Goal: Task Accomplishment & Management: Complete application form

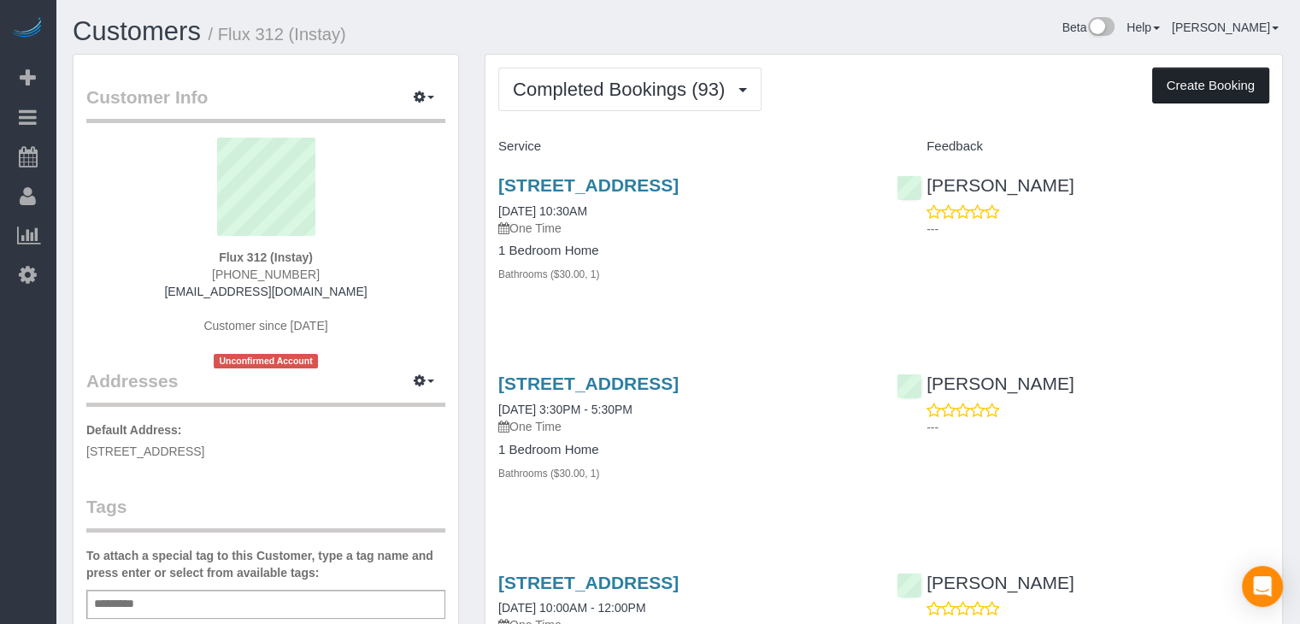
click at [1205, 84] on button "Create Booking" at bounding box center [1211, 86] width 117 height 36
select select "IA"
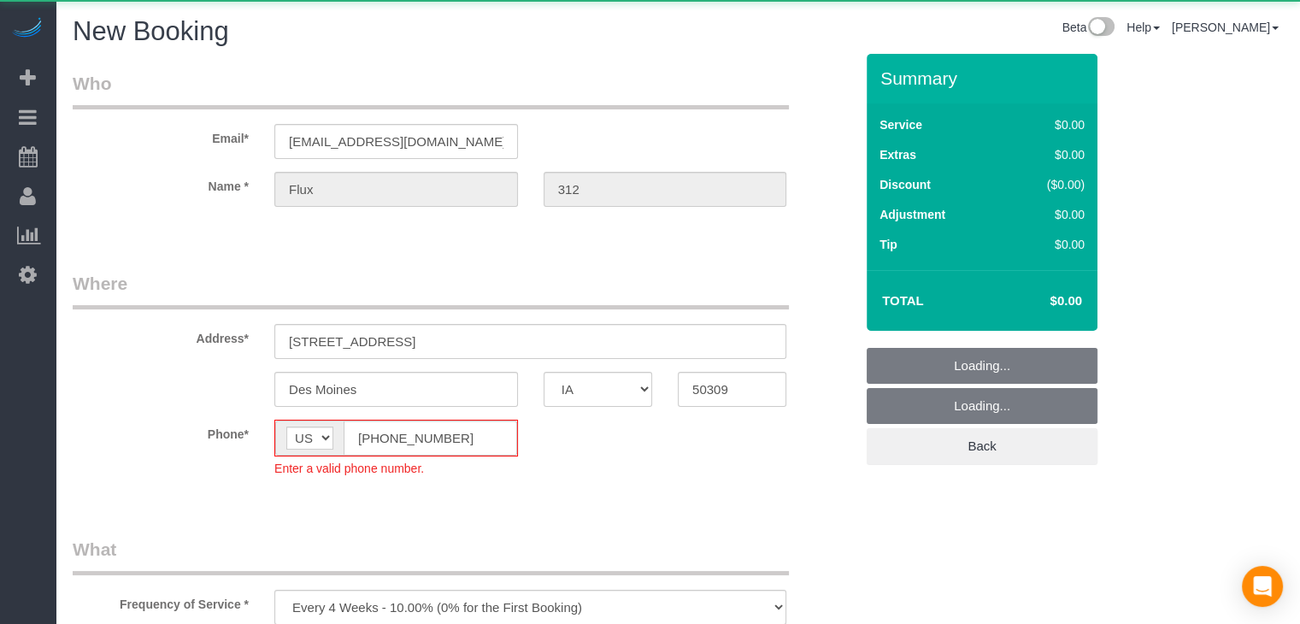
select select "object:1767"
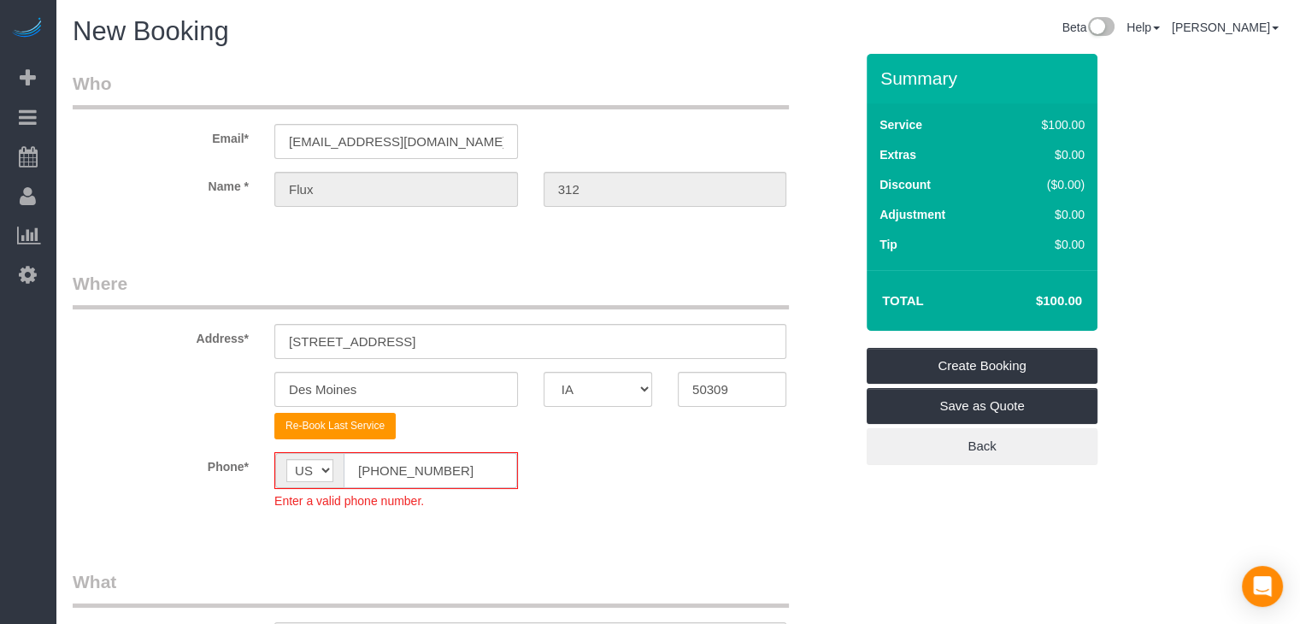
click at [378, 480] on input "[PHONE_NUMBER]" at bounding box center [431, 470] width 174 height 35
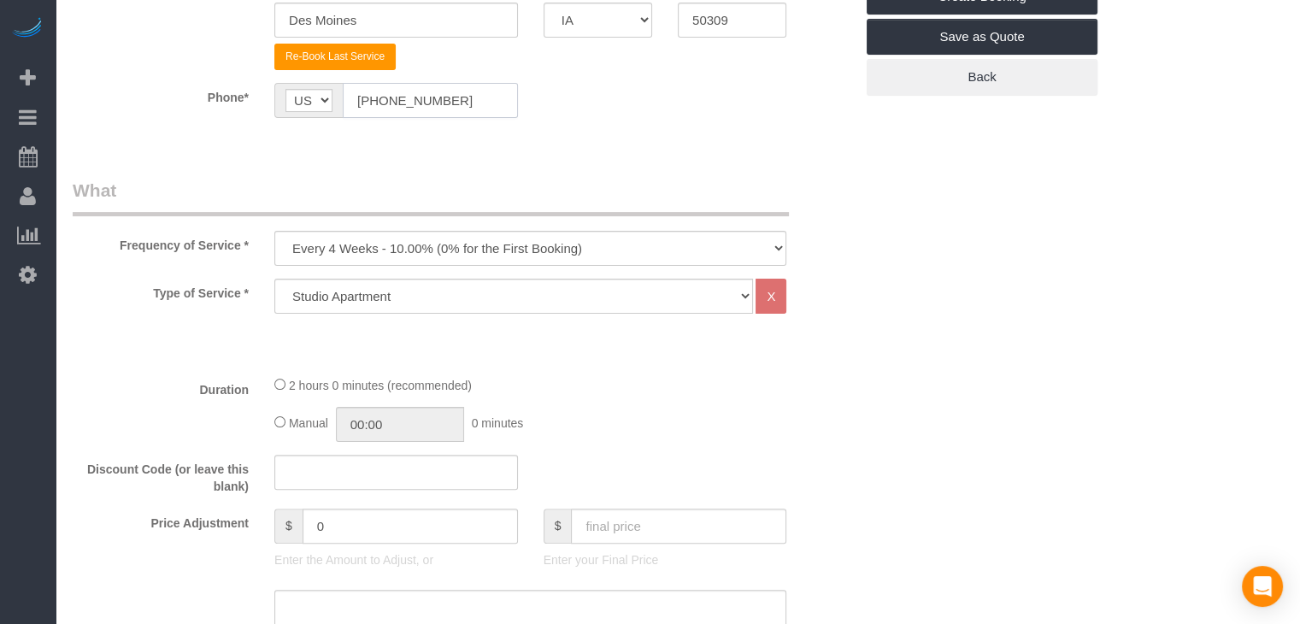
scroll to position [511, 0]
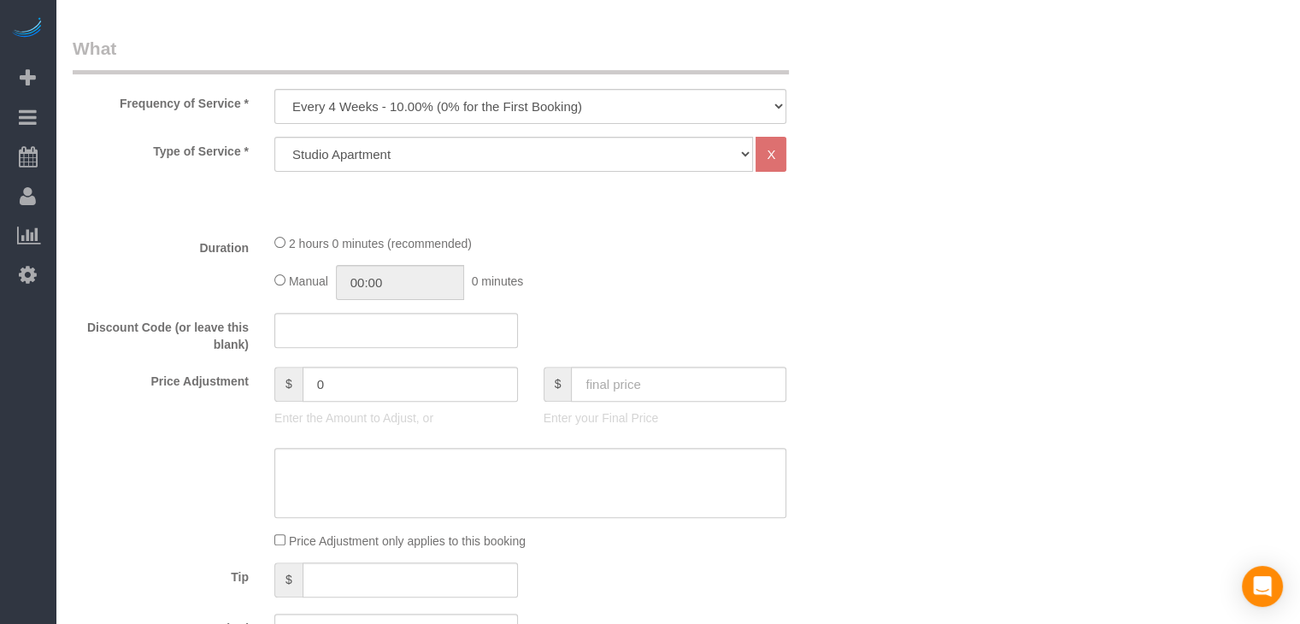
type input "[PHONE_NUMBER]"
click at [429, 109] on select "Every 6 Weeks (0% for the First Booking) One Time Every 8 Weeks (0% for the Fir…" at bounding box center [530, 106] width 512 height 35
select select "object:1769"
click at [274, 89] on select "Every 6 Weeks (0% for the First Booking) One Time Every 8 Weeks (0% for the Fir…" at bounding box center [530, 106] width 512 height 35
click at [486, 148] on select "Studio Apartment 1 Bedroom Home 2 Bedroom Home 3 Bedroom Home 4 Bedroom Home 5 …" at bounding box center [513, 154] width 479 height 35
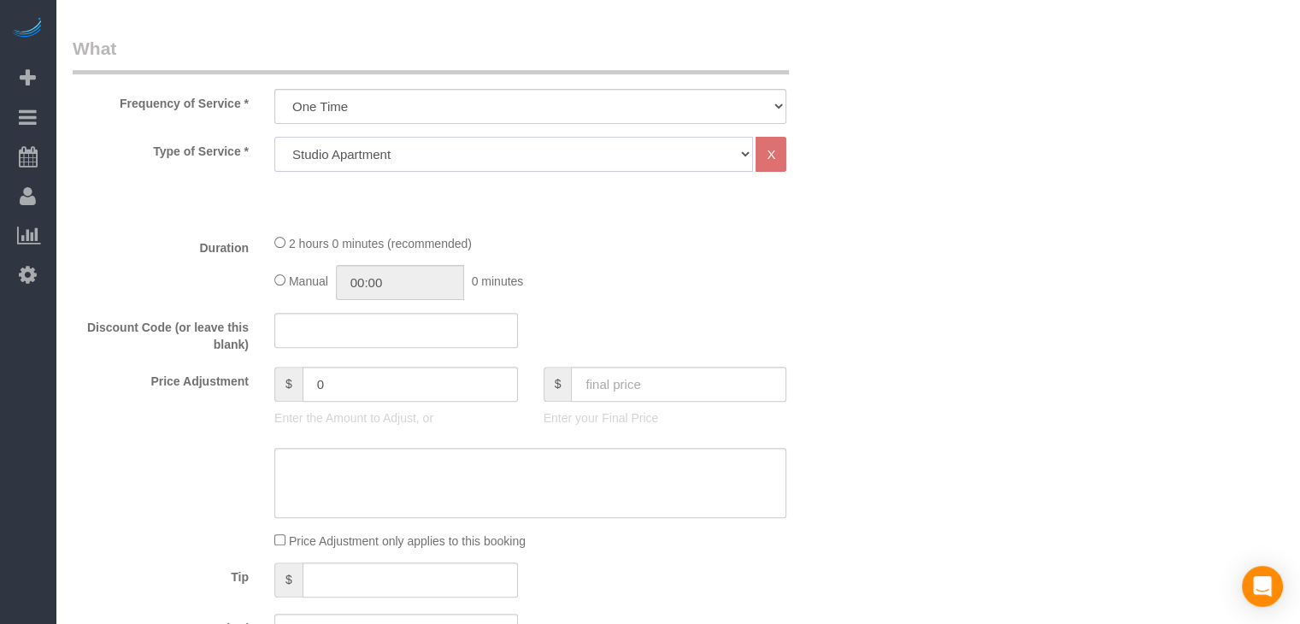
select select "25"
click at [274, 137] on select "Studio Apartment 1 Bedroom Home 2 Bedroom Home 3 Bedroom Home 4 Bedroom Home 5 …" at bounding box center [513, 154] width 479 height 35
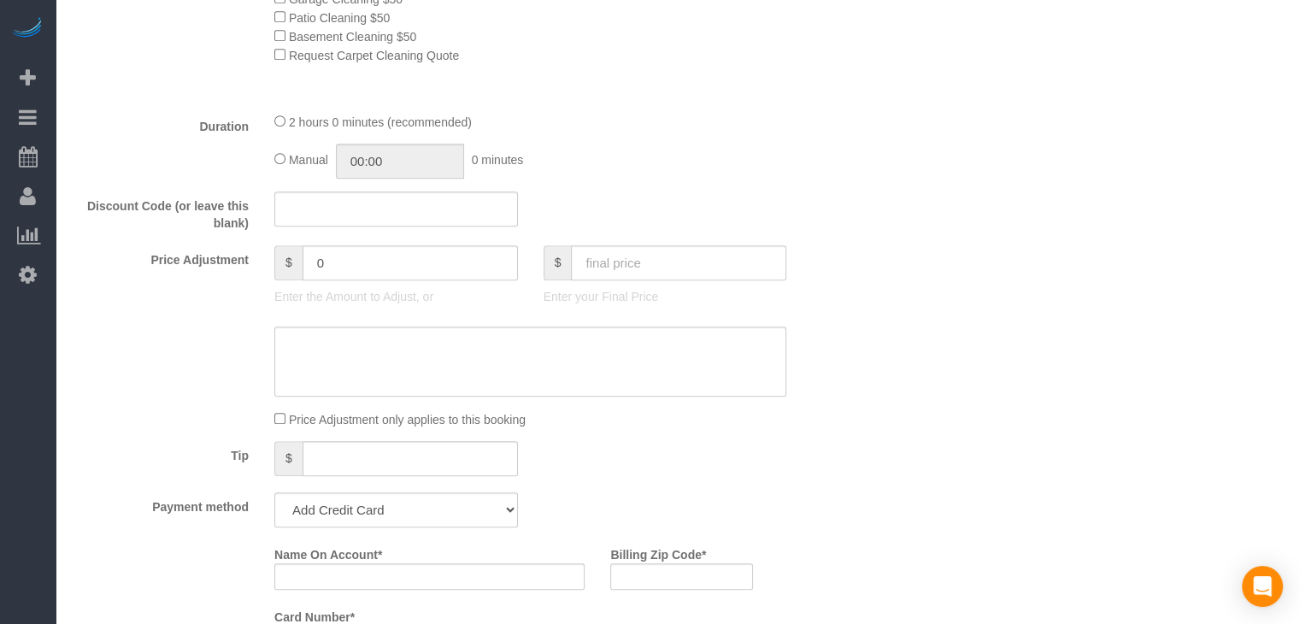
scroll to position [1039, 0]
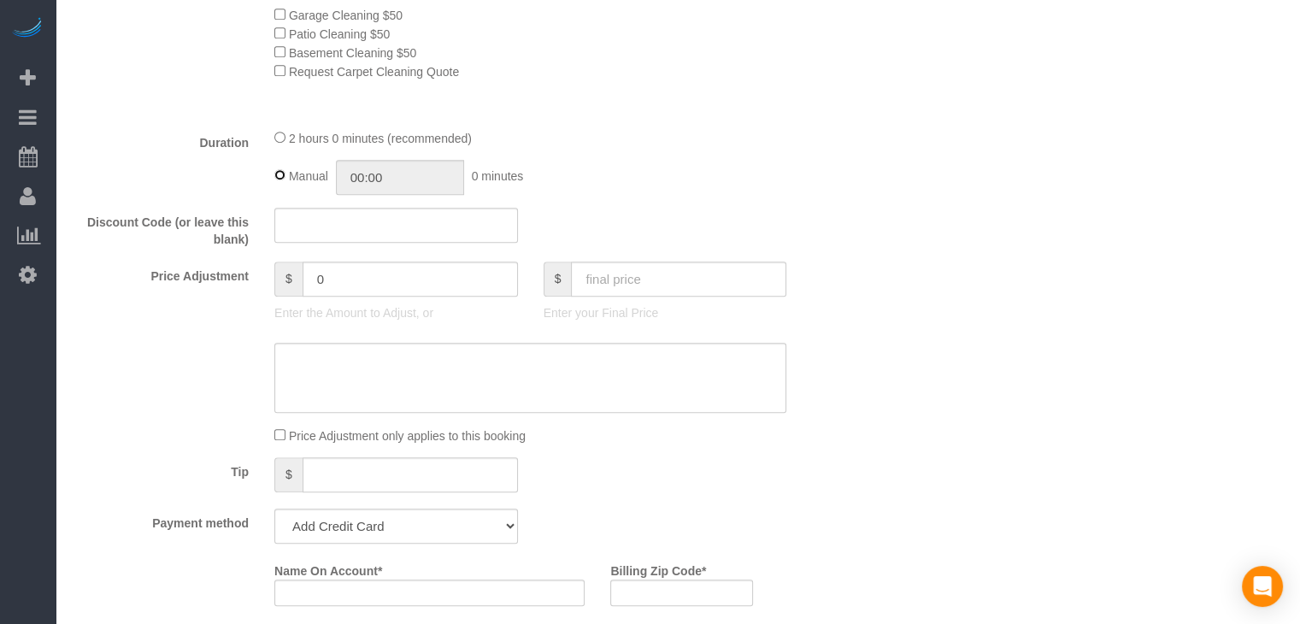
type input "02:00"
click at [670, 292] on input "text" at bounding box center [678, 279] width 215 height 35
type input "75"
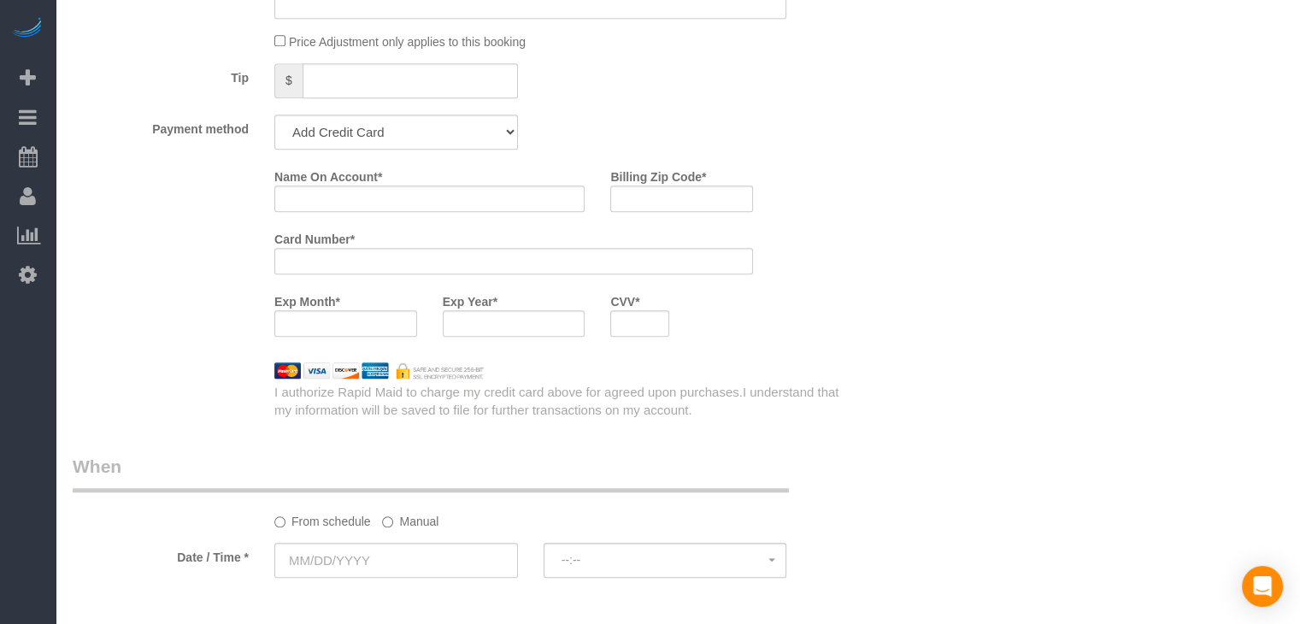
scroll to position [1436, 0]
type input "-64"
drag, startPoint x: 296, startPoint y: 141, endPoint x: 299, endPoint y: 150, distance: 9.2
click at [296, 141] on select "Add Credit Card Cash Check Paypal" at bounding box center [396, 128] width 244 height 35
select select "string:check"
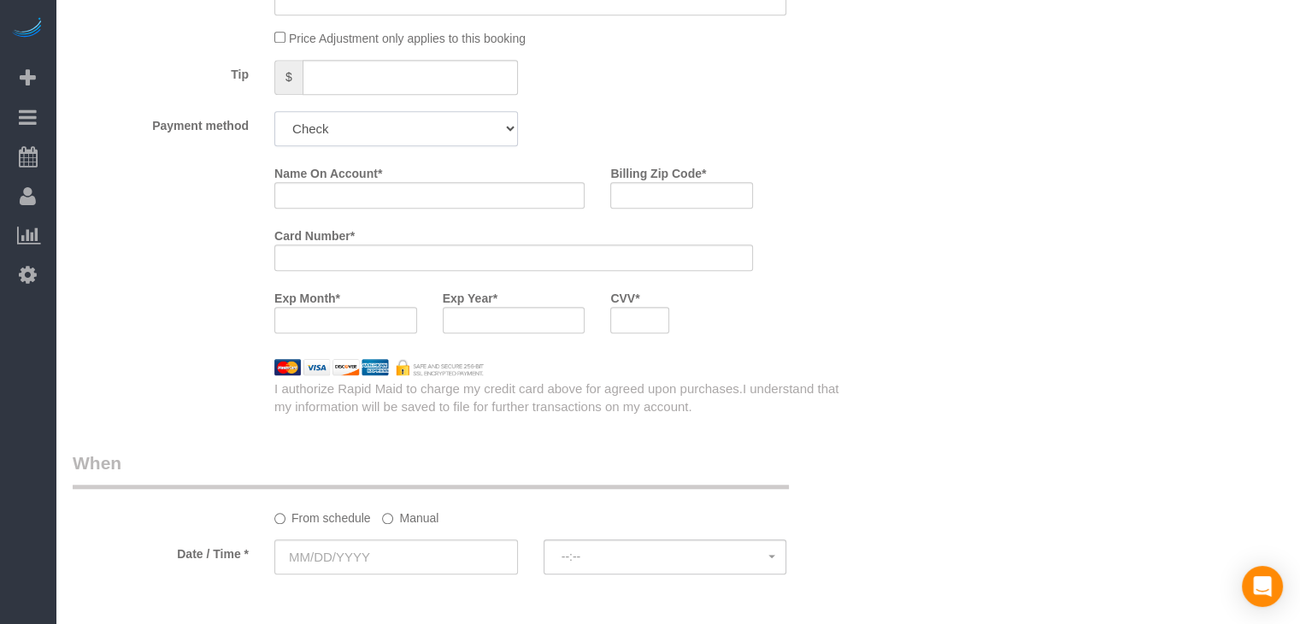
click at [274, 117] on select "Add Credit Card Cash Check Paypal" at bounding box center [396, 128] width 244 height 35
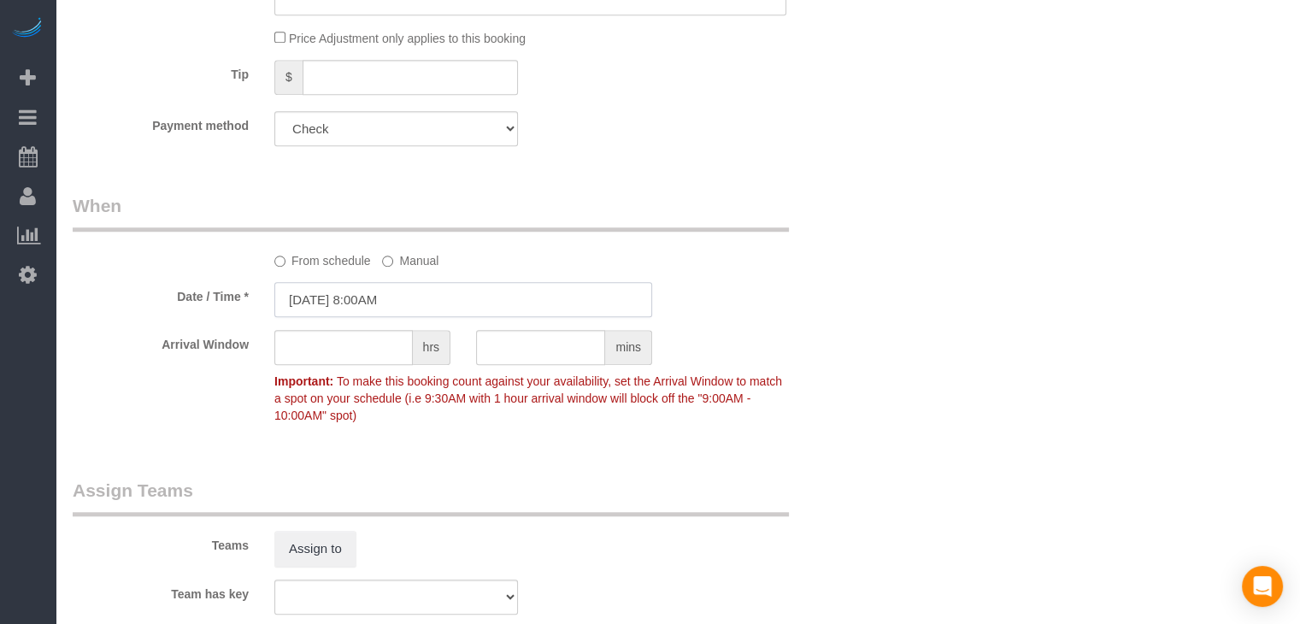
click at [394, 298] on input "08/15/2025 8:00AM" at bounding box center [463, 299] width 378 height 35
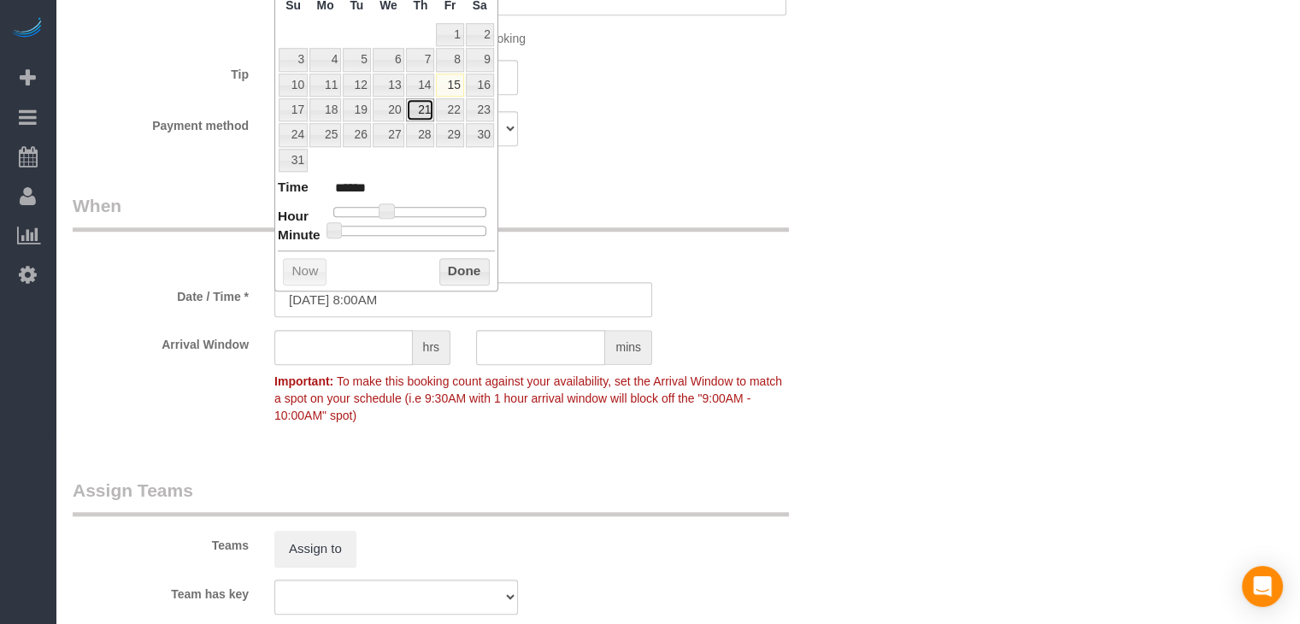
click at [422, 110] on link "21" at bounding box center [420, 109] width 28 height 23
type input "08/21/2025 9:00AM"
type input "******"
type input "08/21/2025 10:00AM"
type input "*******"
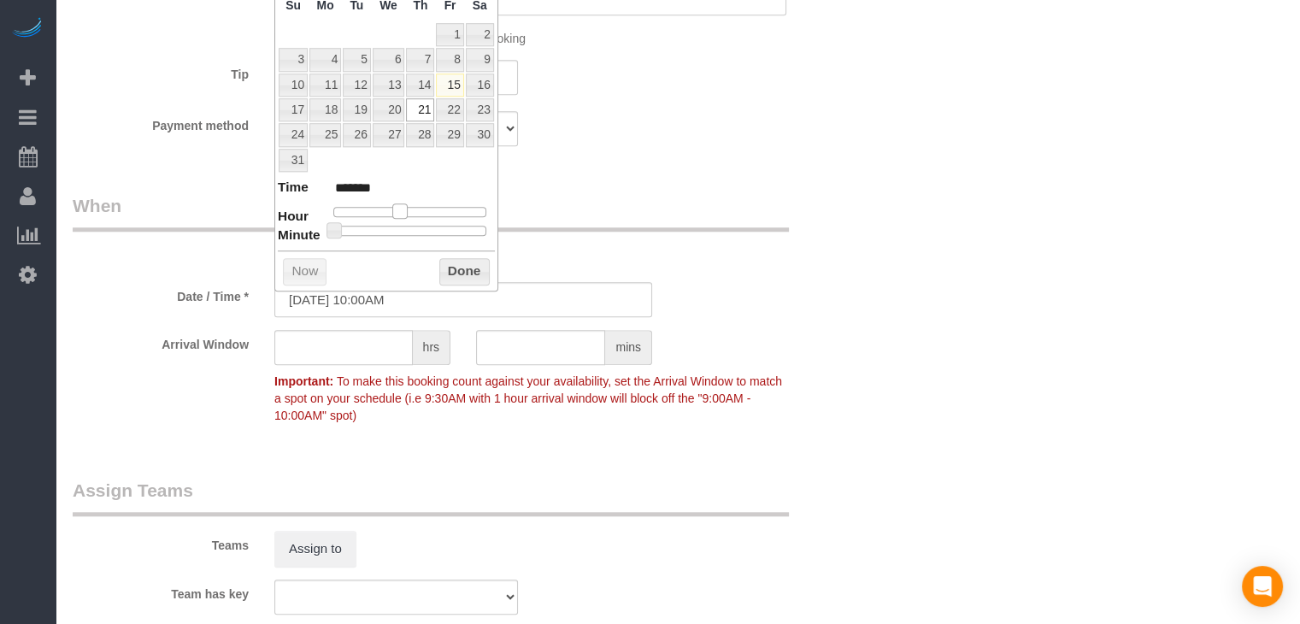
drag, startPoint x: 390, startPoint y: 206, endPoint x: 404, endPoint y: 209, distance: 14.8
click at [404, 209] on span at bounding box center [399, 210] width 15 height 15
click at [462, 269] on button "Done" at bounding box center [464, 271] width 50 height 27
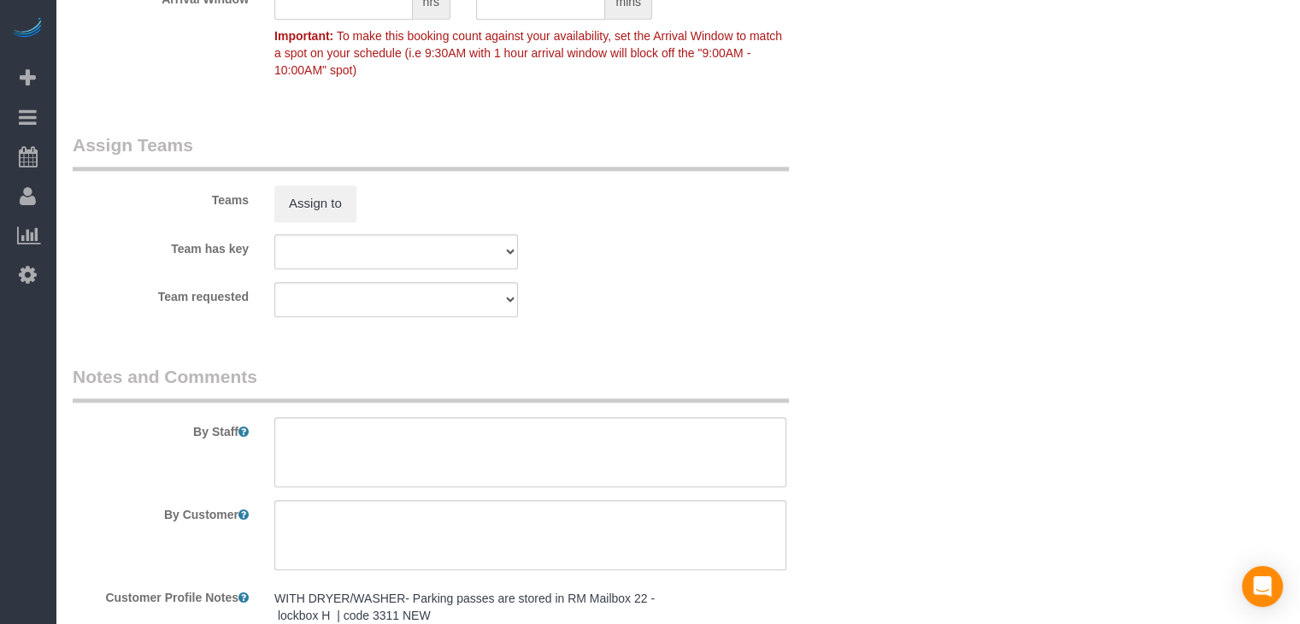
scroll to position [1792, 0]
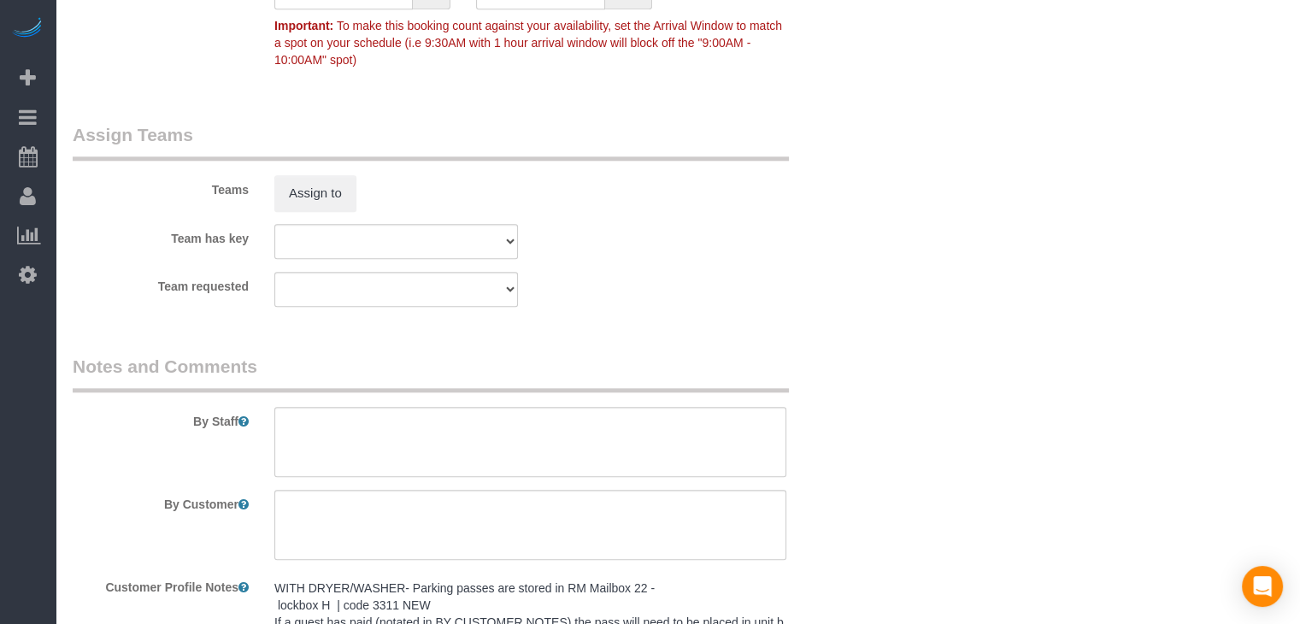
click at [640, 428] on textarea at bounding box center [530, 442] width 512 height 70
paste textarea "WITH DRYER/WASHER- Parking passes are stored in RM Mailbox 22 - lockbox H | cod…"
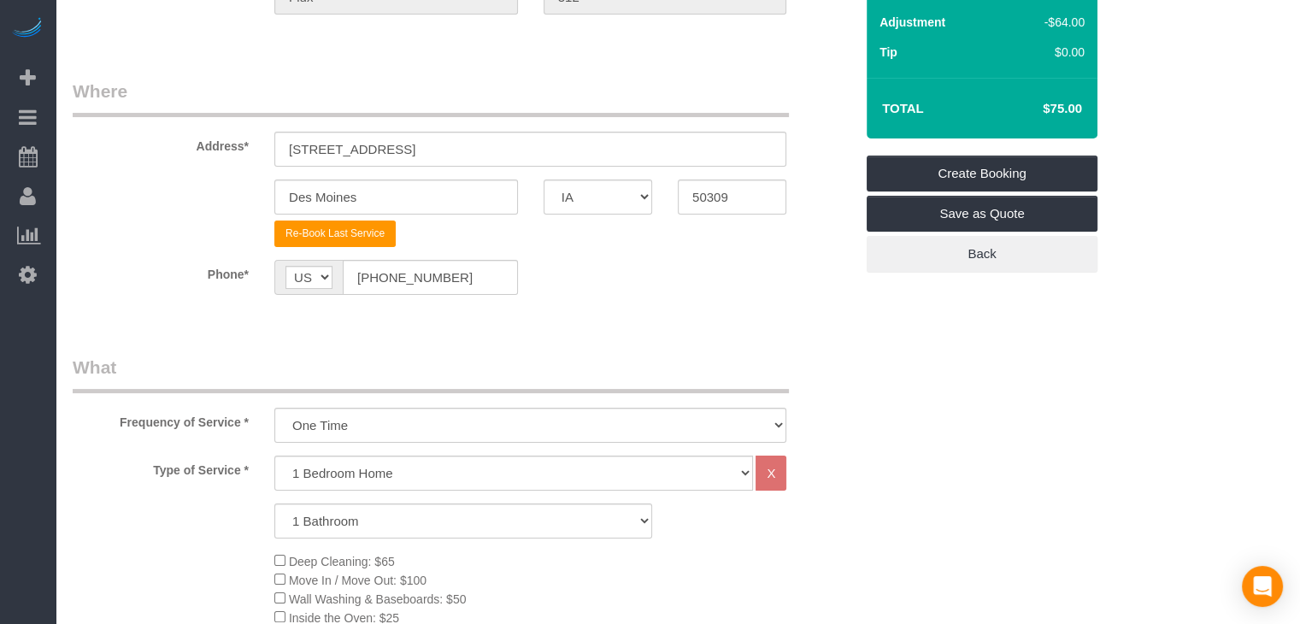
scroll to position [168, 0]
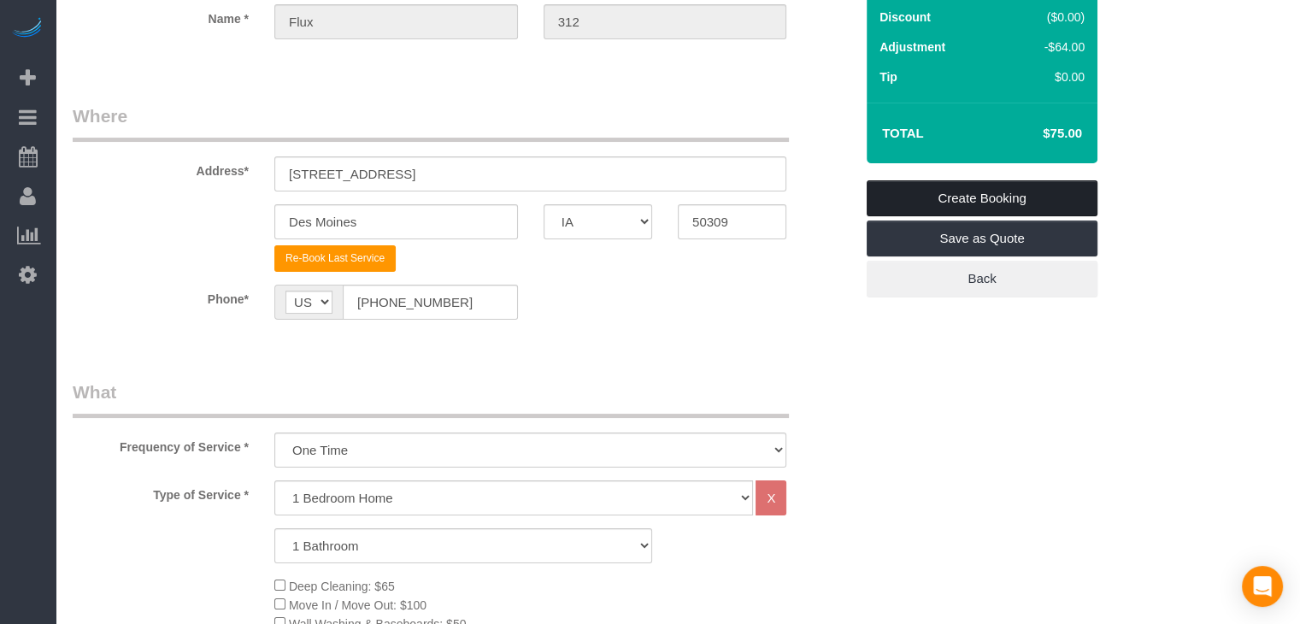
type textarea "WITH DRYER/WASHER- Parking passes are stored in RM Mailbox 22 - lockbox H | cod…"
click at [1039, 192] on link "Create Booking" at bounding box center [982, 198] width 231 height 36
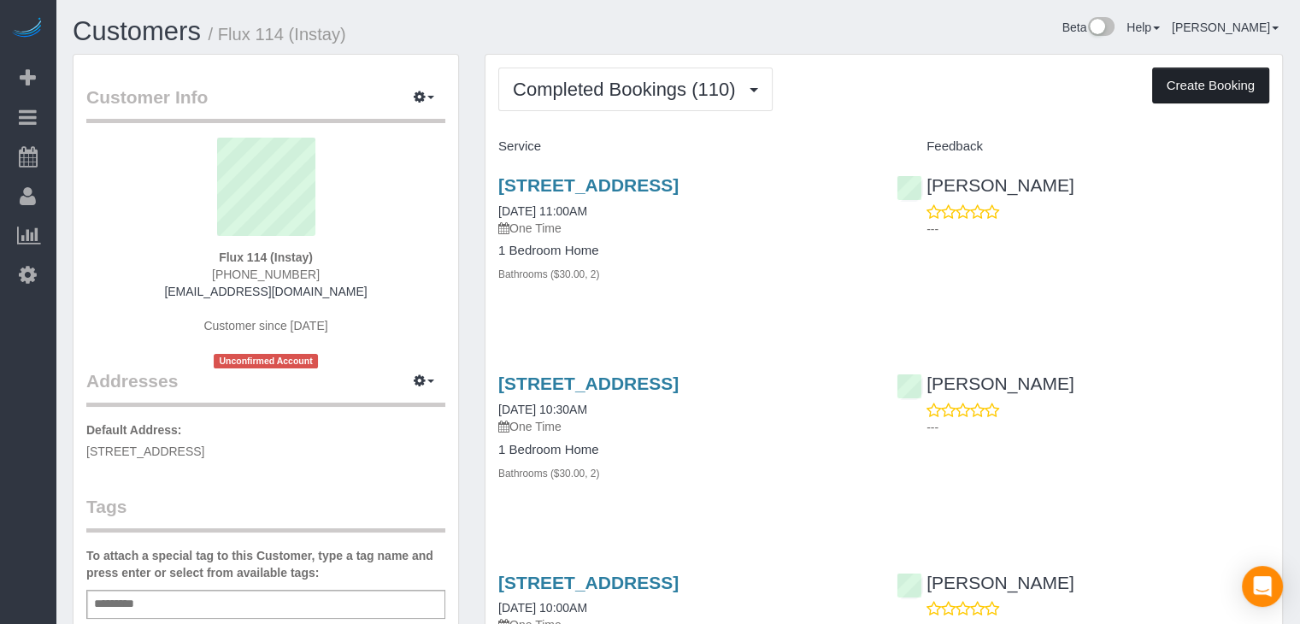
click at [1197, 90] on button "Create Booking" at bounding box center [1211, 86] width 117 height 36
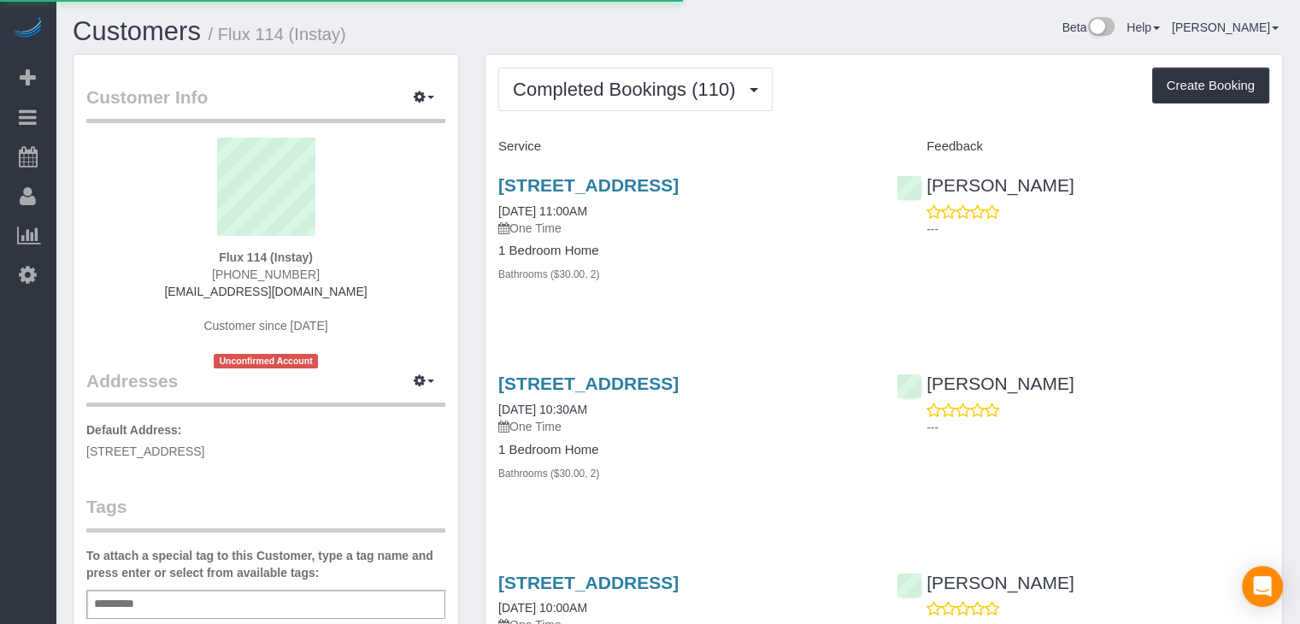
select select "IA"
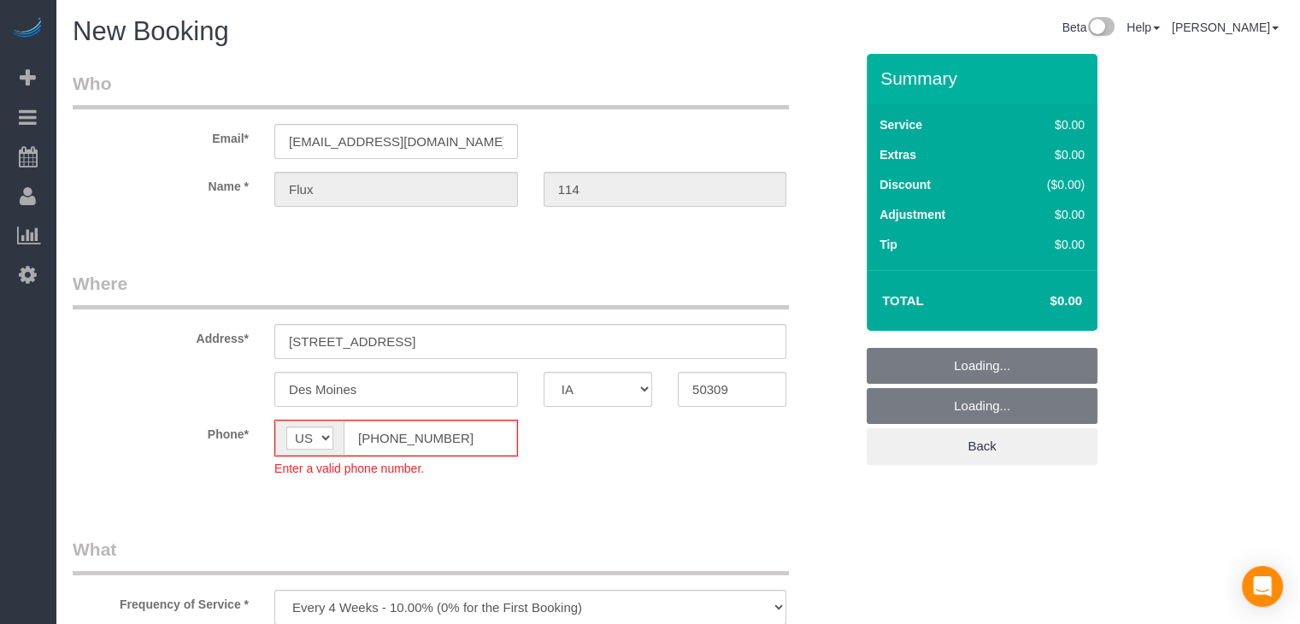
select select "object:1811"
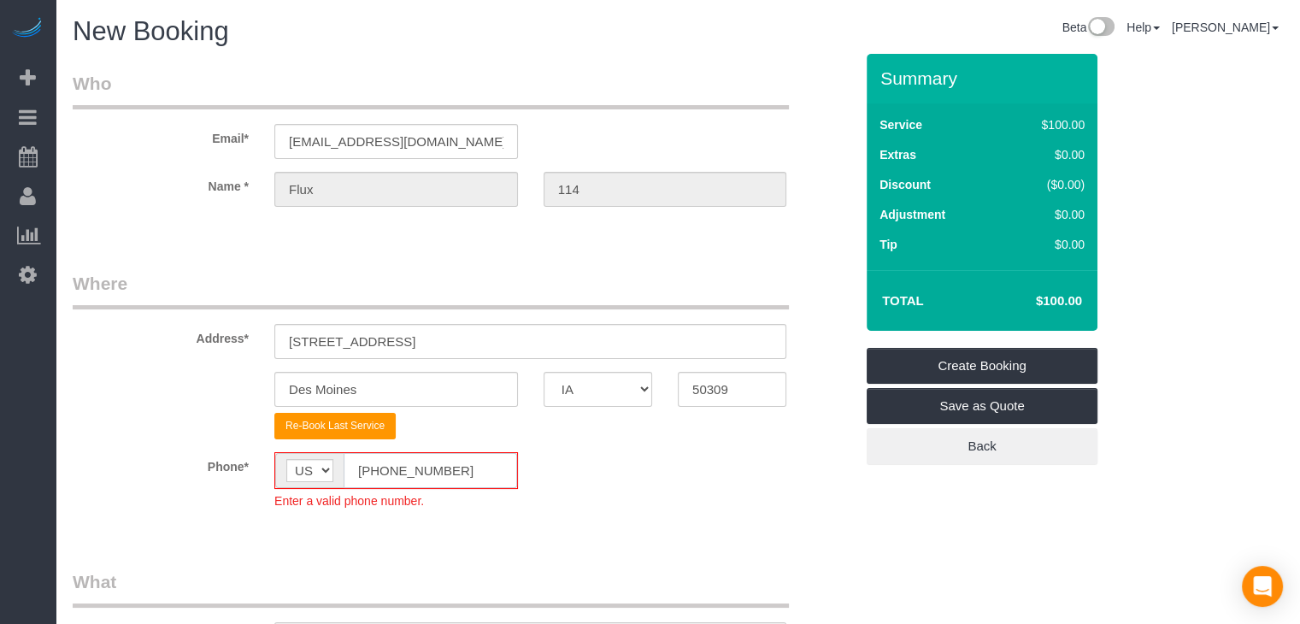
click at [376, 472] on input "[PHONE_NUMBER]" at bounding box center [431, 470] width 174 height 35
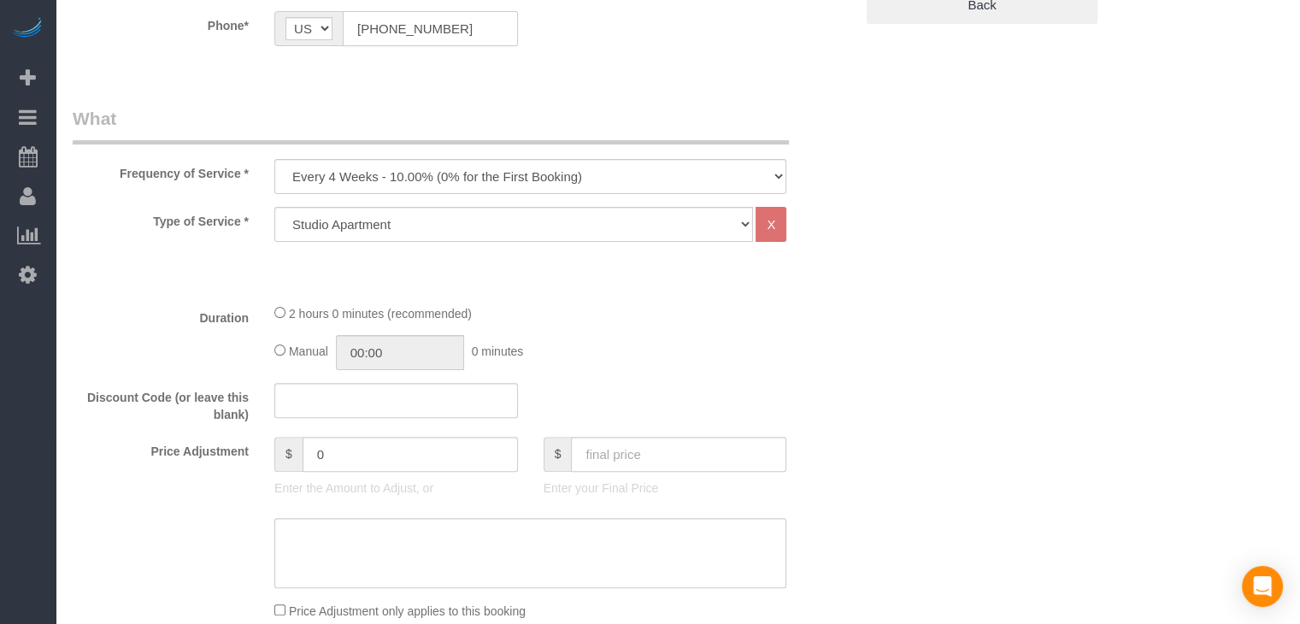
scroll to position [466, 0]
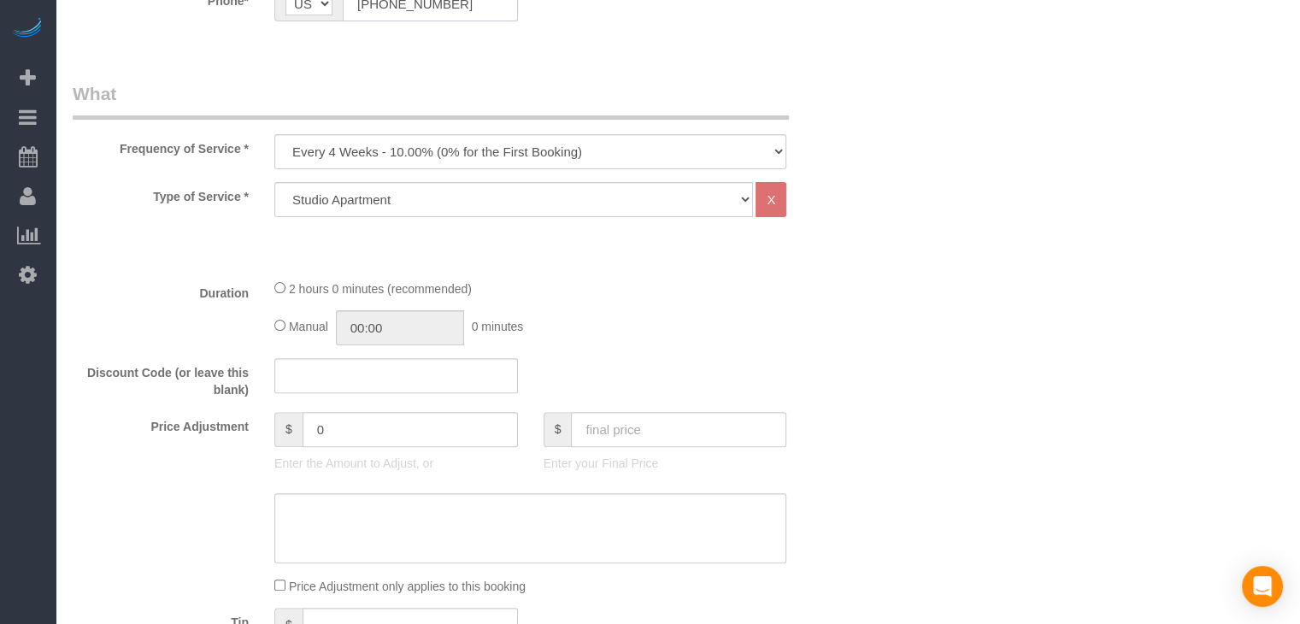
type input "[PHONE_NUMBER]"
drag, startPoint x: 454, startPoint y: 153, endPoint x: 457, endPoint y: 166, distance: 13.3
click at [454, 153] on select "Every 6 Weeks (0% for the First Booking) One Time Every 8 Weeks (0% for the Fir…" at bounding box center [530, 151] width 512 height 35
select select "object:1813"
click at [274, 134] on select "Every 6 Weeks (0% for the First Booking) One Time Every 8 Weeks (0% for the Fir…" at bounding box center [530, 151] width 512 height 35
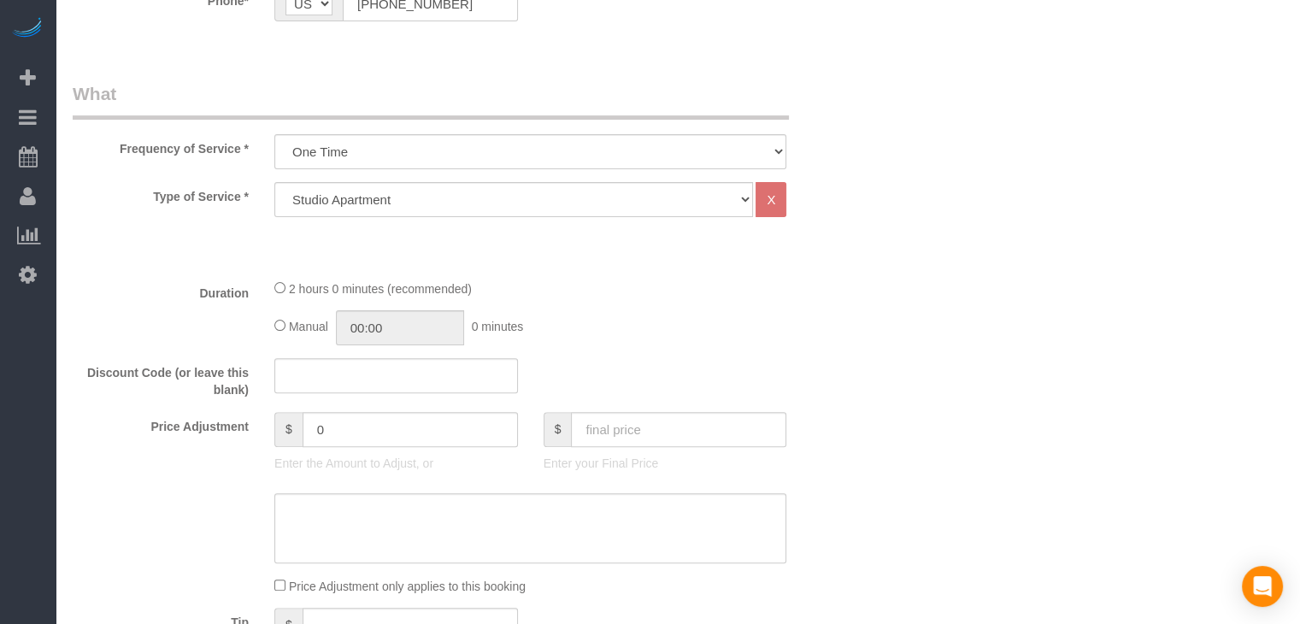
click at [277, 317] on div "Manual 00:00 0 minutes" at bounding box center [530, 327] width 512 height 35
click at [740, 415] on input "text" at bounding box center [678, 429] width 215 height 35
type input "95"
type input "-5"
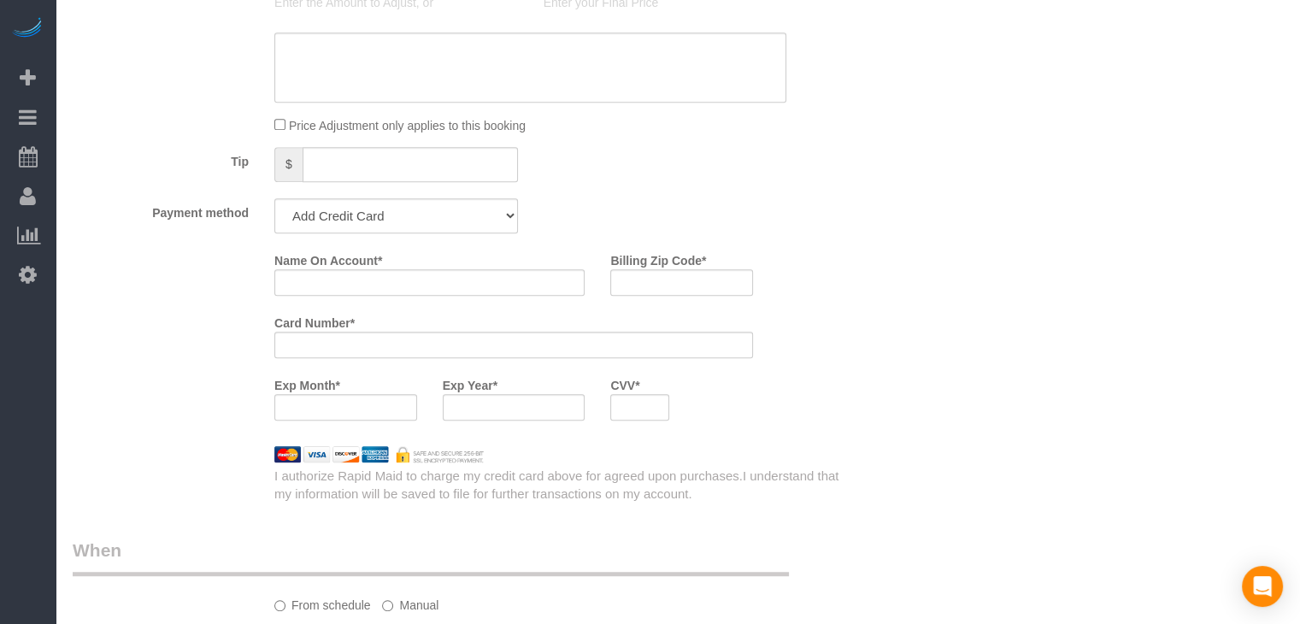
scroll to position [935, 0]
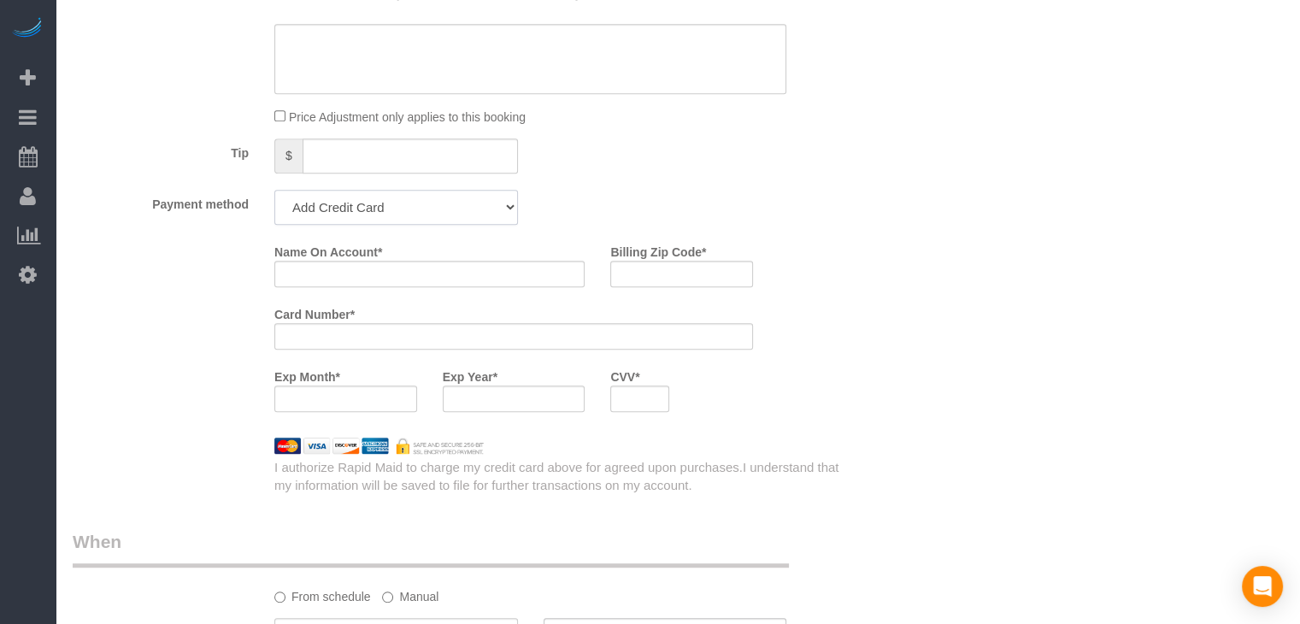
click at [404, 200] on select "Add Credit Card Cash Check Paypal" at bounding box center [396, 207] width 244 height 35
select select "string:check"
click at [274, 190] on select "Add Credit Card Cash Check Paypal" at bounding box center [396, 207] width 244 height 35
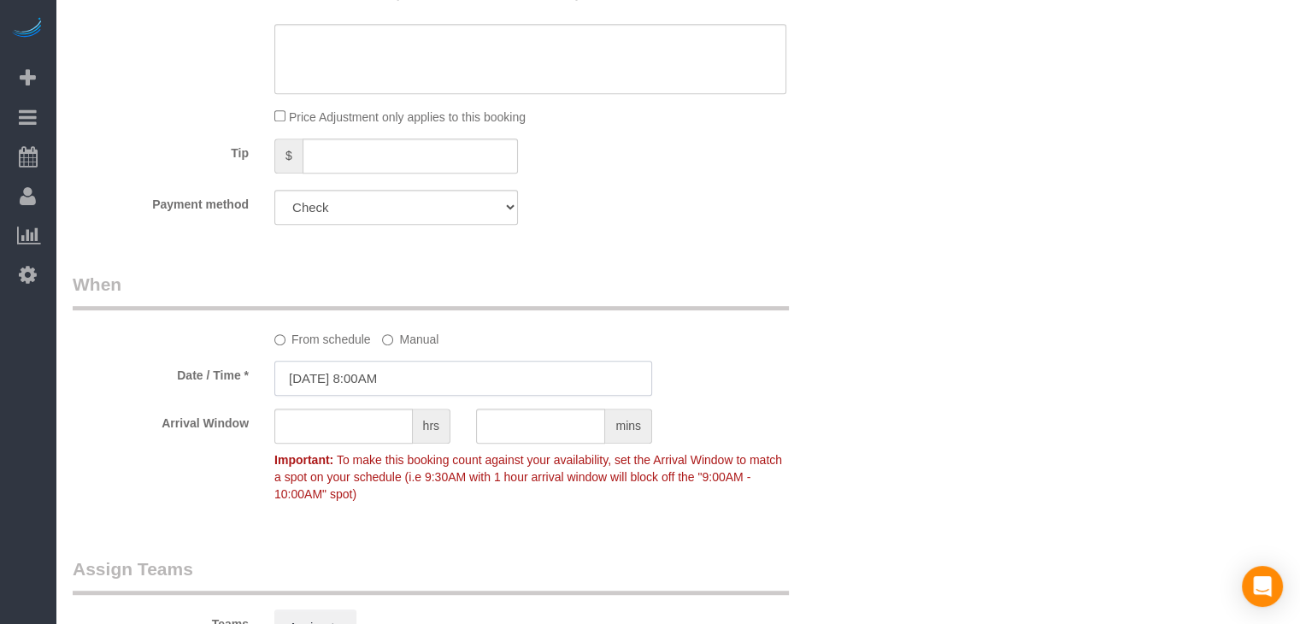
click at [374, 372] on input "[DATE] 8:00AM" at bounding box center [463, 378] width 378 height 35
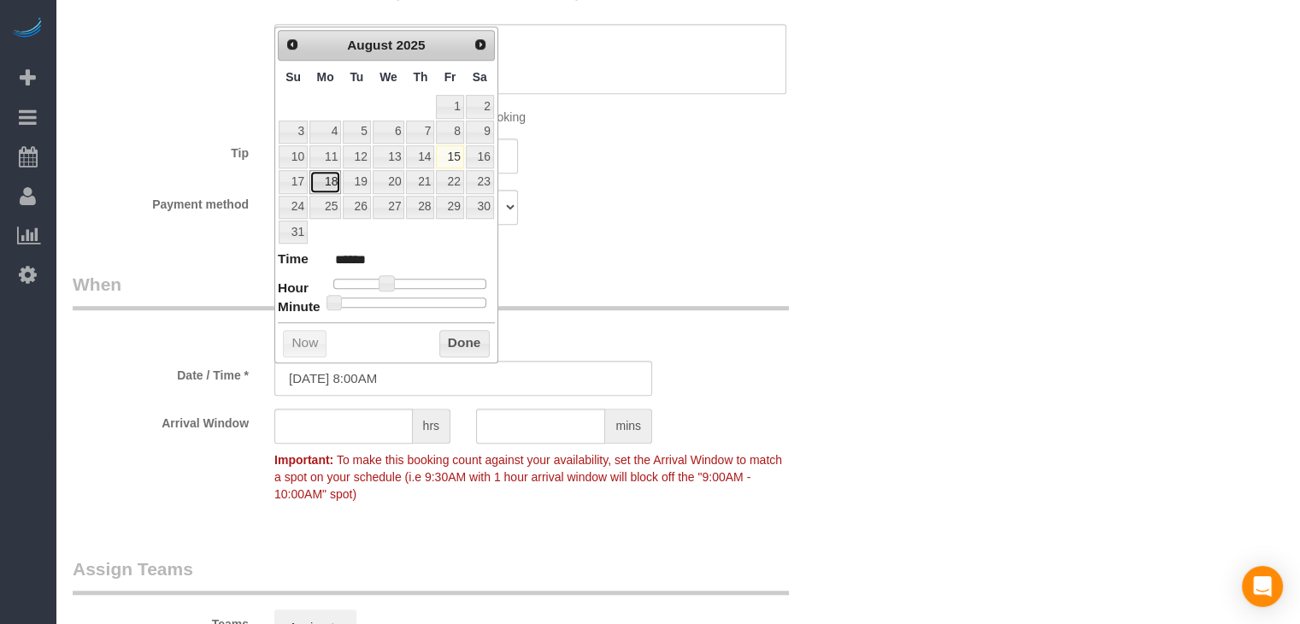
click at [324, 185] on link "18" at bounding box center [326, 181] width 32 height 23
type input "08/18/2025 9:00AM"
type input "******"
type input "08/18/2025 10:00AM"
type input "*******"
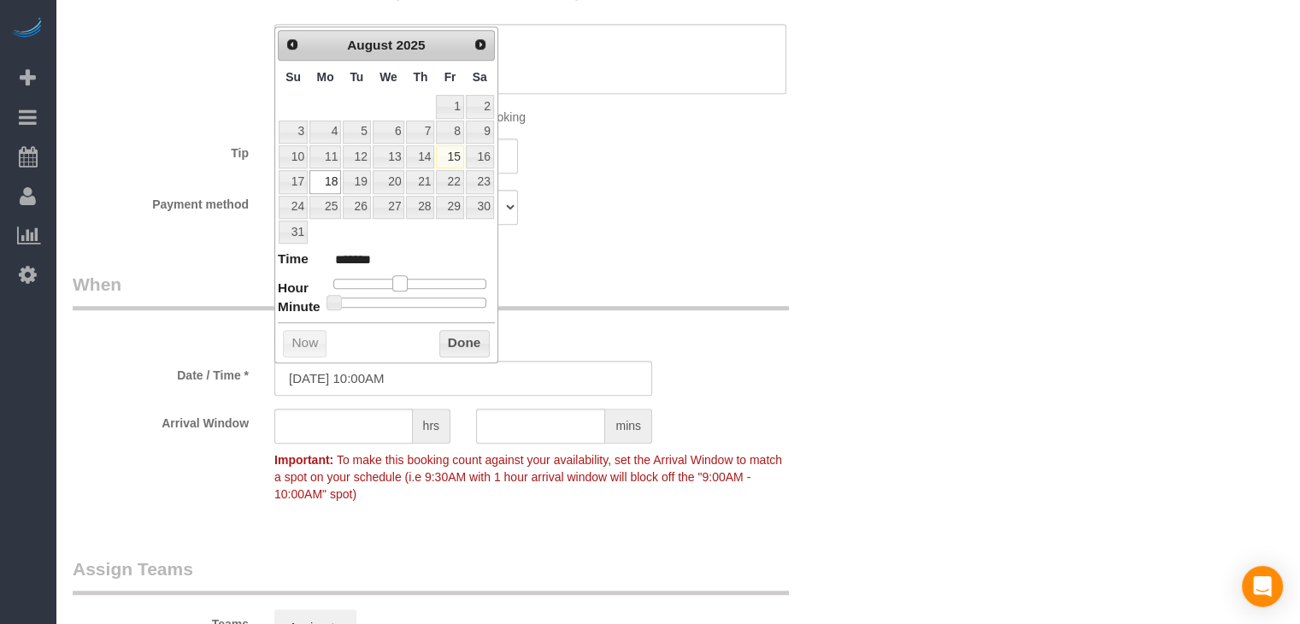
drag, startPoint x: 384, startPoint y: 284, endPoint x: 398, endPoint y: 285, distance: 13.7
click at [398, 285] on span at bounding box center [399, 282] width 15 height 15
click at [463, 339] on button "Done" at bounding box center [464, 343] width 50 height 27
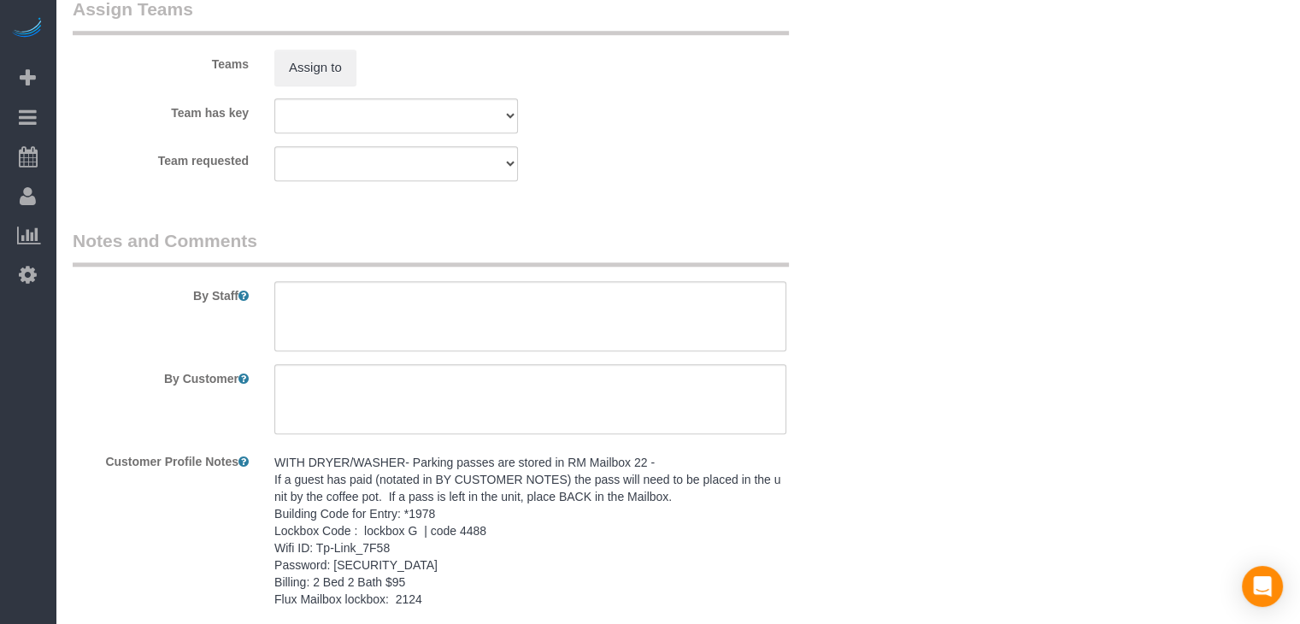
scroll to position [1593, 0]
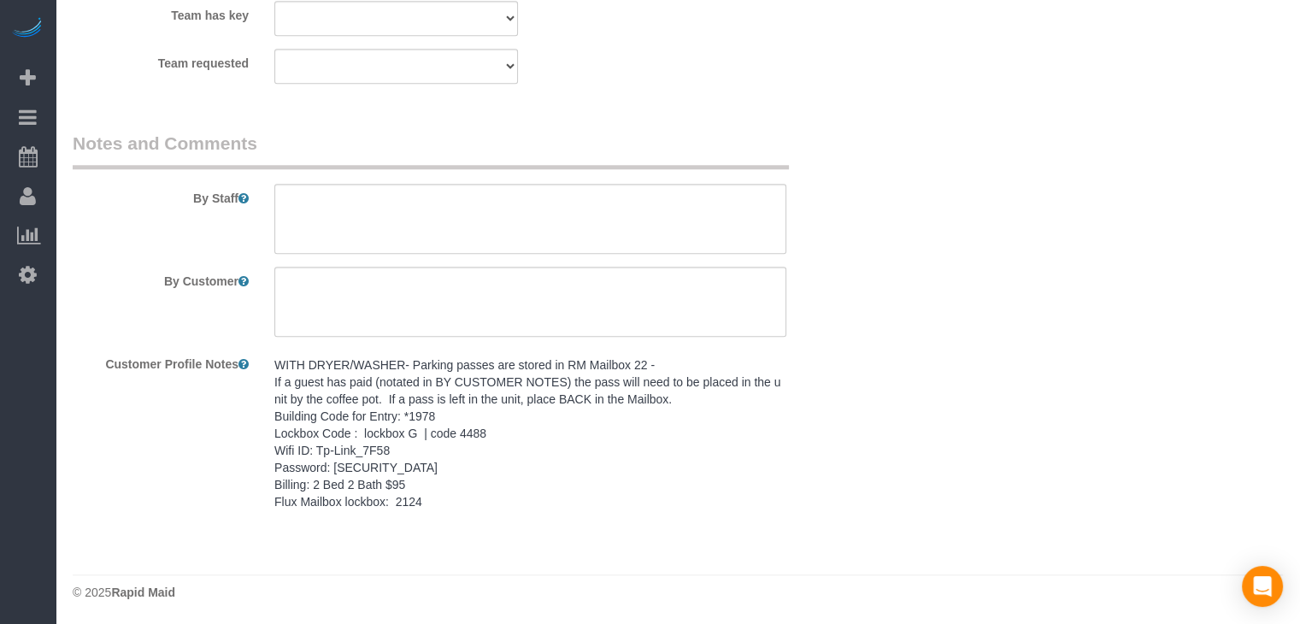
click at [513, 475] on pre "WITH DRYER/WASHER- Parking passes are stored in RM Mailbox 22 - If a guest has …" at bounding box center [530, 434] width 512 height 154
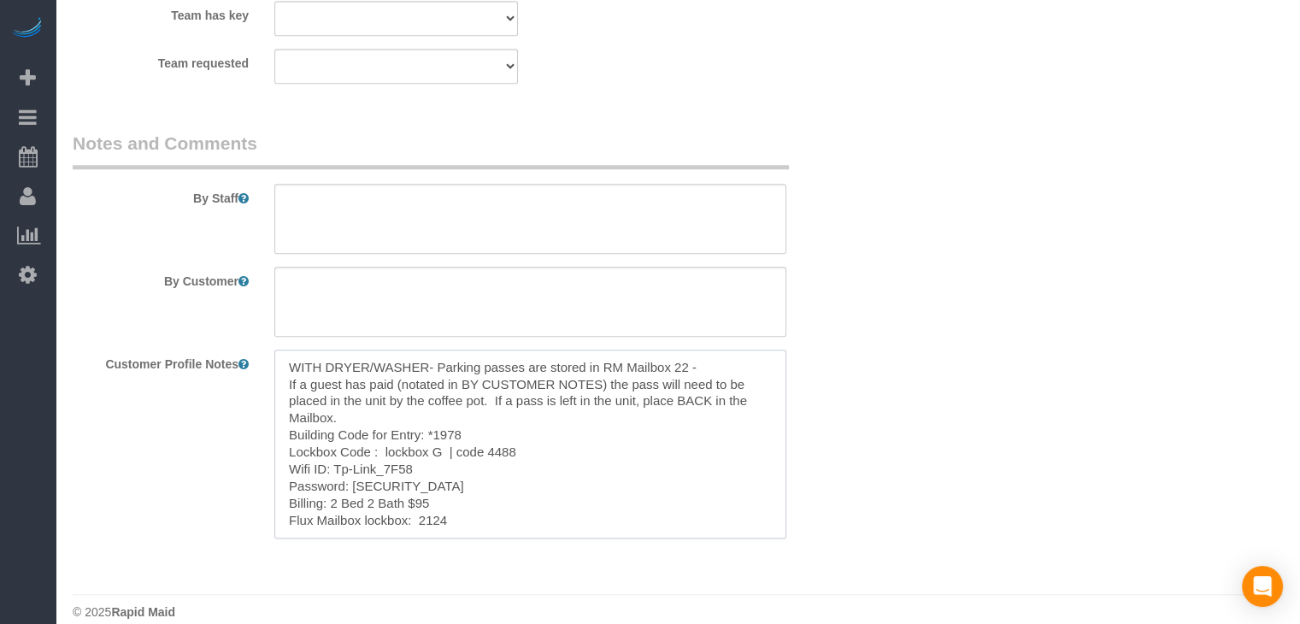
click at [485, 429] on textarea "WITH DRYER/WASHER- Parking passes are stored in RM Mailbox 22 - If a guest has …" at bounding box center [530, 444] width 512 height 189
click at [467, 223] on textarea at bounding box center [530, 219] width 512 height 70
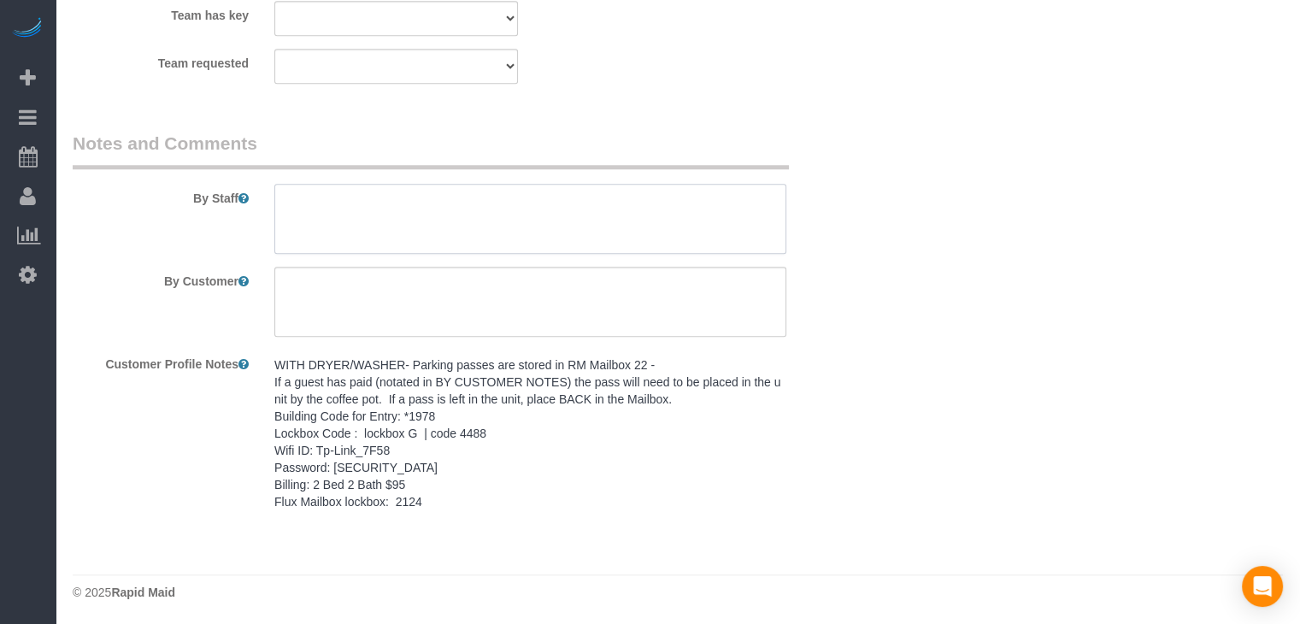
paste textarea "WITH DRYER/WASHER- Parking passes are stored in RM Mailbox 22 - If a guest has …"
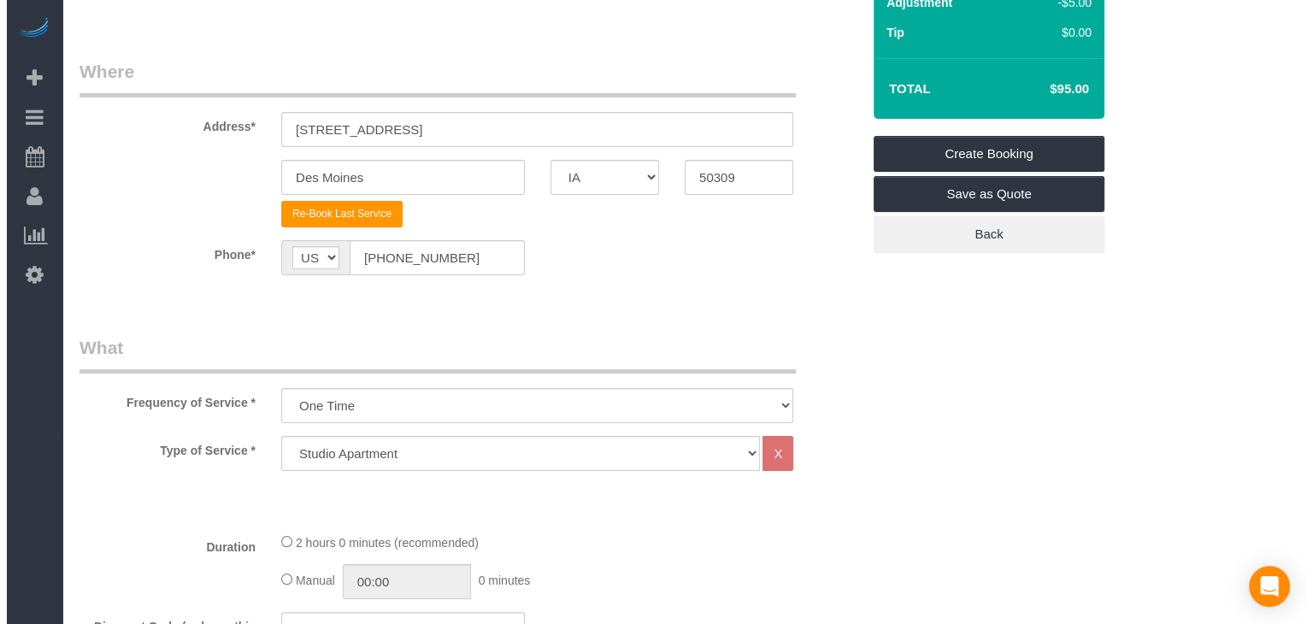
scroll to position [0, 0]
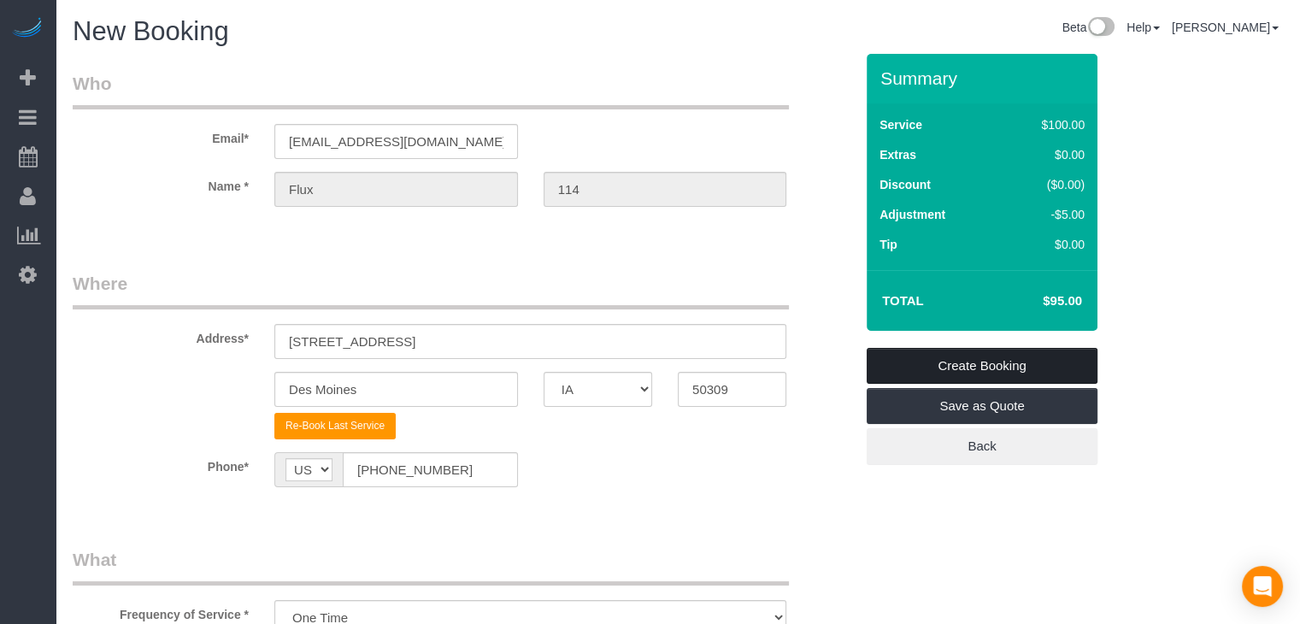
type textarea "WITH DRYER/WASHER- Parking passes are stored in RM Mailbox 22 - If a guest has …"
click at [1020, 367] on link "Create Booking" at bounding box center [982, 366] width 231 height 36
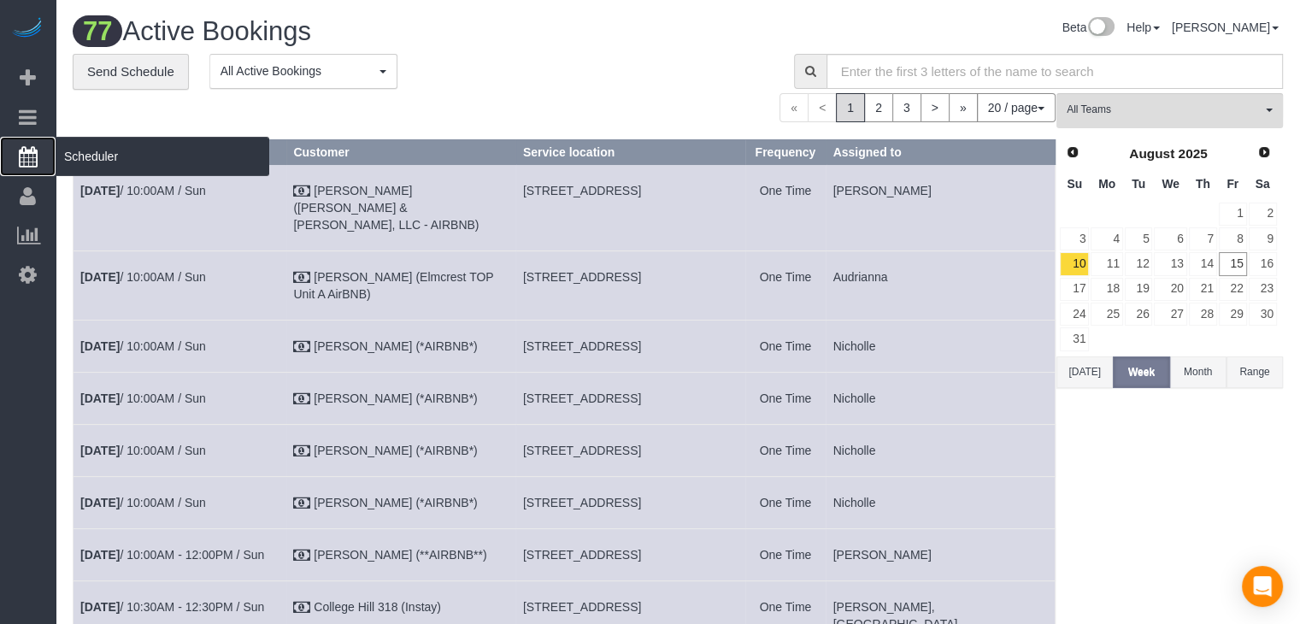
click at [22, 165] on icon at bounding box center [28, 156] width 19 height 21
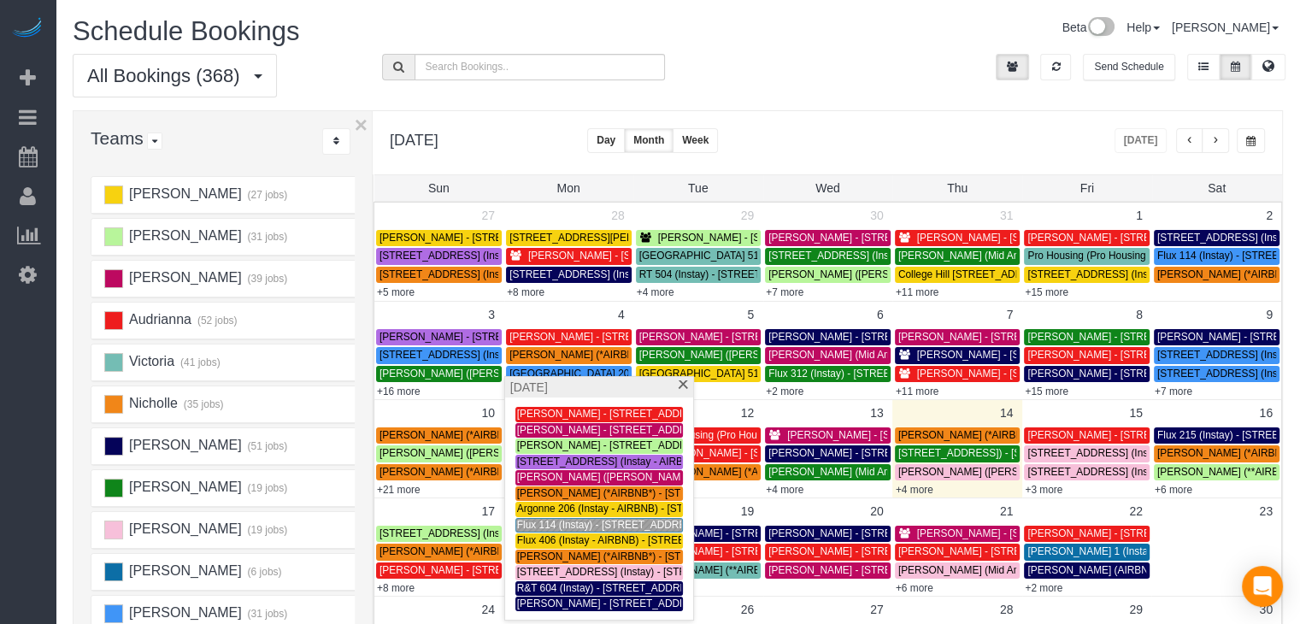
click at [568, 523] on span "Flux 114 (Instay) - 1400 Walnut St - Flux 114, Des Moines, IA 50309" at bounding box center [610, 525] width 186 height 12
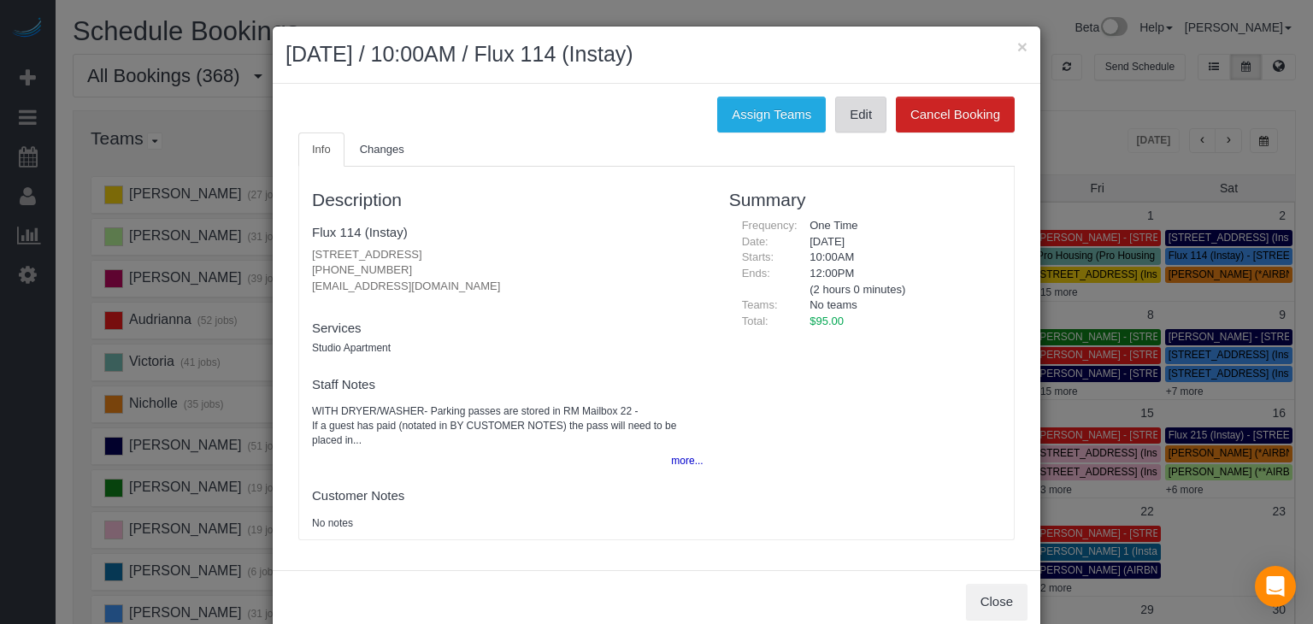
click at [862, 124] on link "Edit" at bounding box center [860, 115] width 51 height 36
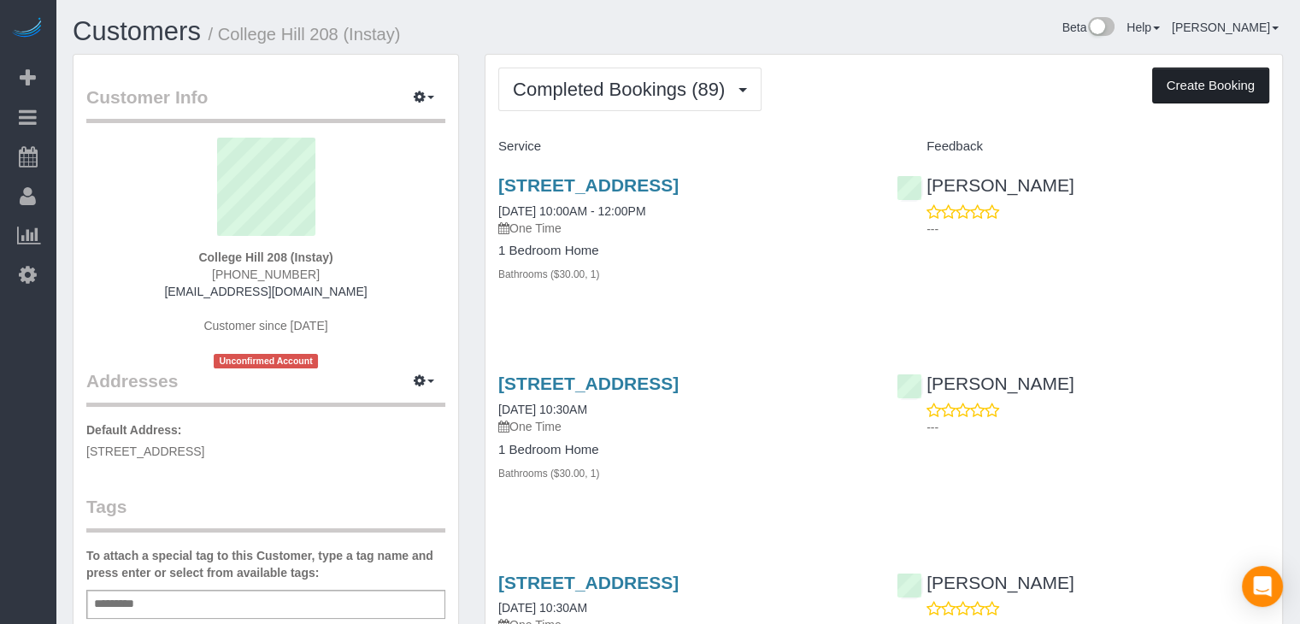
click at [1218, 84] on button "Create Booking" at bounding box center [1211, 86] width 117 height 36
select select "IA"
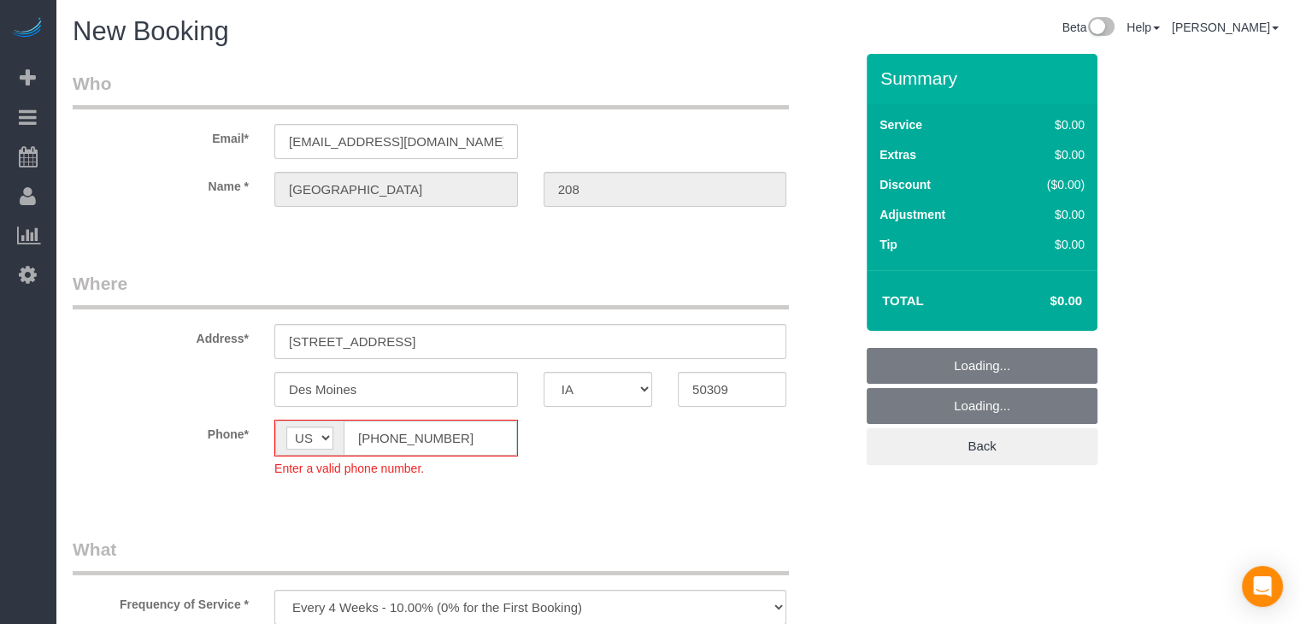
select select "object:1776"
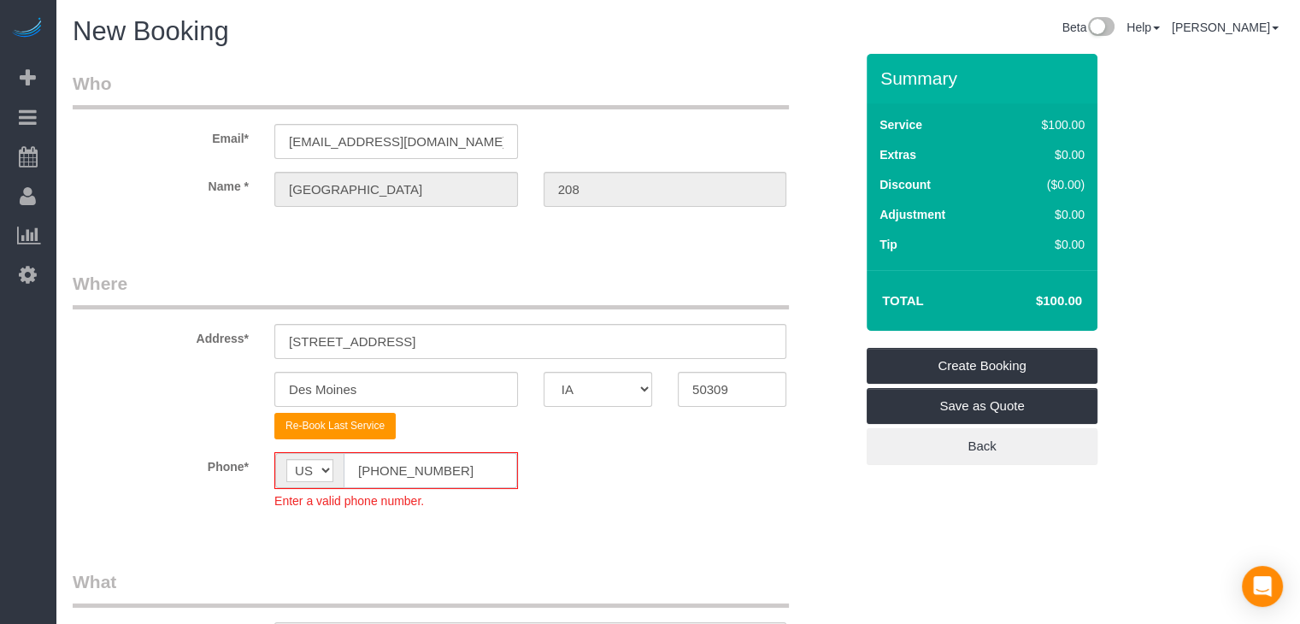
click at [376, 475] on input "(555) 555-5555" at bounding box center [431, 470] width 174 height 35
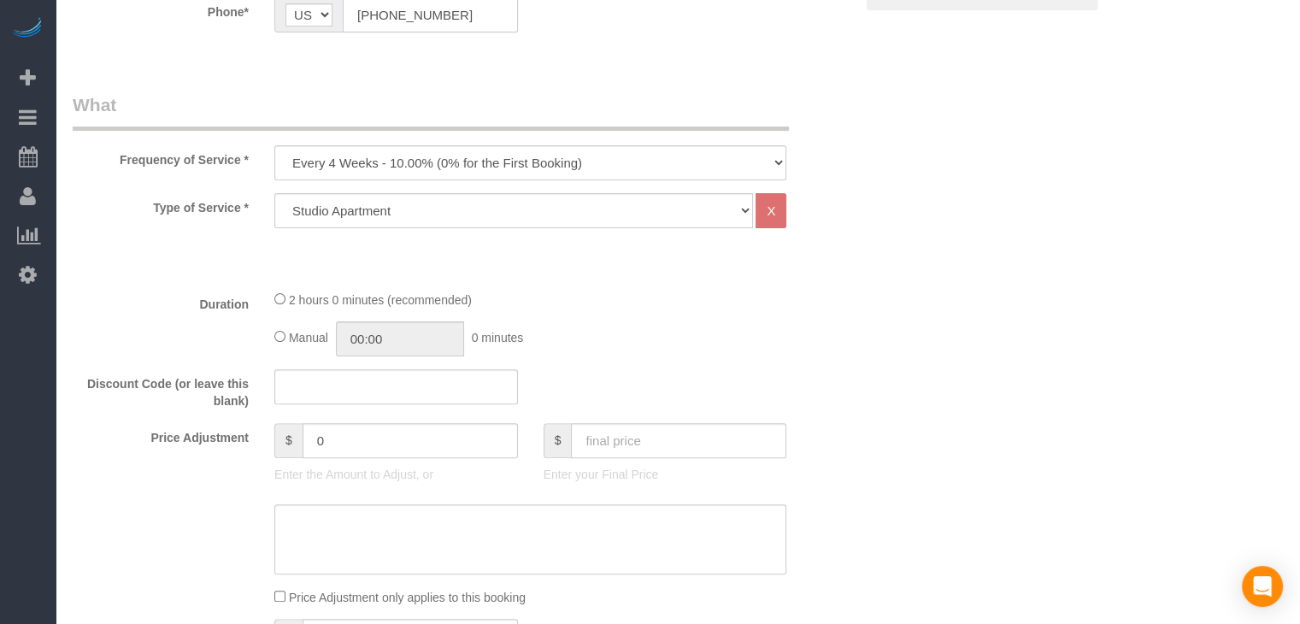
scroll to position [527, 0]
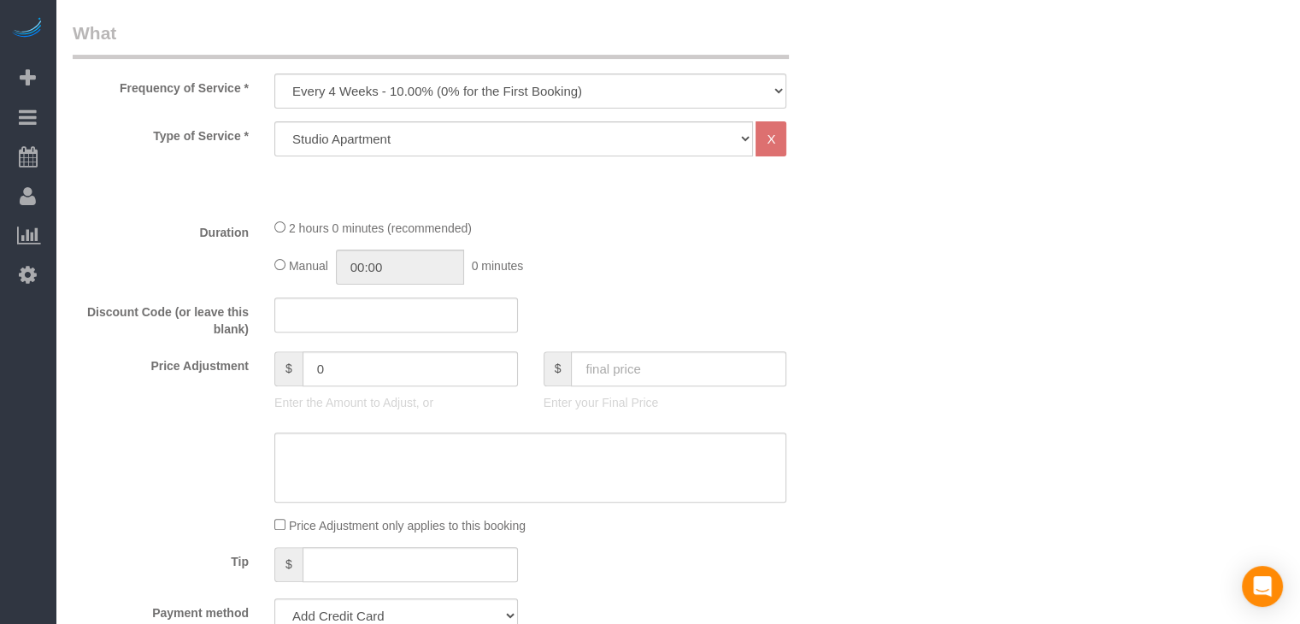
type input "[PHONE_NUMBER]"
click at [404, 91] on select "Every 6 Weeks (0% for the First Booking) One Time Every 8 Weeks (0% for the Fir…" at bounding box center [530, 91] width 512 height 35
select select "object:1778"
click at [274, 74] on select "Every 6 Weeks (0% for the First Booking) One Time Every 8 Weeks (0% for the Fir…" at bounding box center [530, 91] width 512 height 35
type input "02:00"
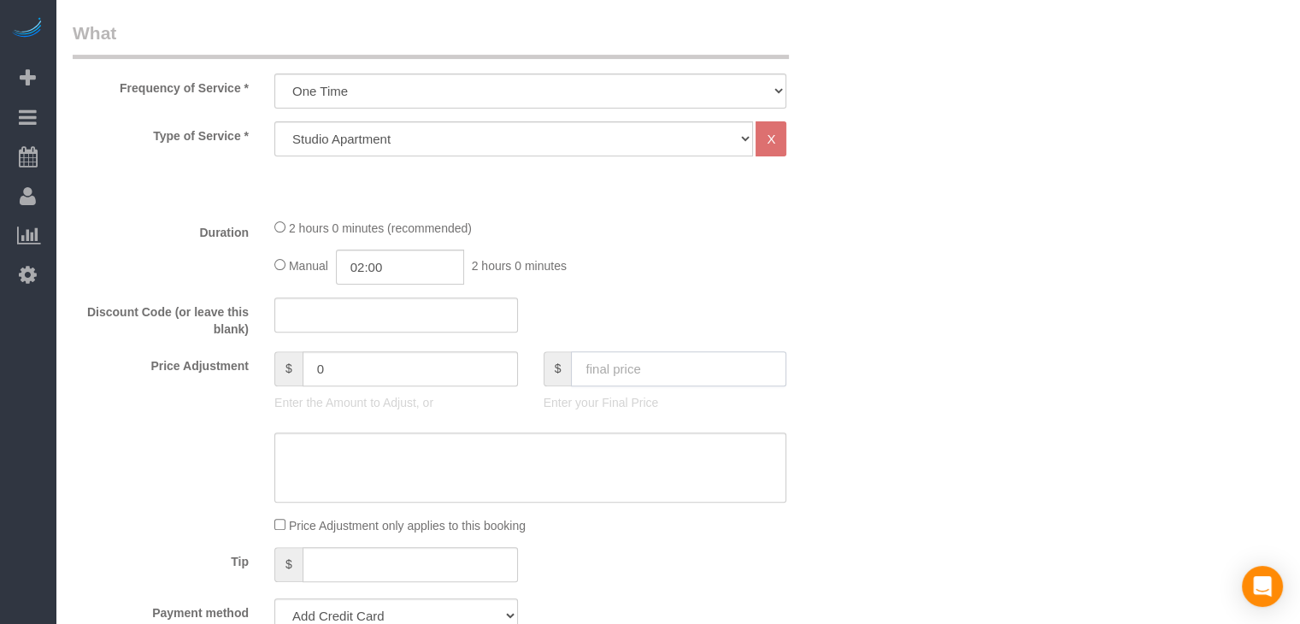
click at [766, 375] on input "text" at bounding box center [678, 368] width 215 height 35
type input "75"
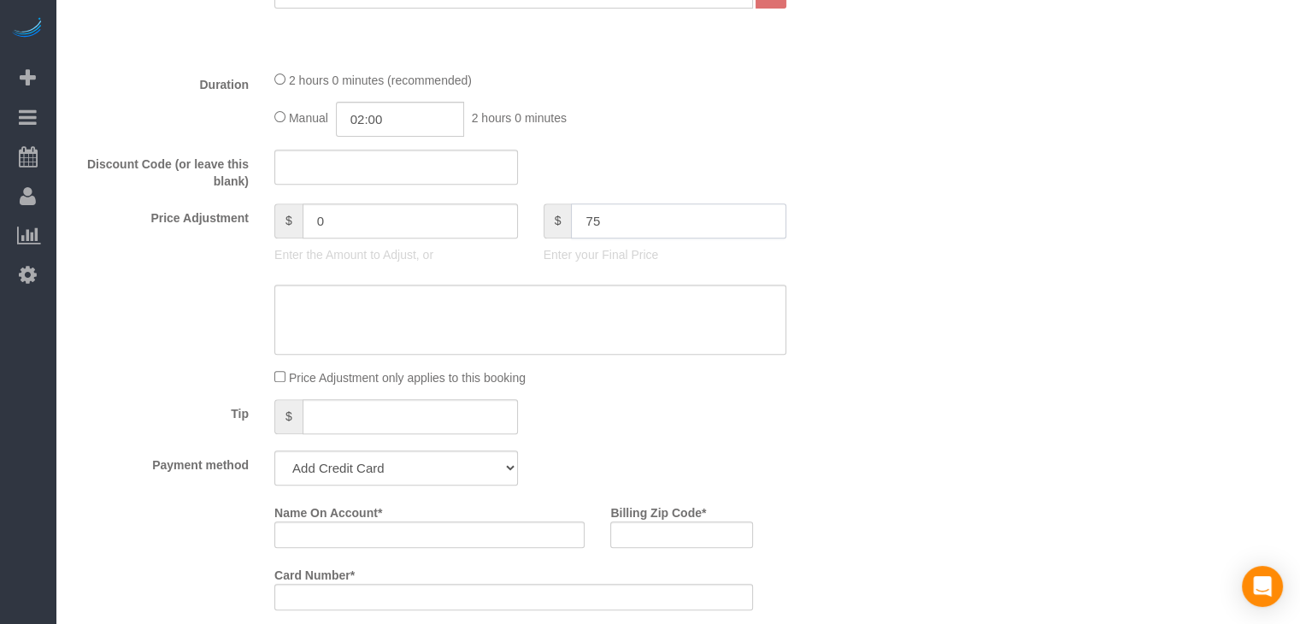
type input "-25"
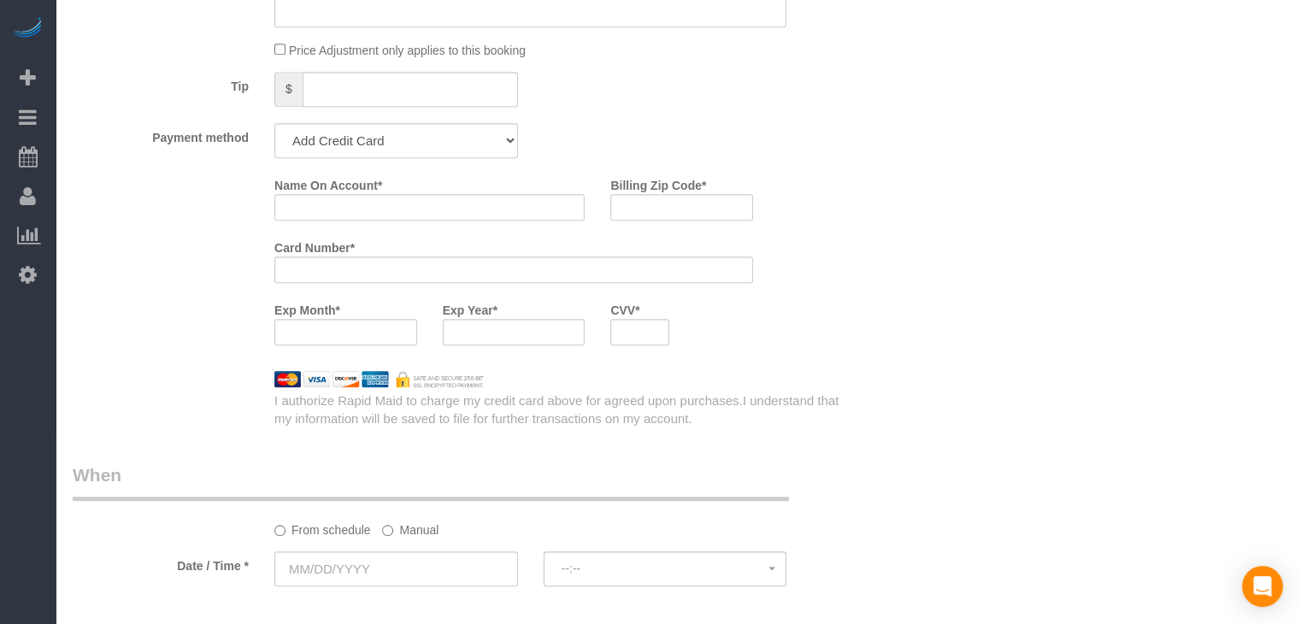
scroll to position [1012, 0]
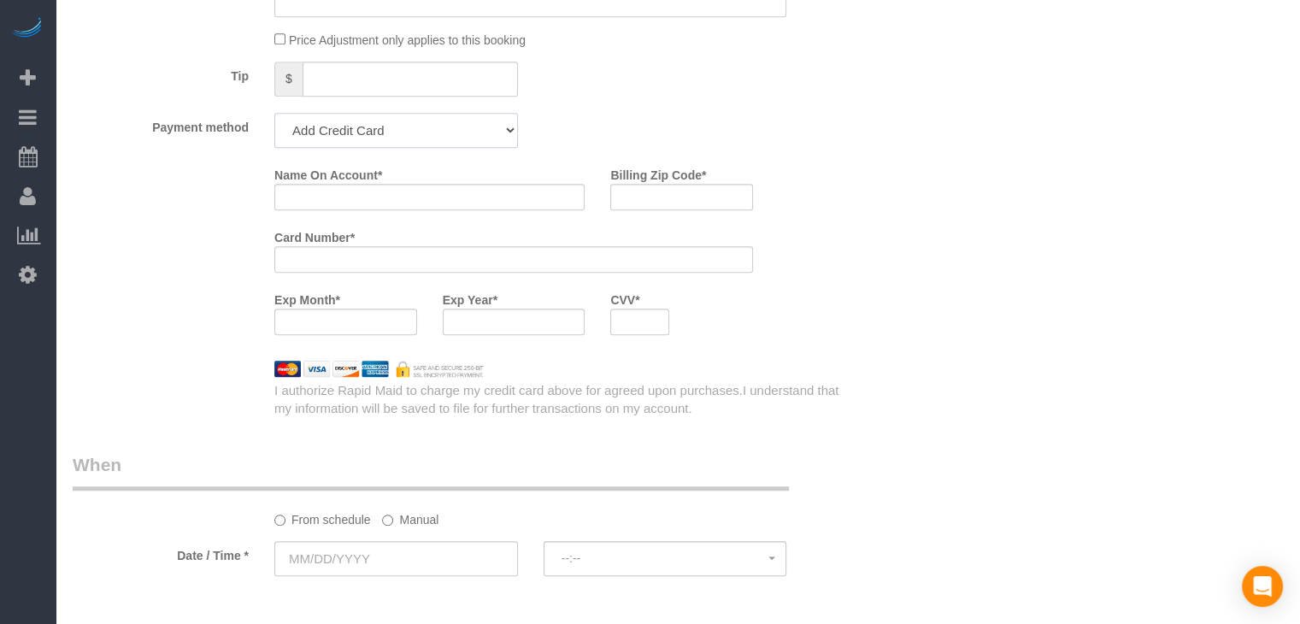
drag, startPoint x: 365, startPoint y: 133, endPoint x: 365, endPoint y: 144, distance: 12.0
click at [365, 133] on select "Add Credit Card Cash Check Paypal" at bounding box center [396, 130] width 244 height 35
select select "string:check"
click at [274, 113] on select "Add Credit Card Cash Check Paypal" at bounding box center [396, 130] width 244 height 35
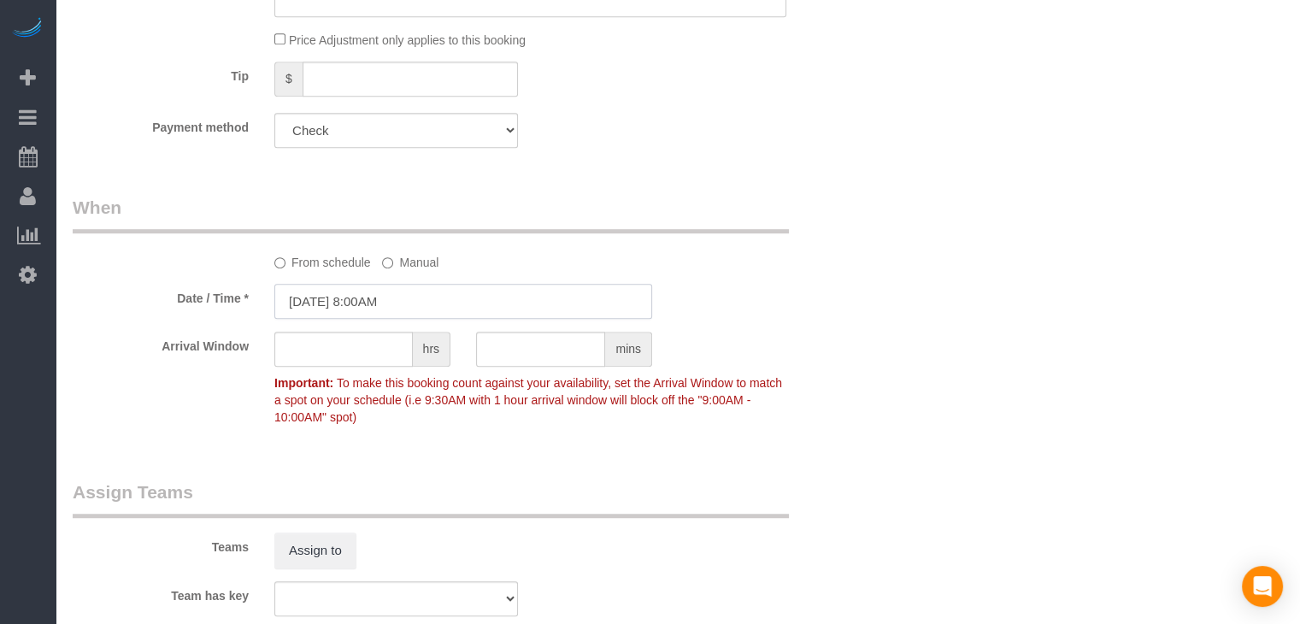
click at [363, 290] on input "[DATE] 8:00AM" at bounding box center [463, 301] width 378 height 35
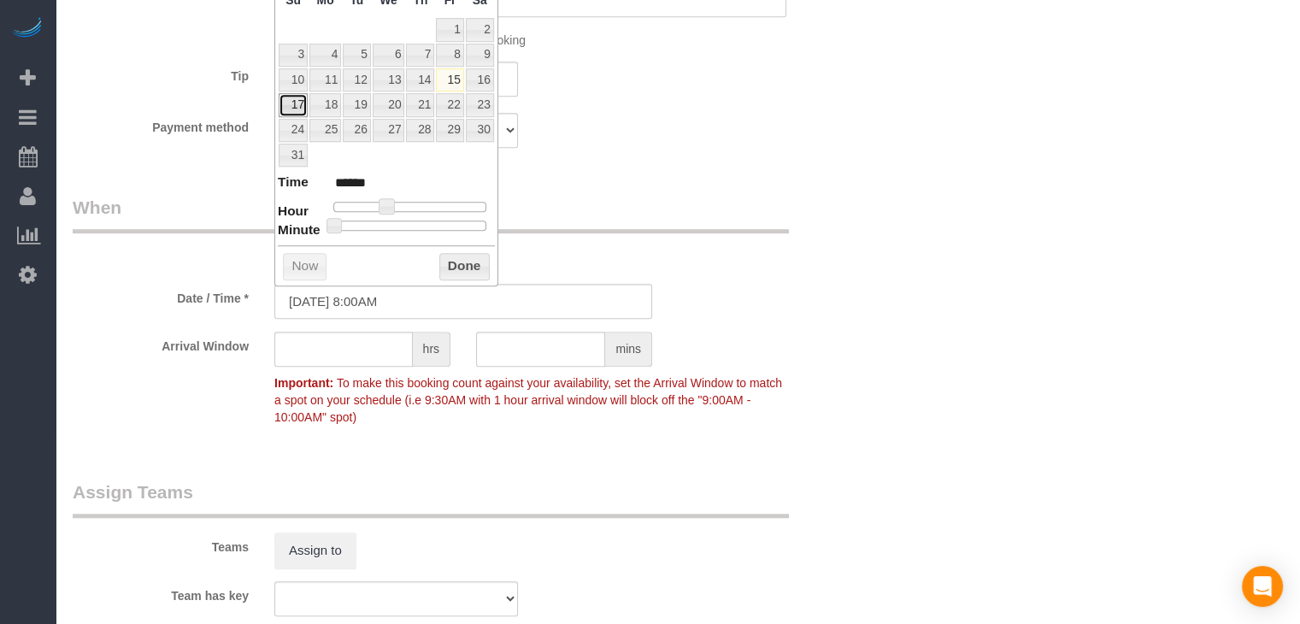
click at [289, 95] on link "17" at bounding box center [293, 104] width 29 height 23
type input "08/17/2025 9:00AM"
type input "******"
type input "08/17/2025 10:00AM"
type input "*******"
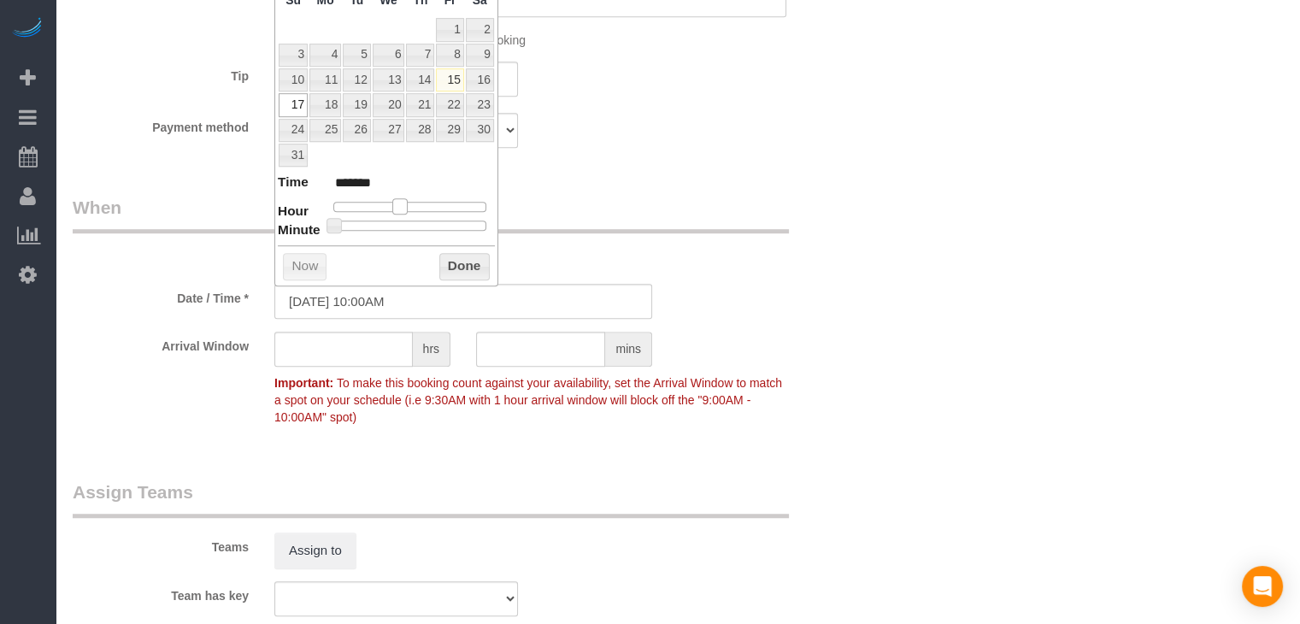
type input "08/17/2025 11:00AM"
type input "*******"
type input "08/17/2025 10:00AM"
type input "*******"
drag, startPoint x: 383, startPoint y: 203, endPoint x: 398, endPoint y: 209, distance: 15.4
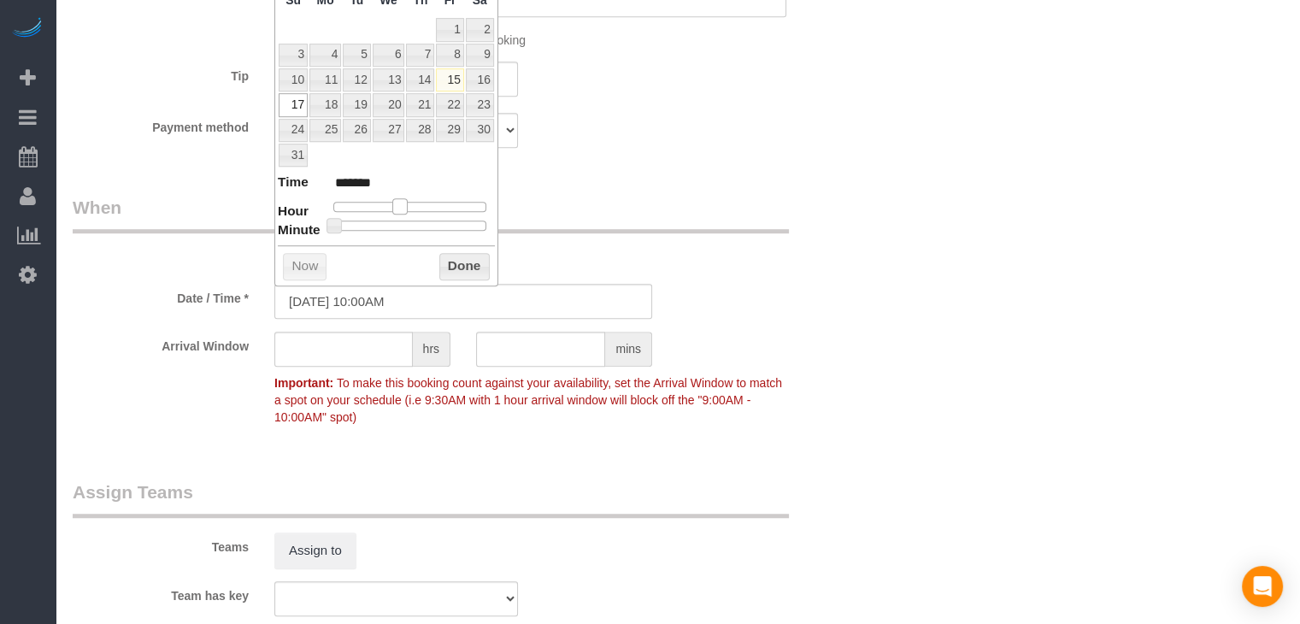
click at [398, 209] on span at bounding box center [399, 205] width 15 height 15
click at [469, 253] on button "Done" at bounding box center [464, 266] width 50 height 27
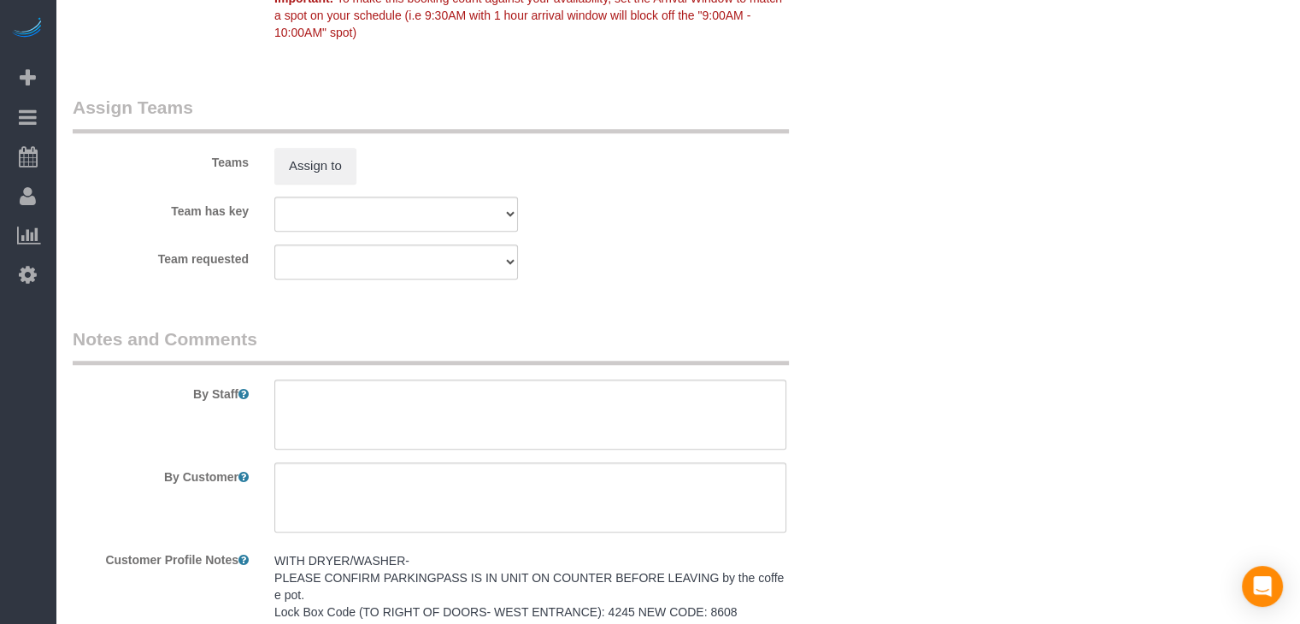
scroll to position [1610, 0]
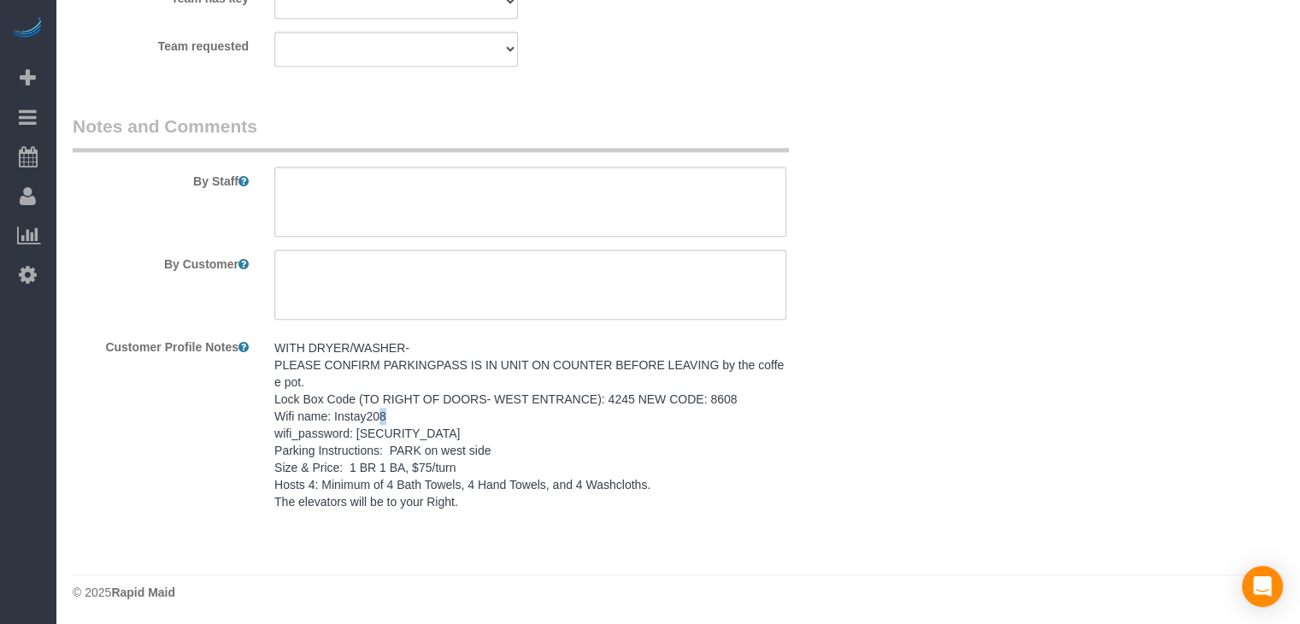
click at [383, 417] on pre "WITH DRYER/WASHER- PLEASE CONFIRM PARKINGPASS IS IN UNIT ON COUNTER BEFORE LEAV…" at bounding box center [530, 424] width 512 height 171
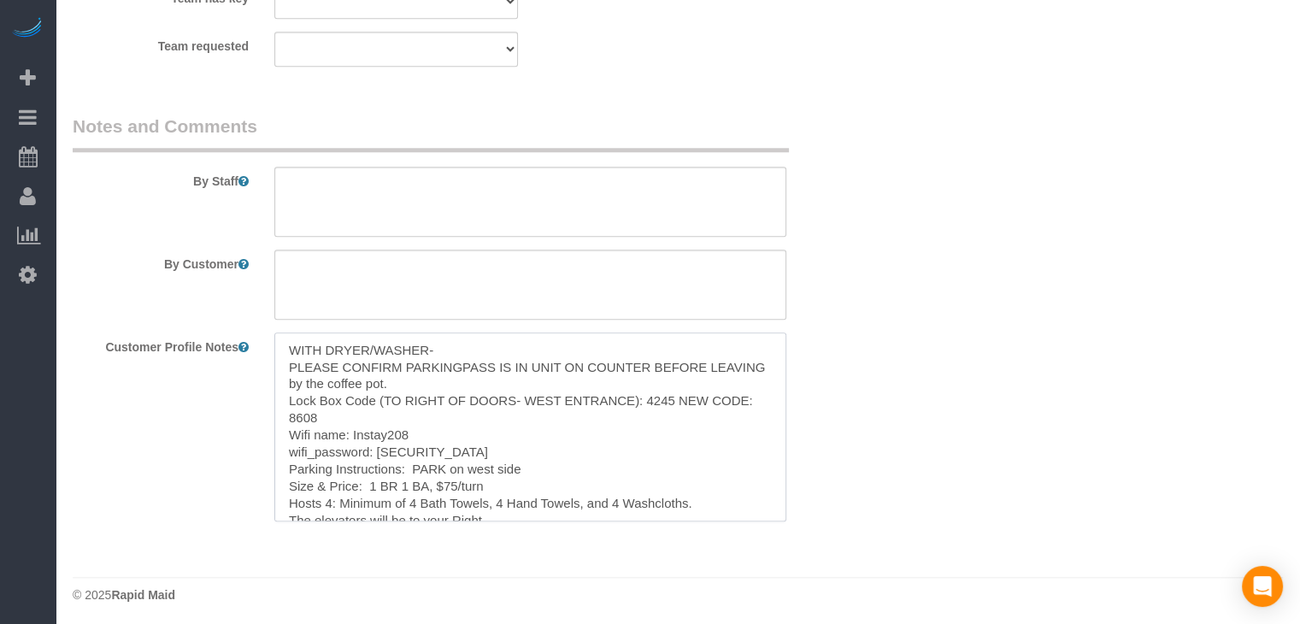
click at [440, 442] on textarea "WITH DRYER/WASHER- PLEASE CONFIRM PARKINGPASS IS IN UNIT ON COUNTER BEFORE LEAV…" at bounding box center [530, 427] width 512 height 189
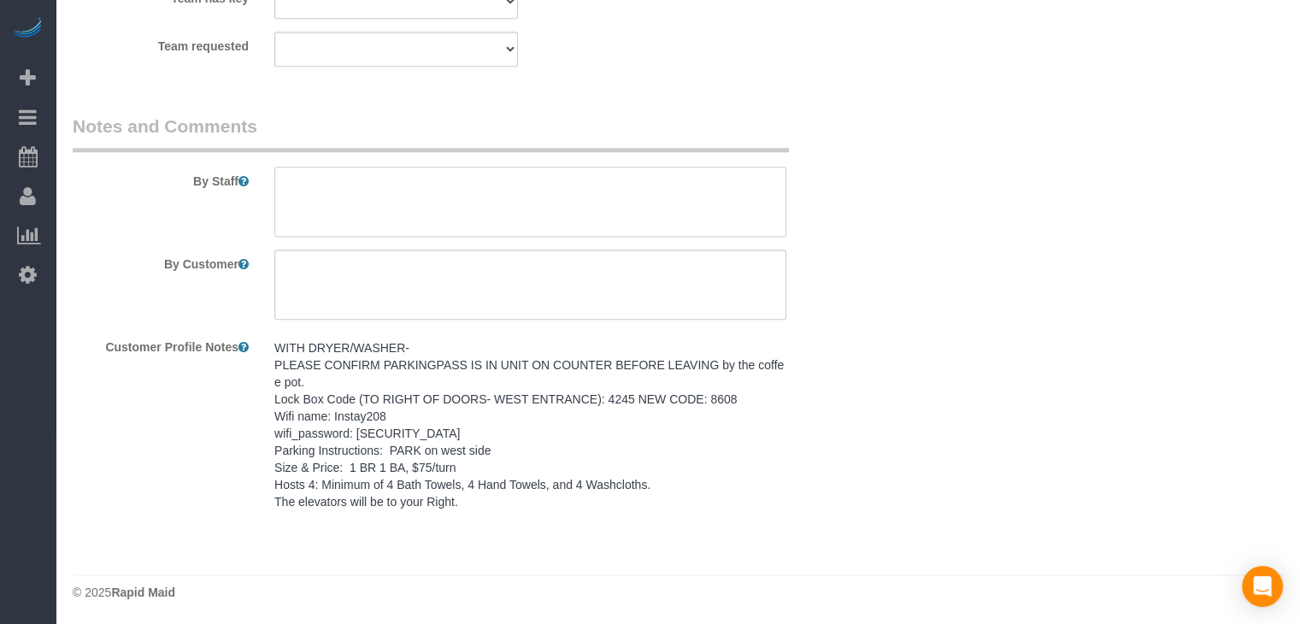
click at [487, 199] on textarea at bounding box center [530, 202] width 512 height 70
paste textarea "WITH DRYER/WASHER- PLEASE CONFIRM PARKINGPASS IS IN UNIT ON COUNTER BEFORE LEAV…"
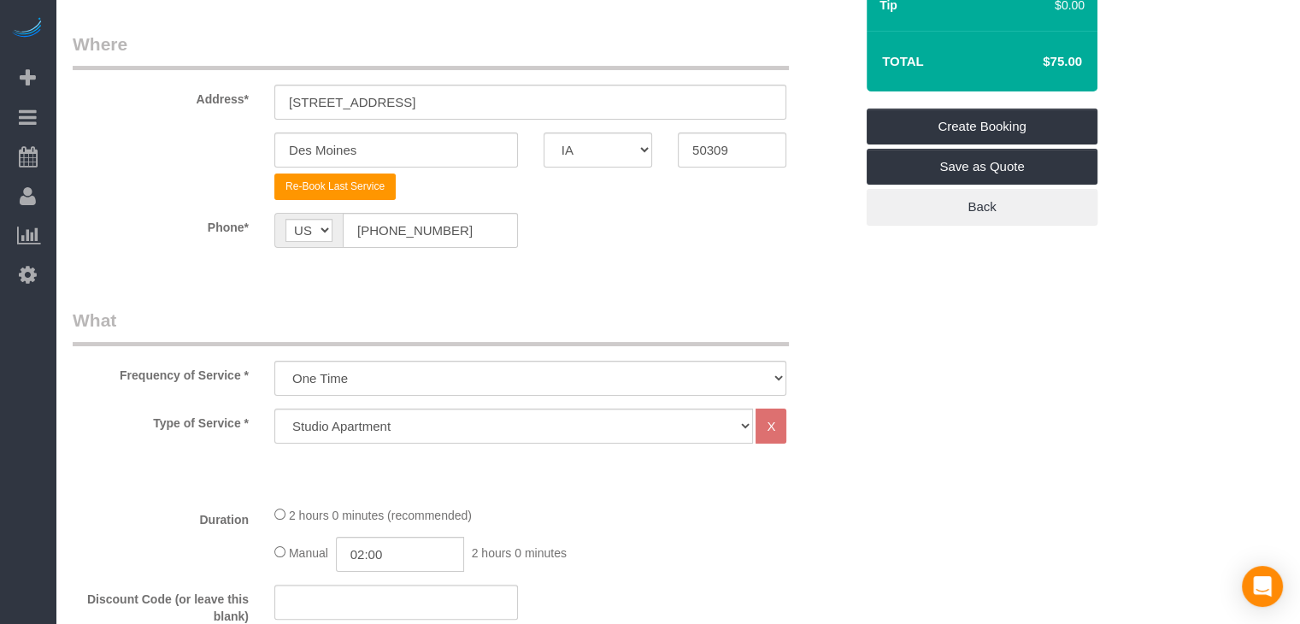
scroll to position [177, 0]
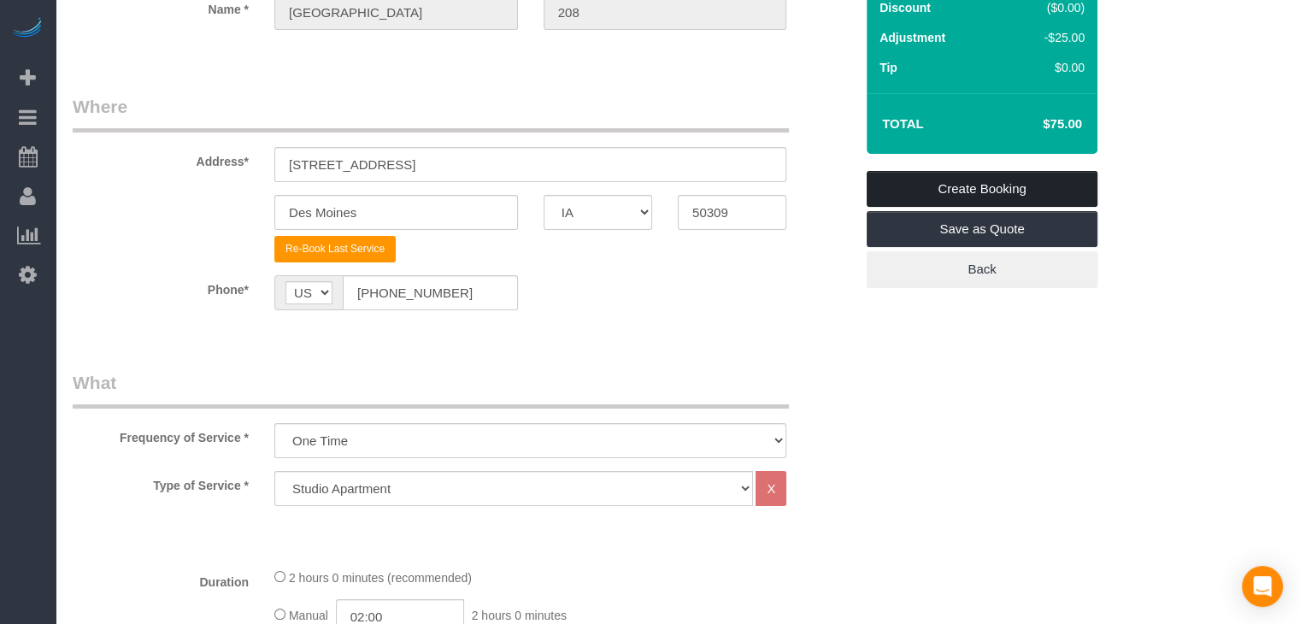
type textarea "WITH DRYER/WASHER- PLEASE CONFIRM PARKINGPASS IS IN UNIT ON COUNTER BEFORE LEAV…"
click at [1053, 177] on link "Create Booking" at bounding box center [982, 189] width 231 height 36
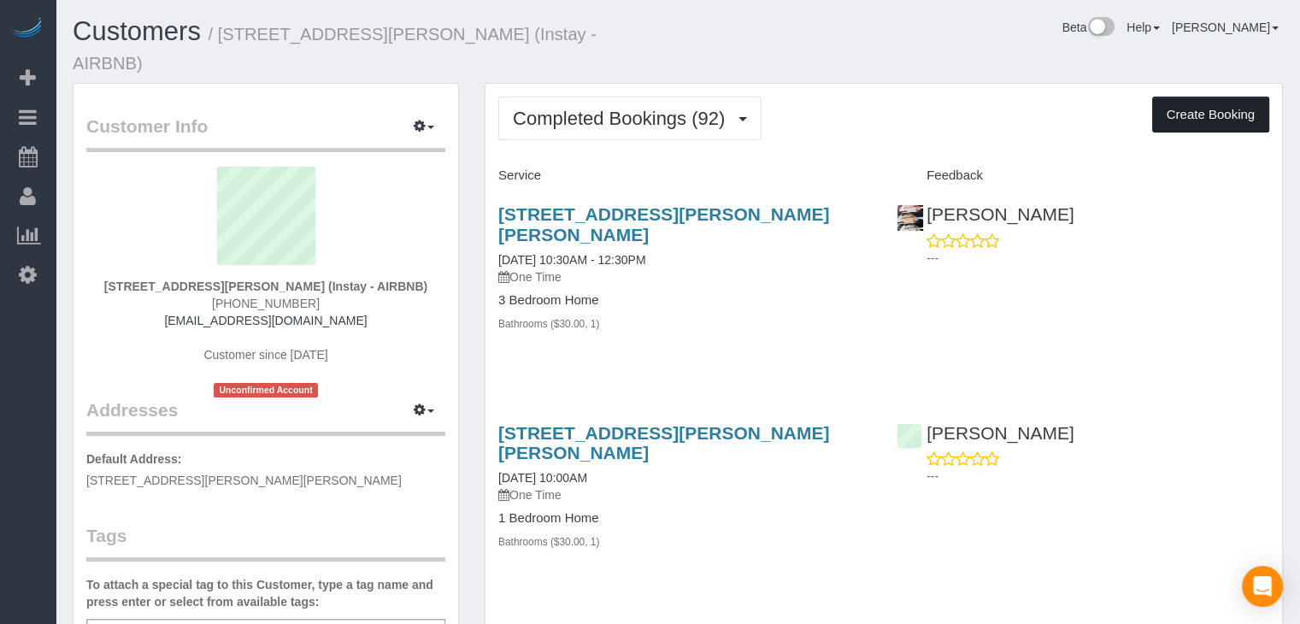
click at [1214, 97] on button "Create Booking" at bounding box center [1211, 115] width 117 height 36
select select "IA"
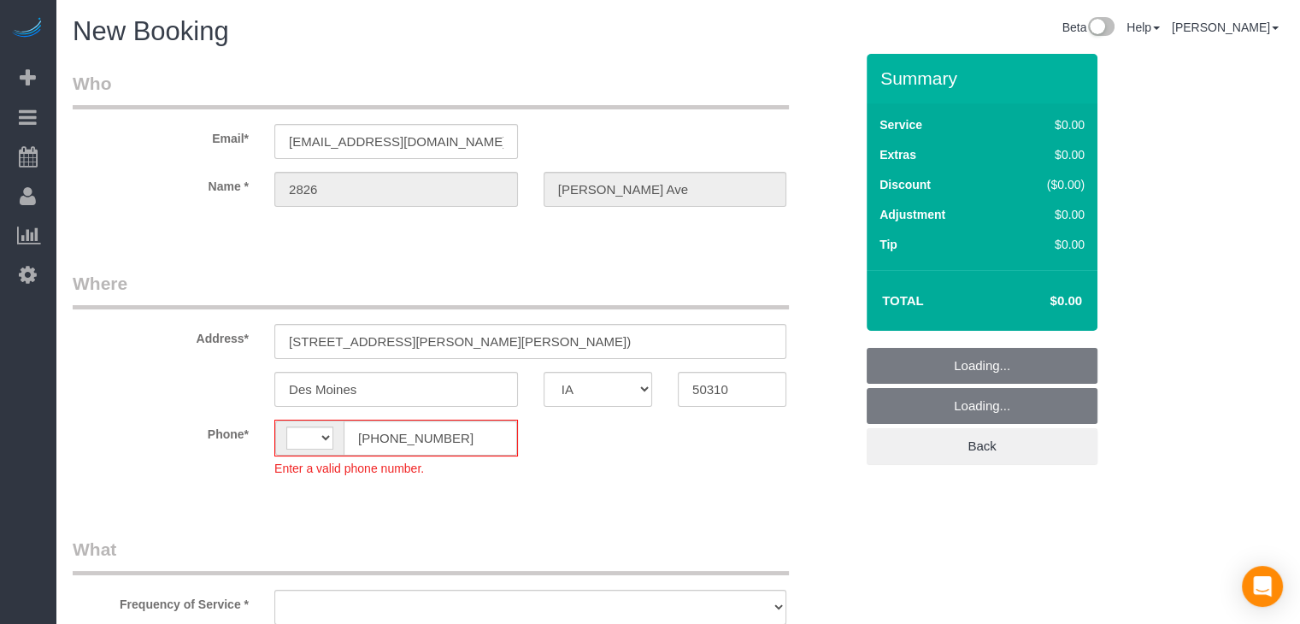
select select "string:US"
select select "object:1740"
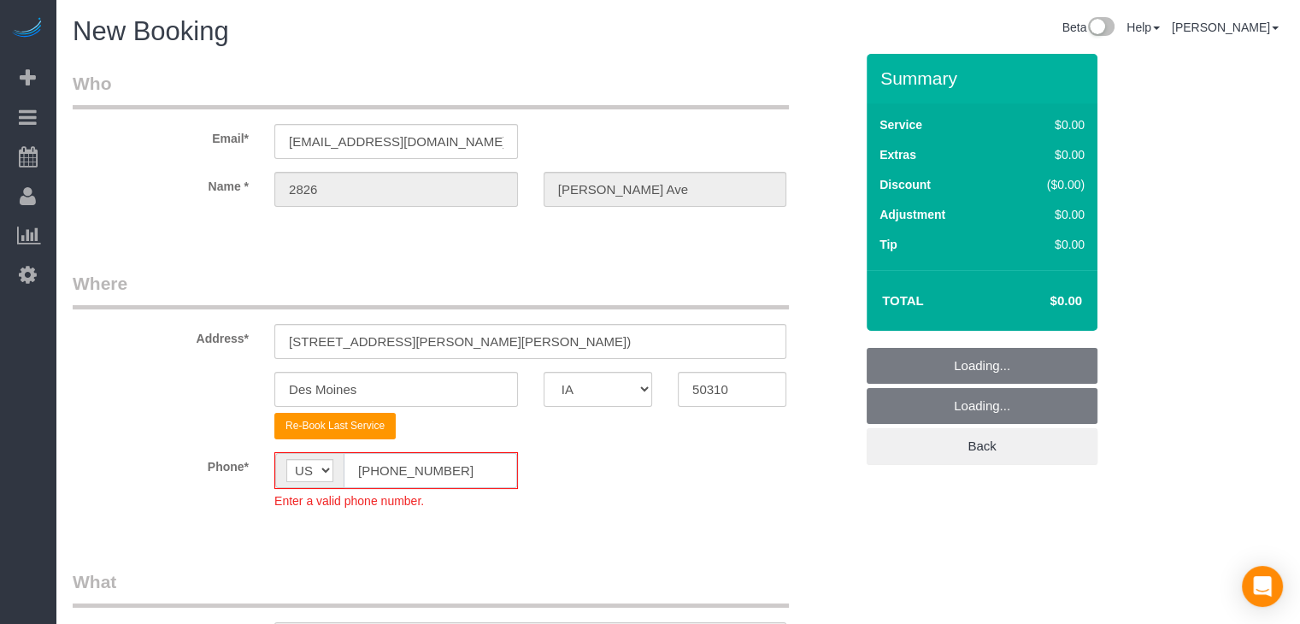
click at [375, 476] on input "(555) 555-5555" at bounding box center [431, 470] width 174 height 35
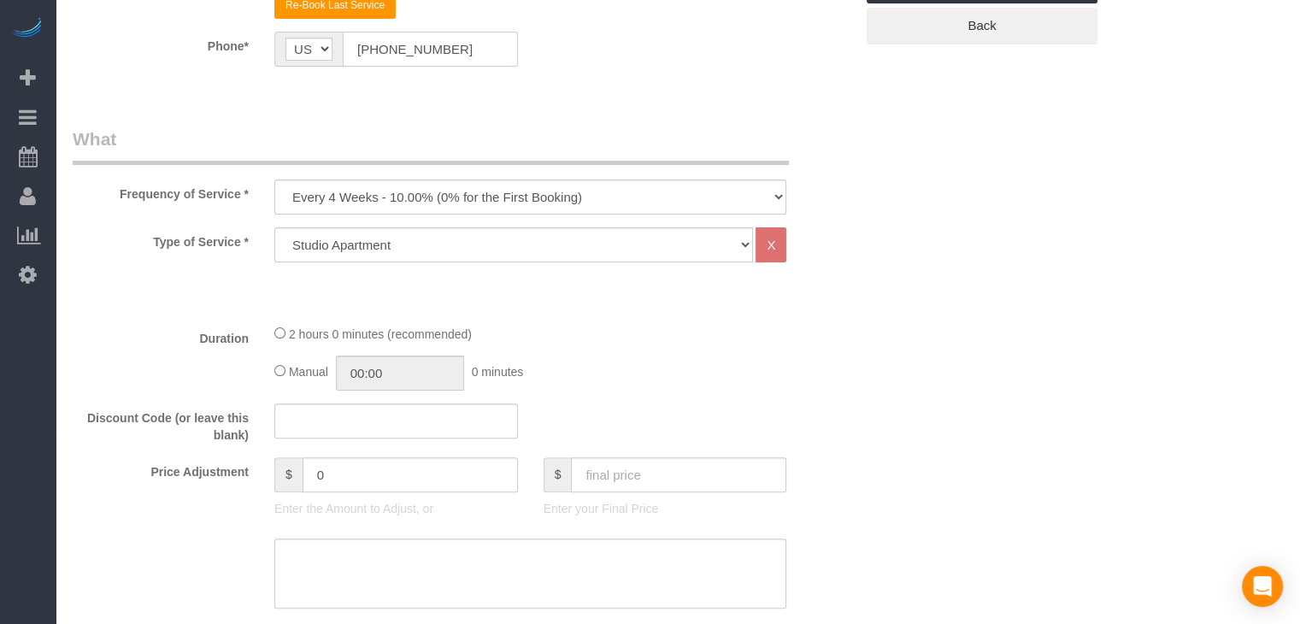
scroll to position [443, 0]
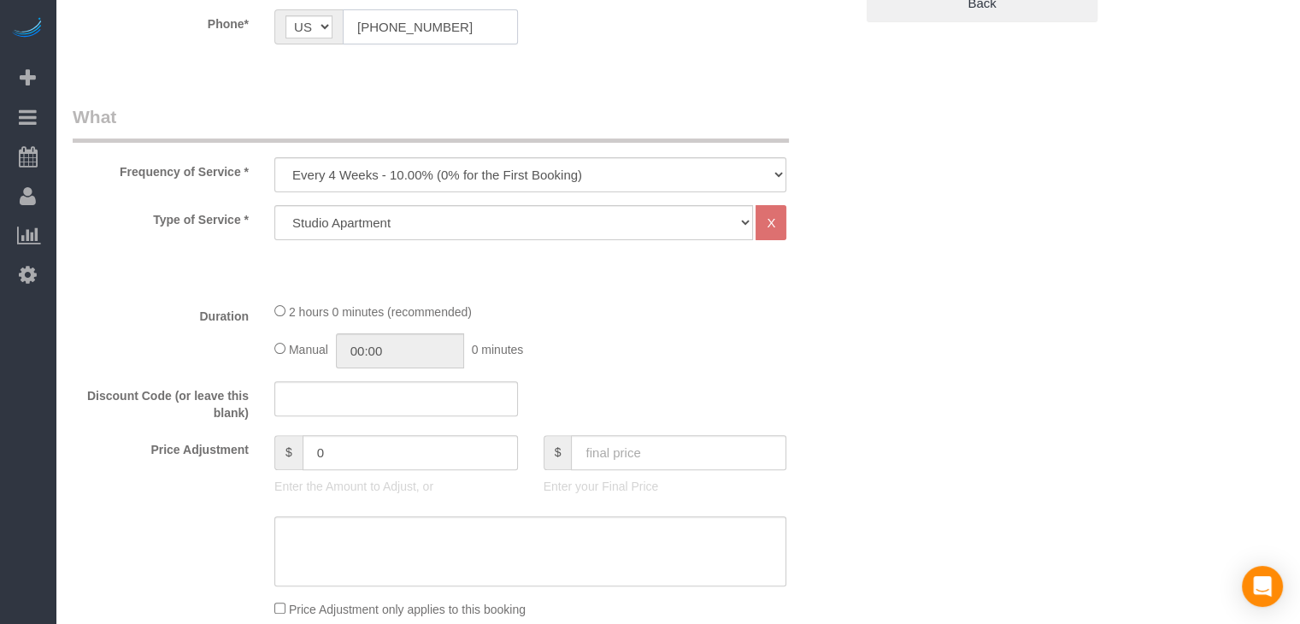
type input "[PHONE_NUMBER]"
click at [499, 177] on select "Every 6 Weeks (0% for the First Booking) One Time Every 8 Weeks (0% for the Fir…" at bounding box center [530, 174] width 512 height 35
select select "object:1742"
click at [274, 157] on select "Every 6 Weeks (0% for the First Booking) One Time Every 8 Weeks (0% for the Fir…" at bounding box center [530, 174] width 512 height 35
drag, startPoint x: 456, startPoint y: 215, endPoint x: 457, endPoint y: 234, distance: 18.8
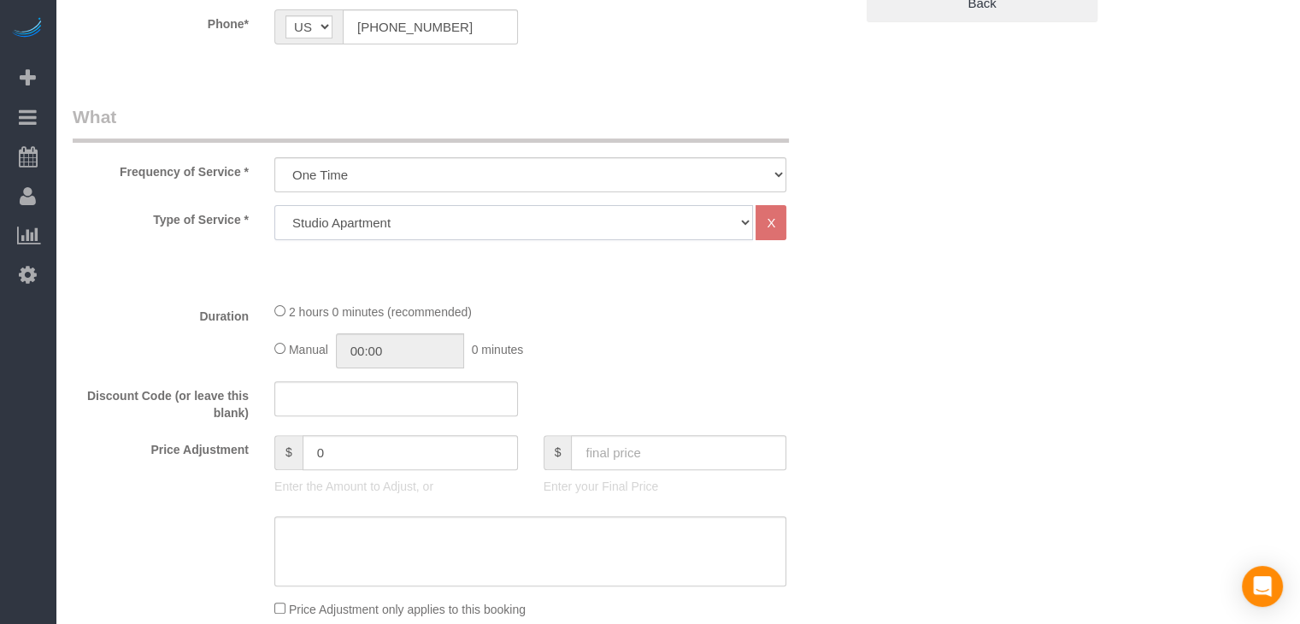
click at [456, 215] on select "Studio Apartment 1 Bedroom Home 2 Bedroom Home 3 Bedroom Home 4 Bedroom Home 5 …" at bounding box center [513, 222] width 479 height 35
select select "25"
click at [274, 205] on select "Studio Apartment 1 Bedroom Home 2 Bedroom Home 3 Bedroom Home 4 Bedroom Home 5 …" at bounding box center [513, 222] width 479 height 35
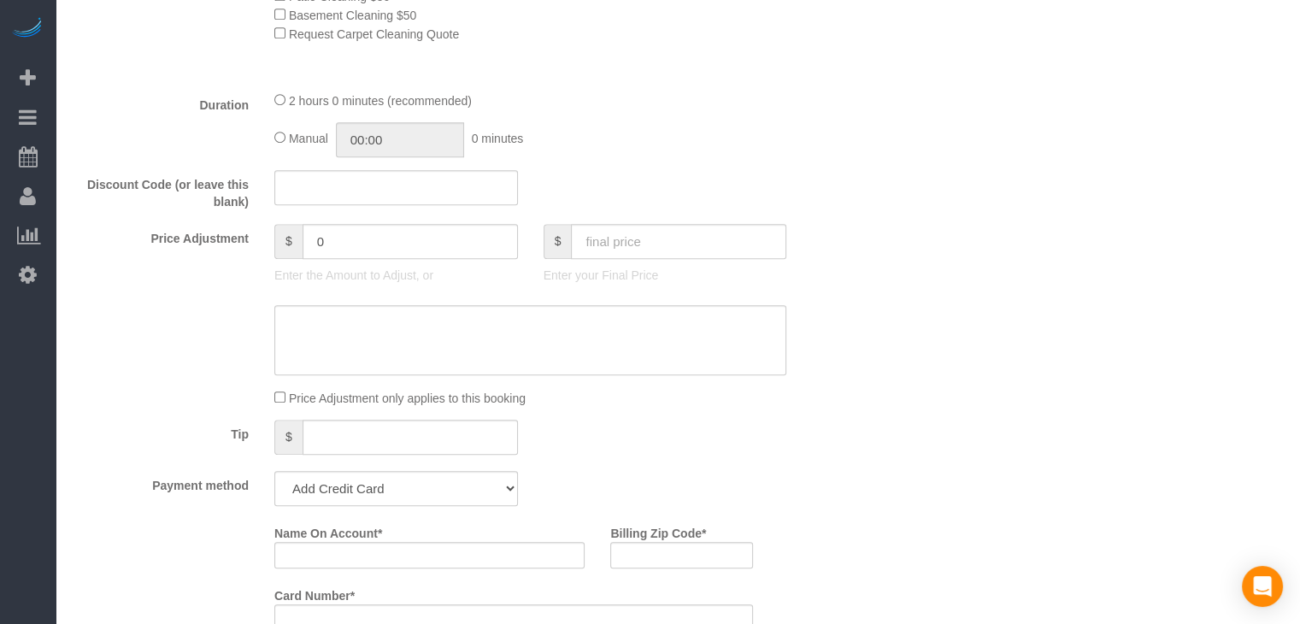
scroll to position [1156, 0]
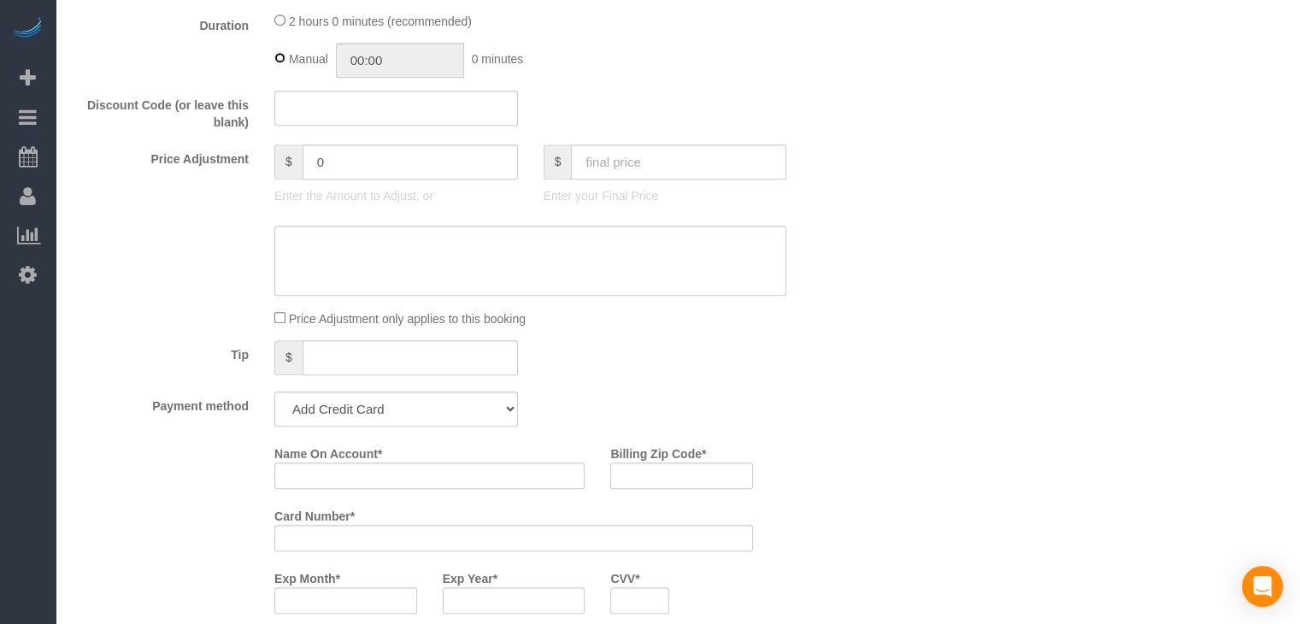
type input "02:00"
click at [629, 157] on input "text" at bounding box center [678, 161] width 215 height 35
type input "110"
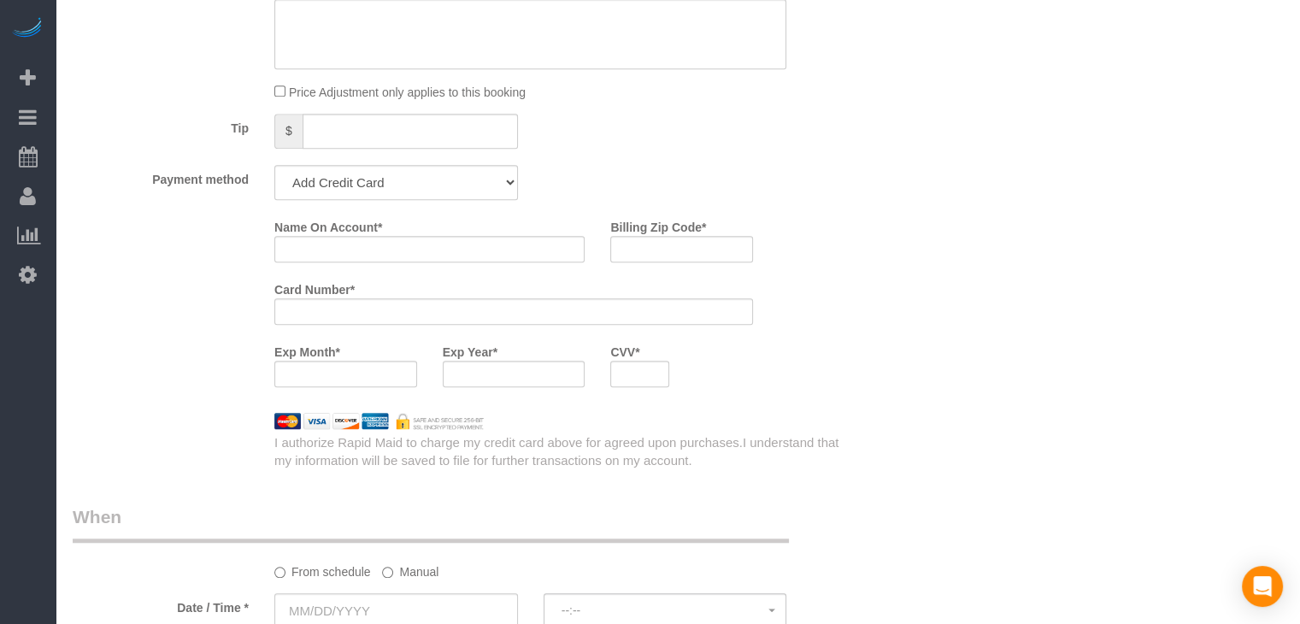
scroll to position [1396, 0]
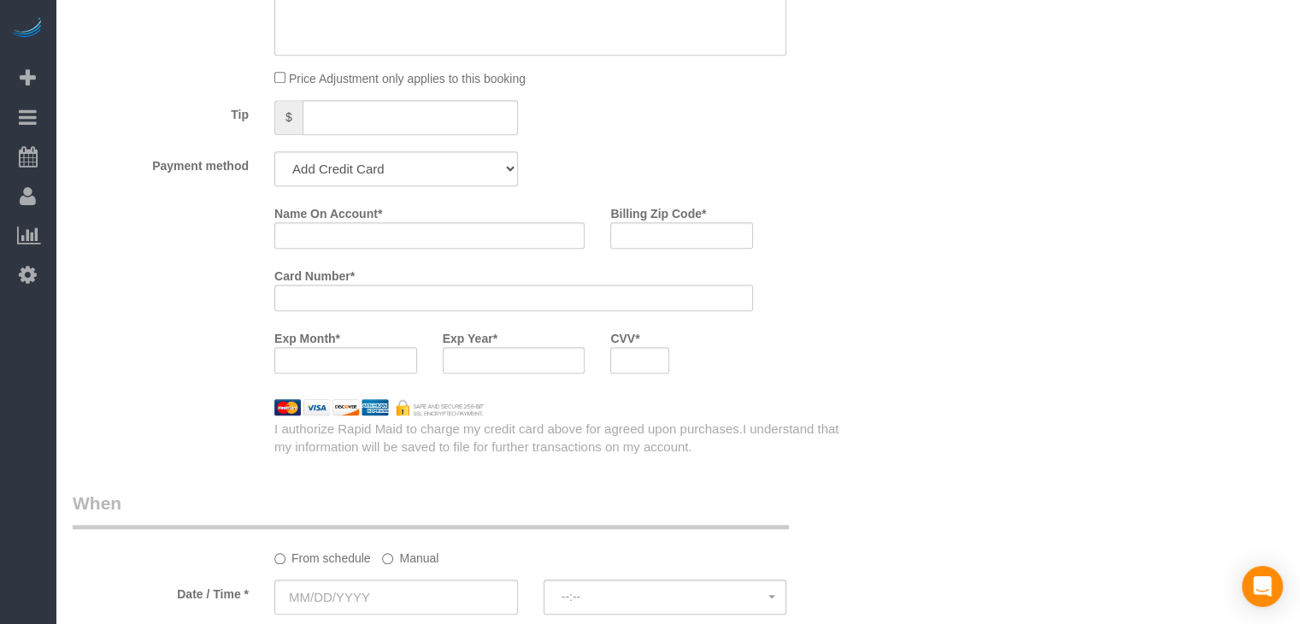
type input "-29"
drag, startPoint x: 473, startPoint y: 175, endPoint x: 469, endPoint y: 188, distance: 13.5
click at [473, 175] on select "Add Credit Card Cash Check Paypal" at bounding box center [396, 168] width 244 height 35
select select "string:check"
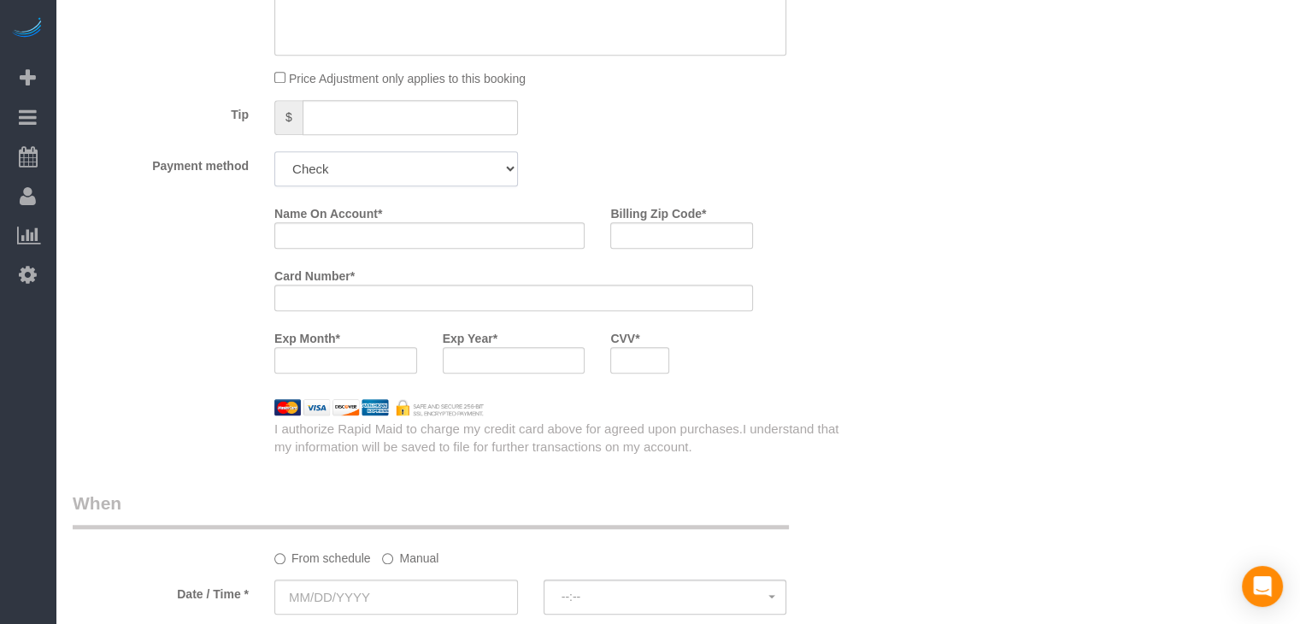
click at [274, 156] on select "Add Credit Card Cash Check Paypal" at bounding box center [396, 168] width 244 height 35
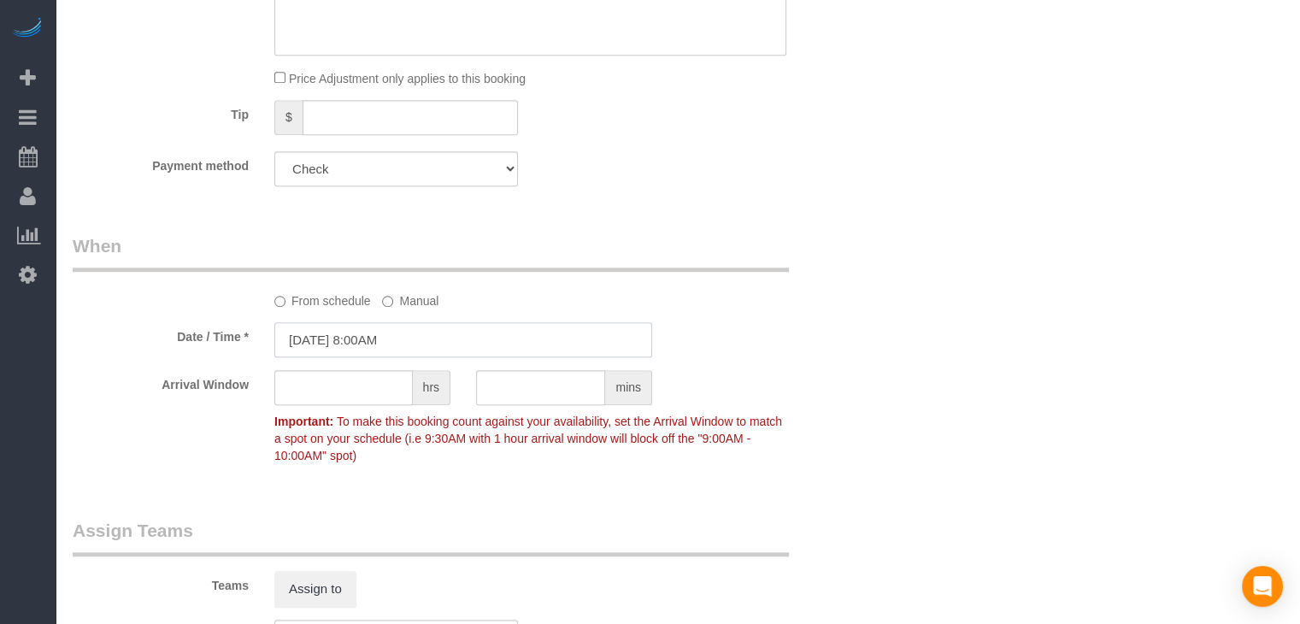
click at [339, 347] on input "[DATE] 8:00AM" at bounding box center [463, 339] width 378 height 35
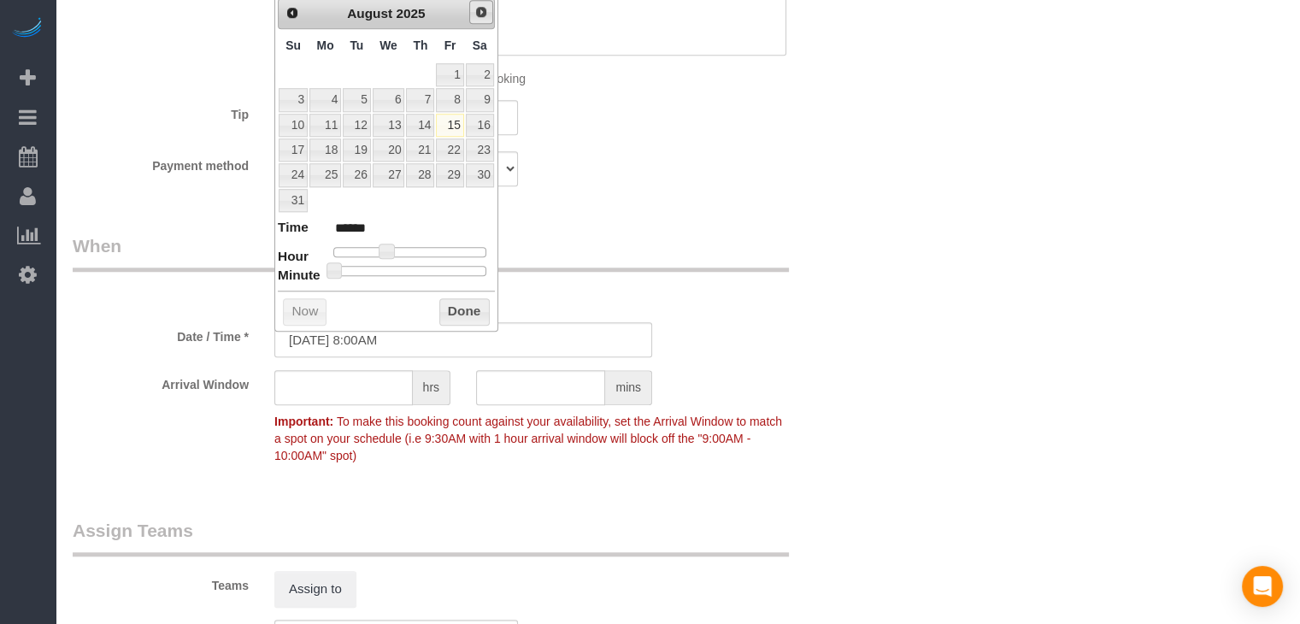
click at [479, 16] on span "Next" at bounding box center [482, 12] width 14 height 14
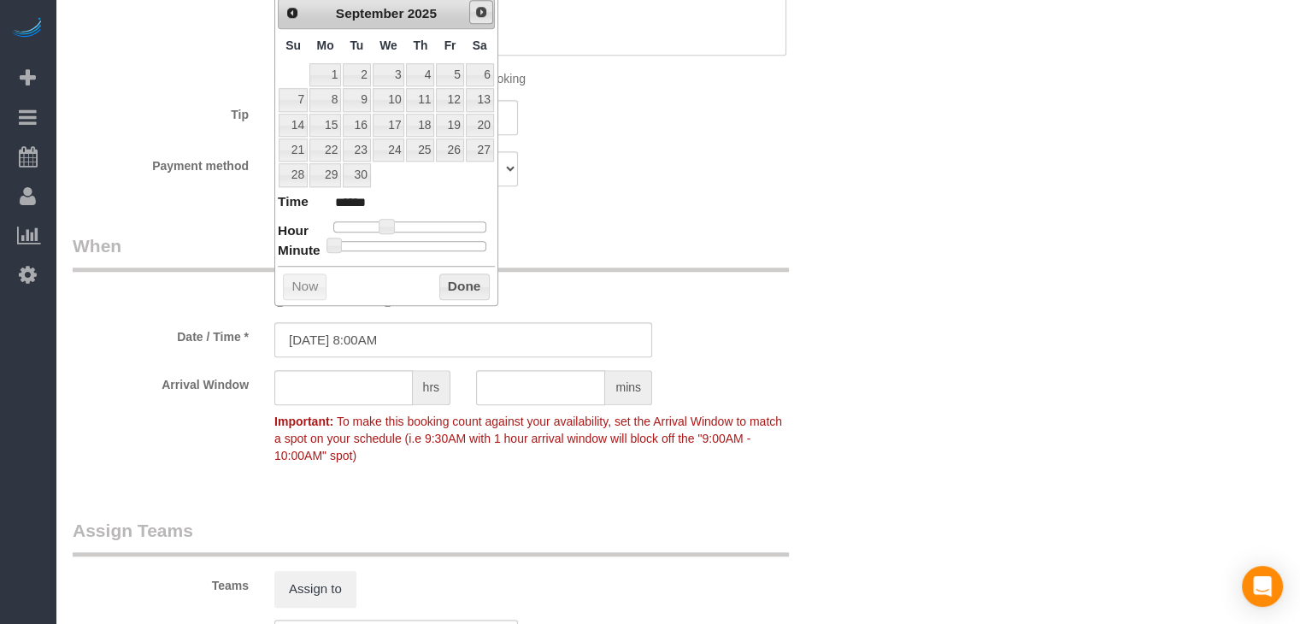
click at [476, 15] on span "Next" at bounding box center [482, 12] width 14 height 14
click at [286, 129] on link "12" at bounding box center [293, 125] width 29 height 23
type input "10/12/2025 9:00AM"
type input "******"
type input "10/12/2025 10:00AM"
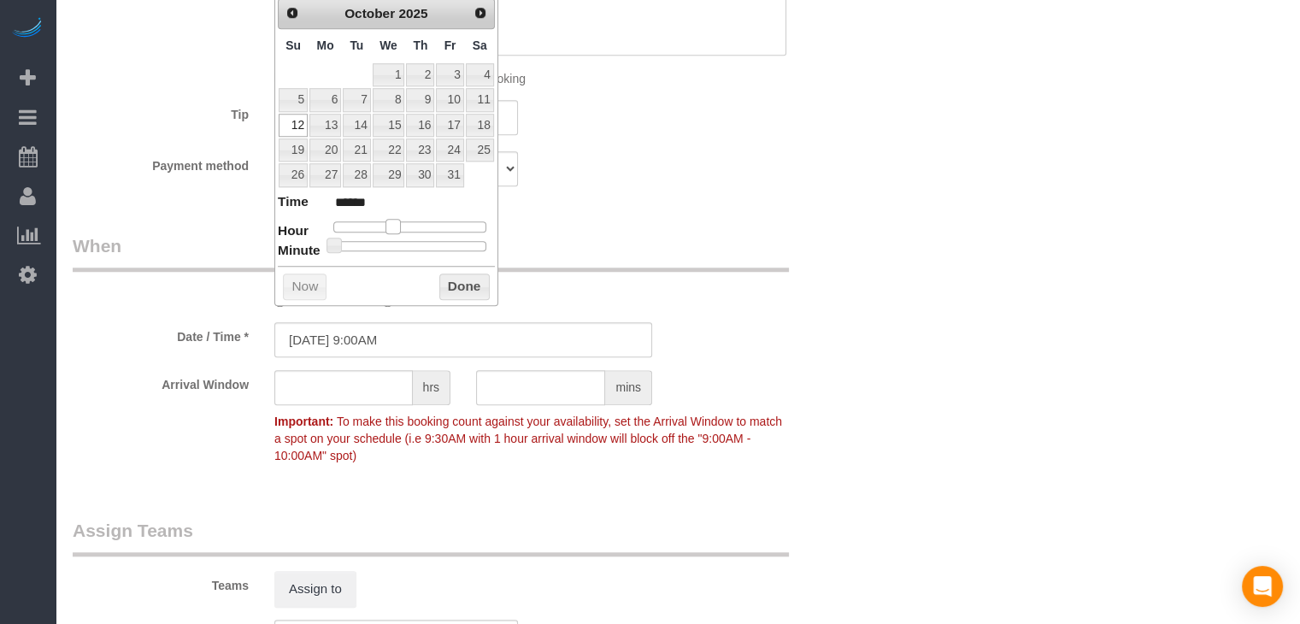
type input "*******"
drag, startPoint x: 382, startPoint y: 227, endPoint x: 397, endPoint y: 230, distance: 14.8
click at [397, 230] on span at bounding box center [399, 226] width 15 height 15
click at [456, 282] on button "Done" at bounding box center [464, 287] width 50 height 27
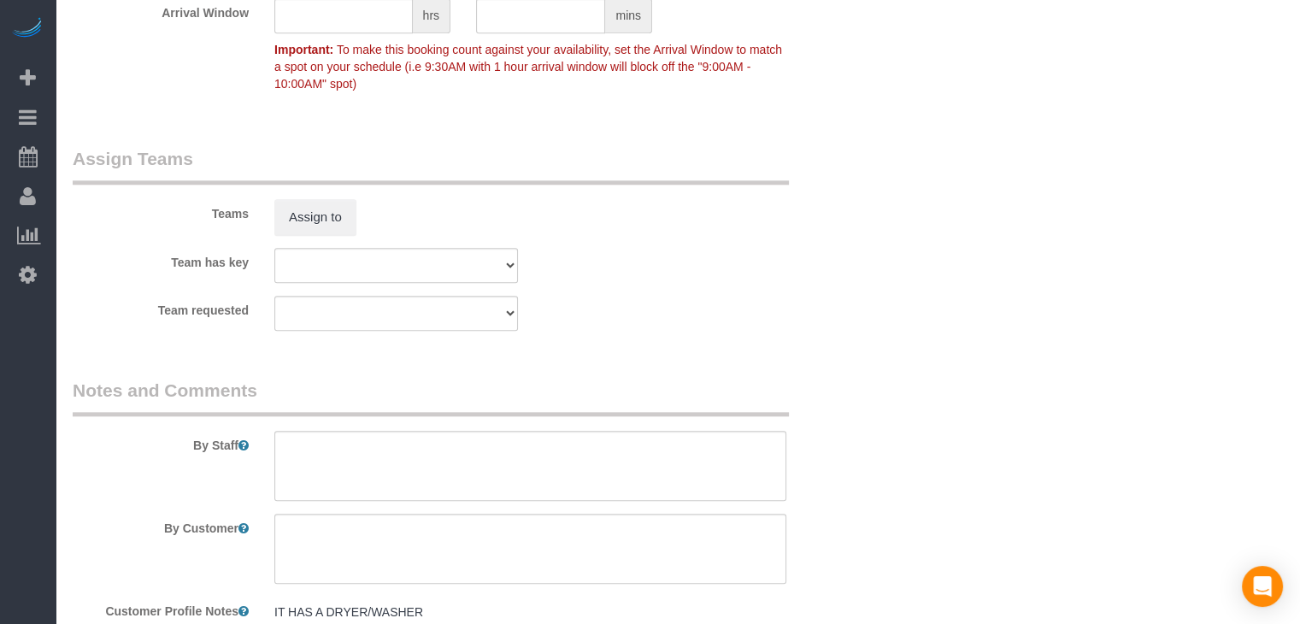
scroll to position [1868, 0]
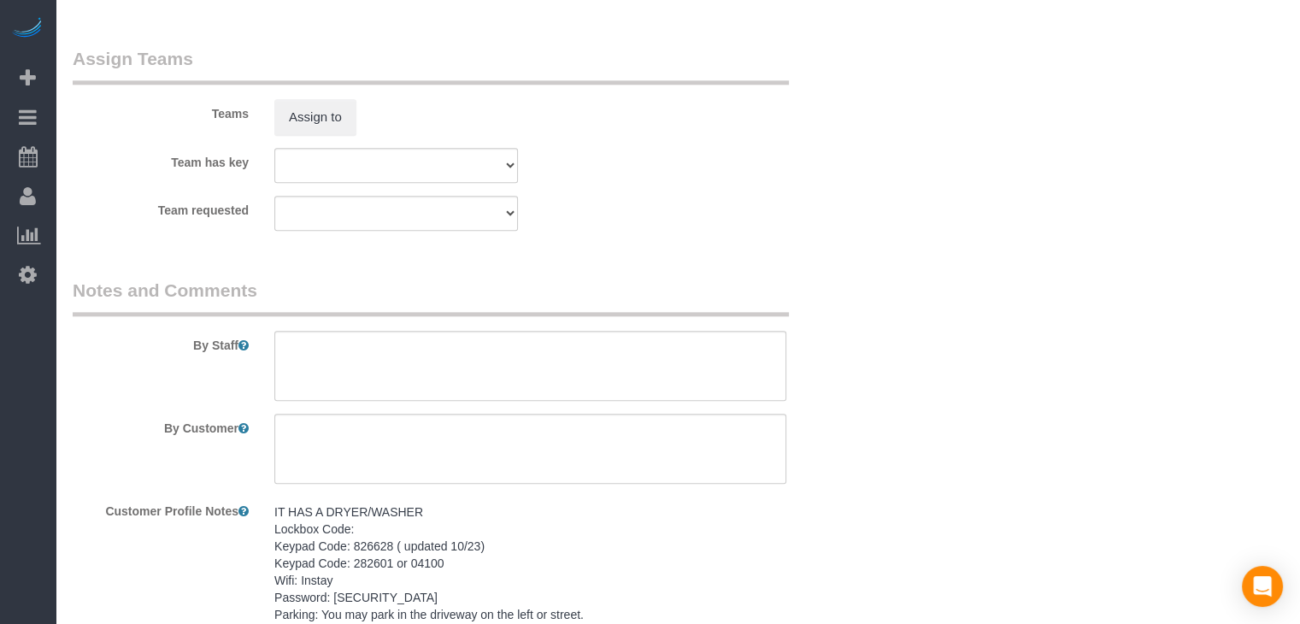
click at [414, 565] on pre "IT HAS A DRYER/WASHER Lockbox Code: Keypad Code: 826628 ( updated 10/23) Keypad…" at bounding box center [530, 615] width 512 height 222
click at [422, 551] on textarea "IT HAS A DRYER/WASHER Lockbox Code: Keypad Code: 826628 ( updated 10/23) Keypad…" at bounding box center [530, 591] width 512 height 189
click at [392, 388] on textarea at bounding box center [530, 366] width 512 height 70
paste textarea "IT HAS A DRYER/WASHER Lockbox Code: Keypad Code: 826628 ( updated 10/23) Keypad…"
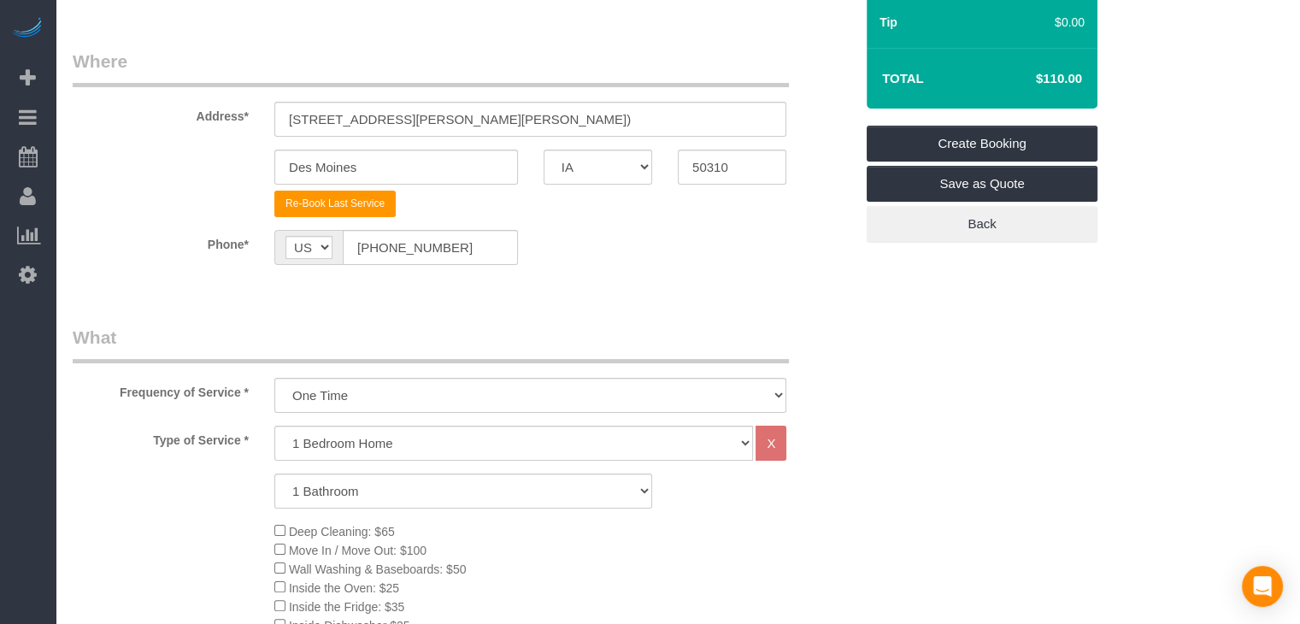
scroll to position [150, 0]
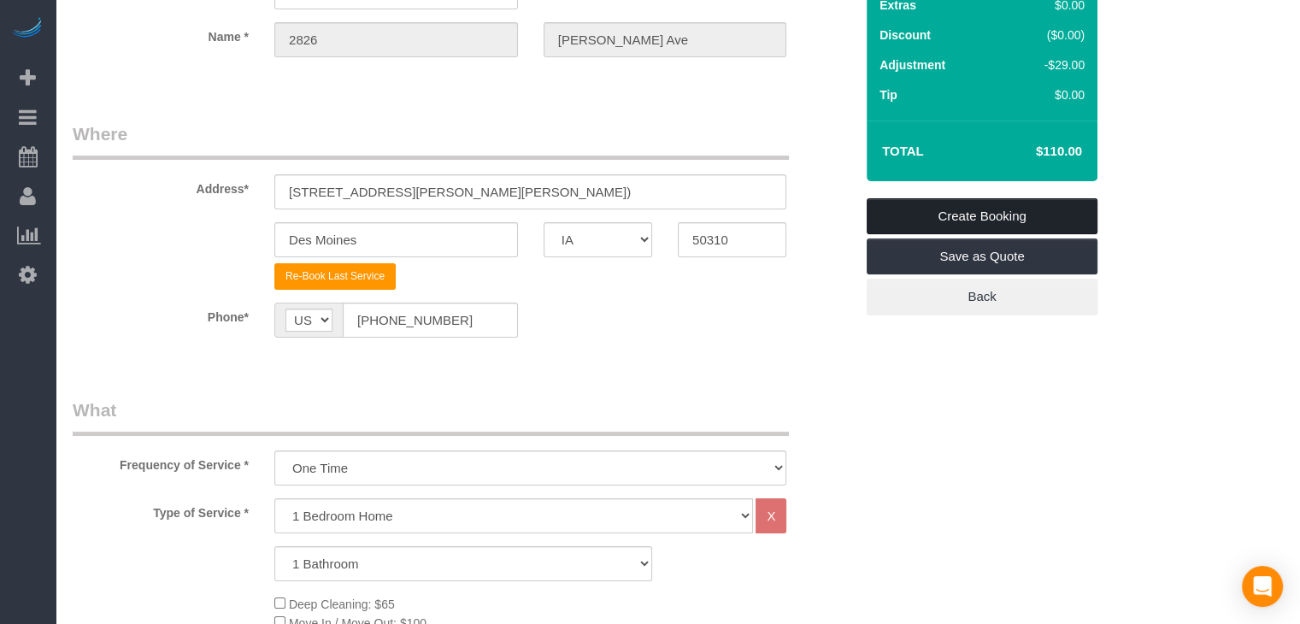
type textarea "IT HAS A DRYER/WASHER Lockbox Code: Keypad Code: 826628 ( updated 10/23) Keypad…"
click at [1070, 213] on link "Create Booking" at bounding box center [982, 216] width 231 height 36
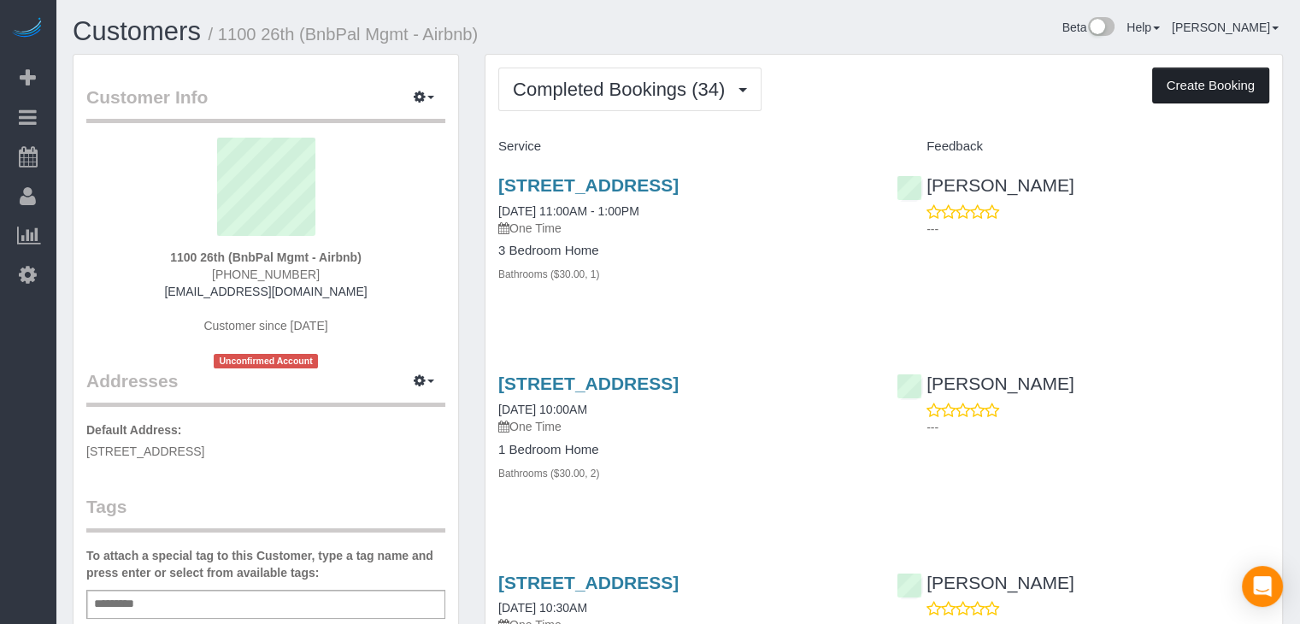
click at [1184, 83] on button "Create Booking" at bounding box center [1211, 86] width 117 height 36
select select "IA"
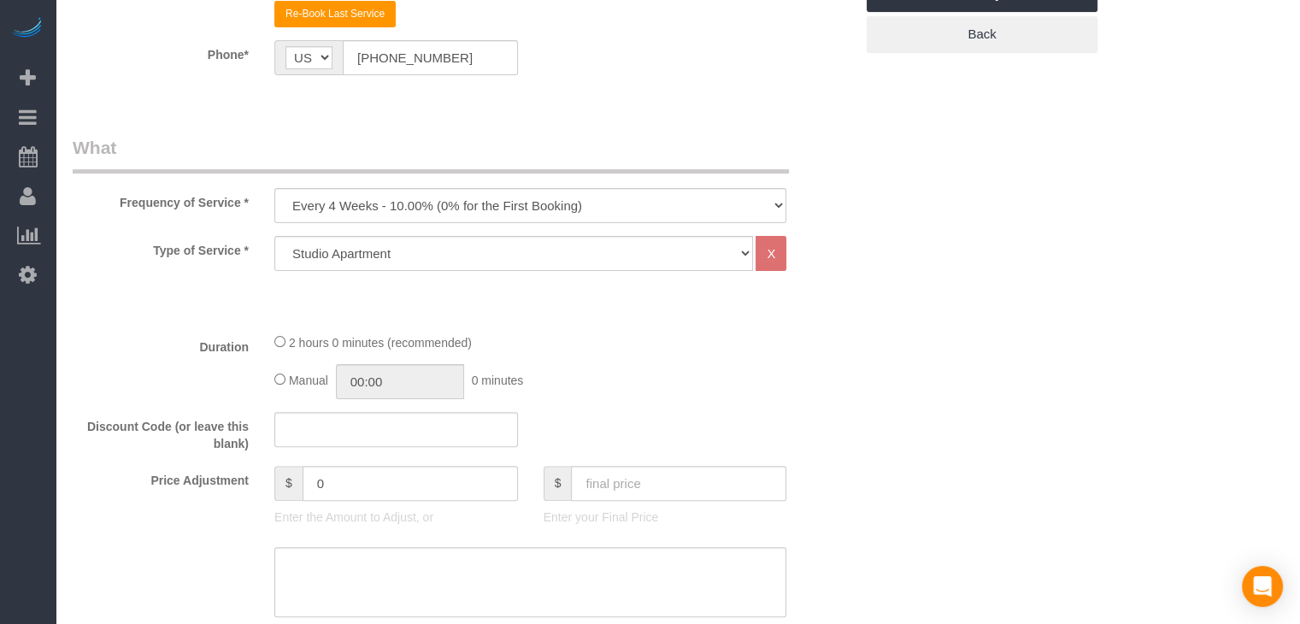
scroll to position [424, 0]
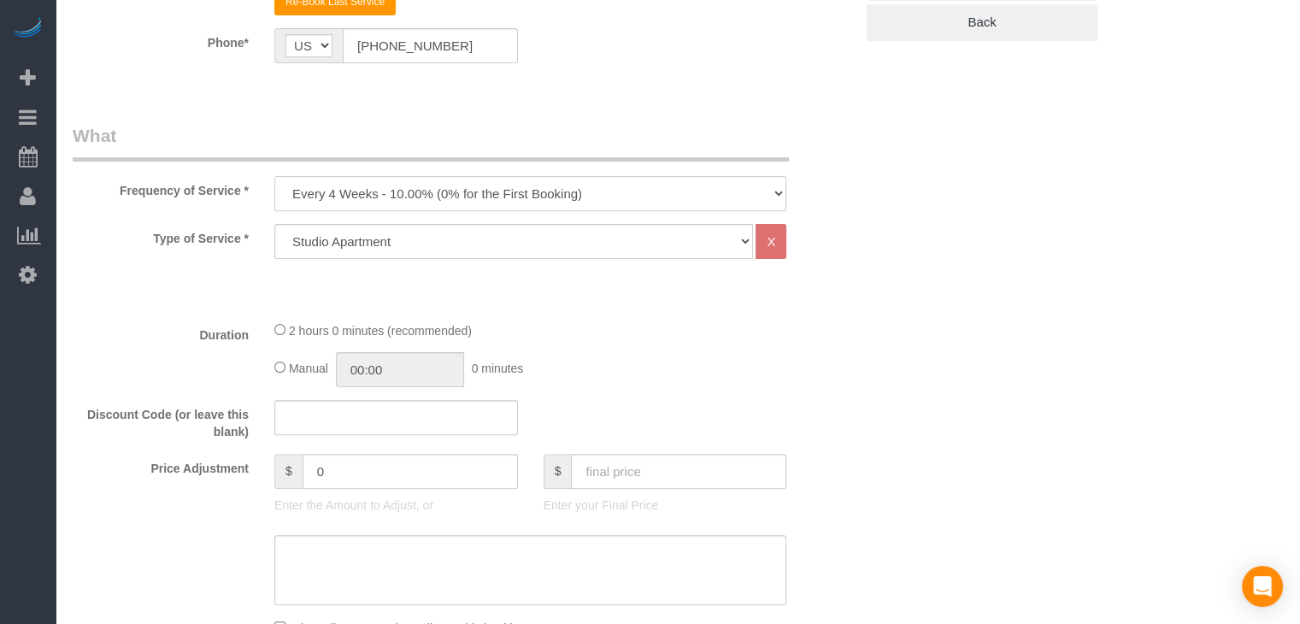
click at [498, 195] on select "Every 6 Weeks (0% for the First Booking) One Time Every 8 Weeks (0% for the Fir…" at bounding box center [530, 193] width 512 height 35
select select "object:1775"
click at [274, 176] on select "Every 6 Weeks (0% for the First Booking) One Time Every 8 Weeks (0% for the Fir…" at bounding box center [530, 193] width 512 height 35
click at [416, 243] on select "Studio Apartment 1 Bedroom Home 2 Bedroom Home 3 Bedroom Home 4 Bedroom Home 5 …" at bounding box center [513, 241] width 479 height 35
select select "25"
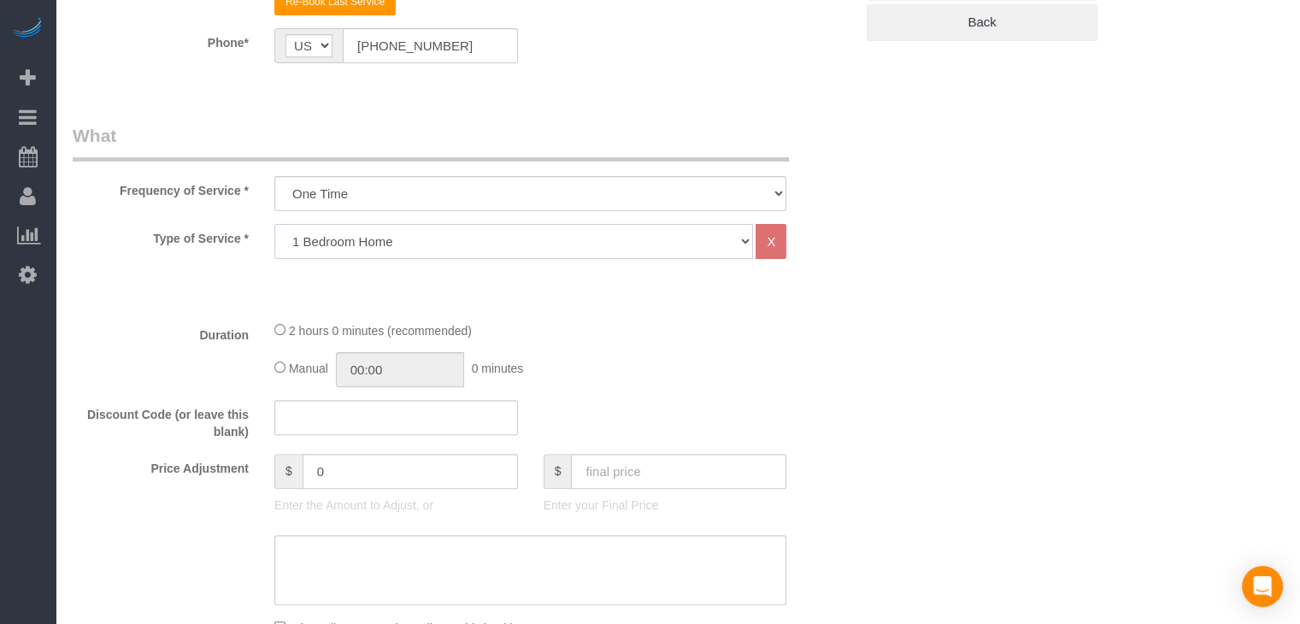
click at [274, 224] on select "Studio Apartment 1 Bedroom Home 2 Bedroom Home 3 Bedroom Home 4 Bedroom Home 5 …" at bounding box center [513, 241] width 479 height 35
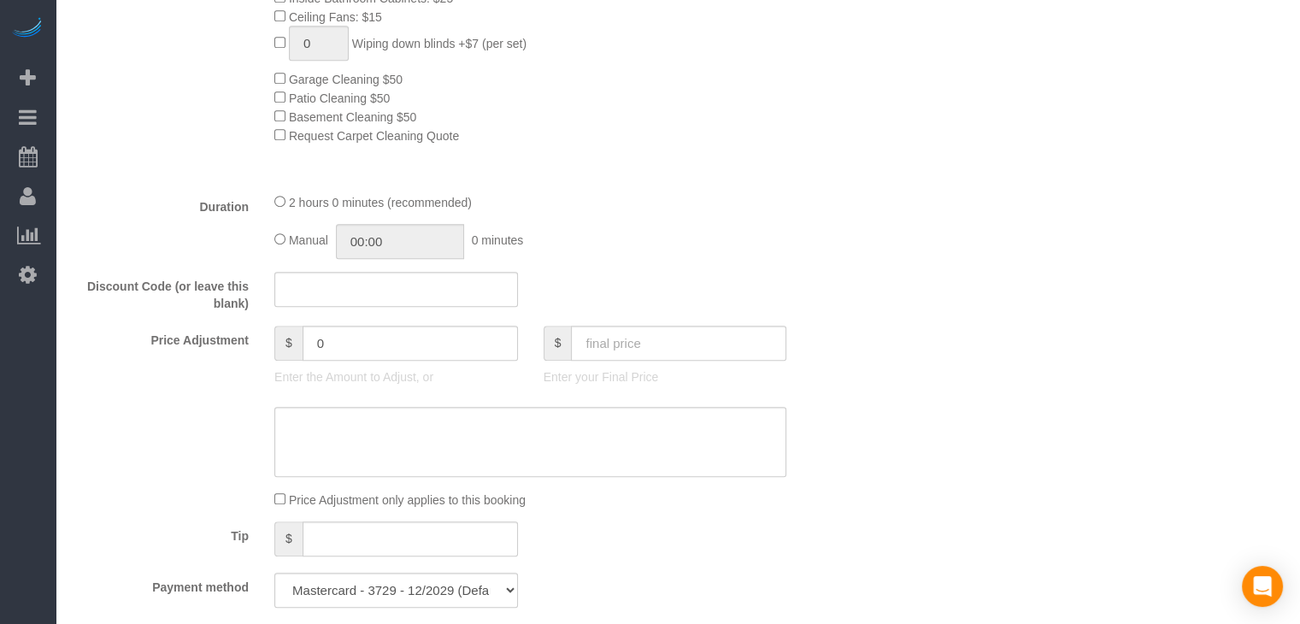
scroll to position [1000, 0]
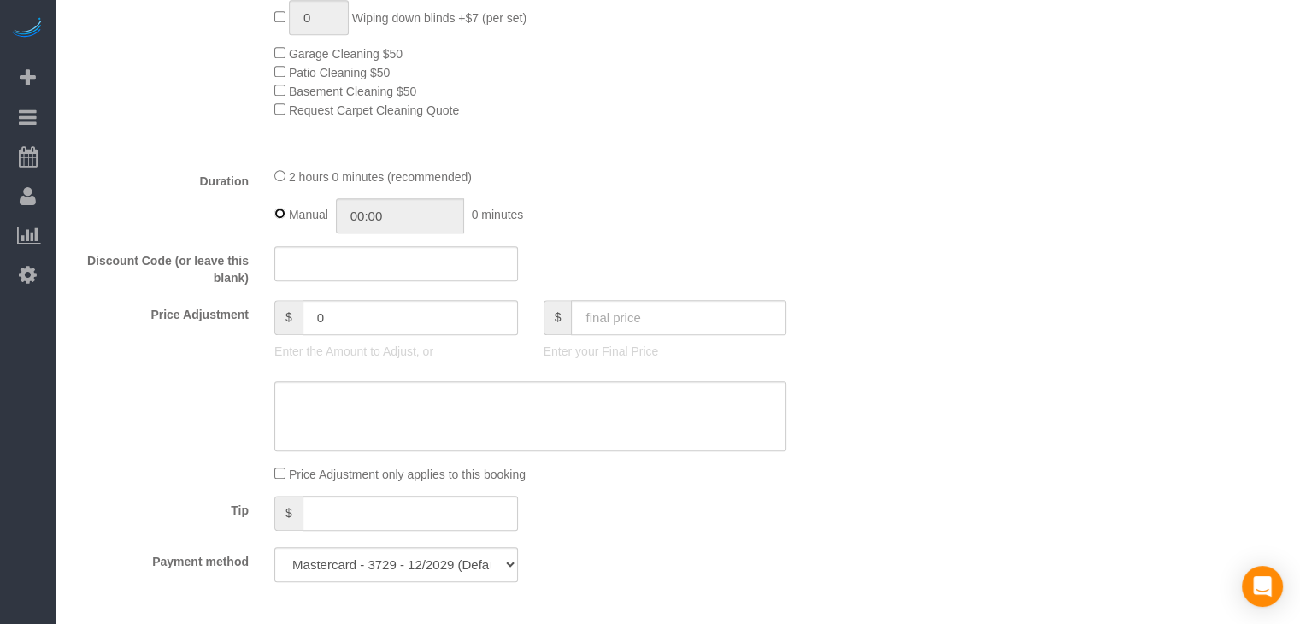
type input "02:00"
click at [636, 316] on input "text" at bounding box center [678, 317] width 215 height 35
type input "110"
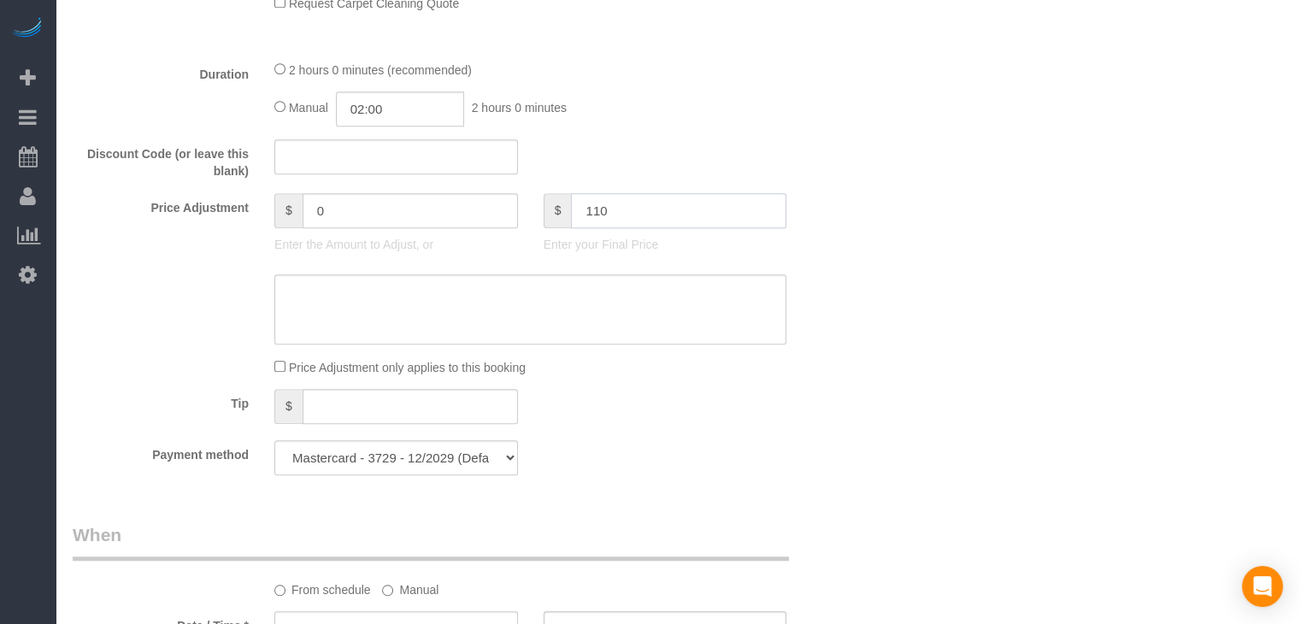
type input "-29"
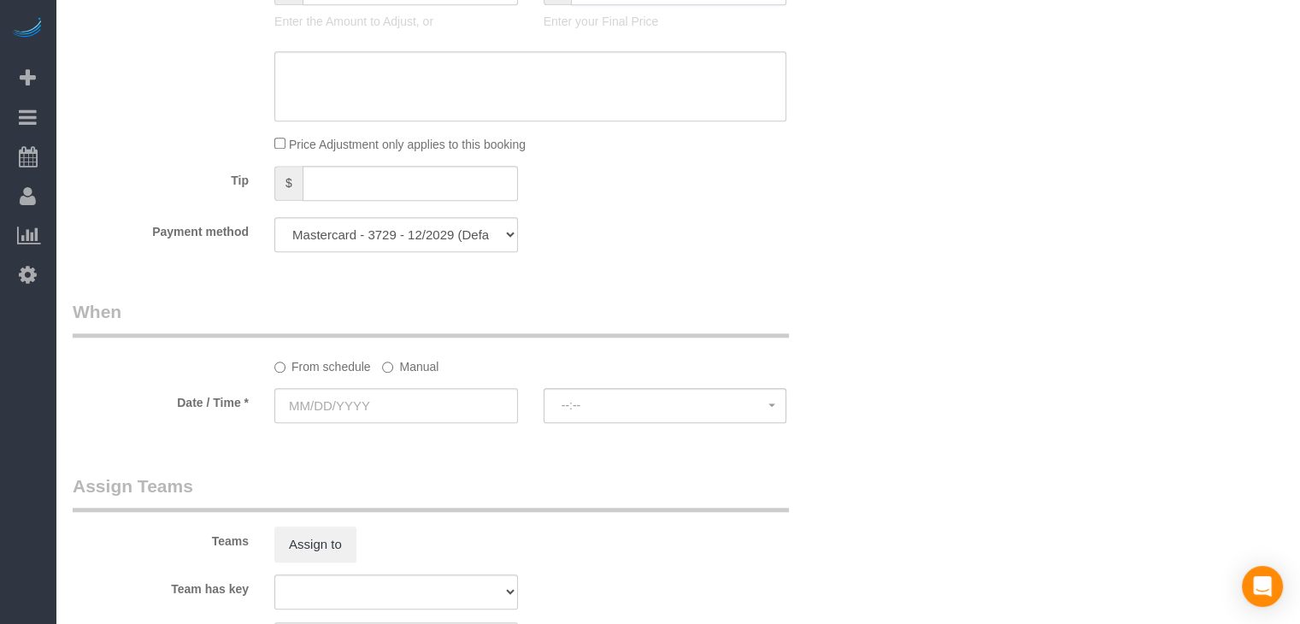
scroll to position [1359, 0]
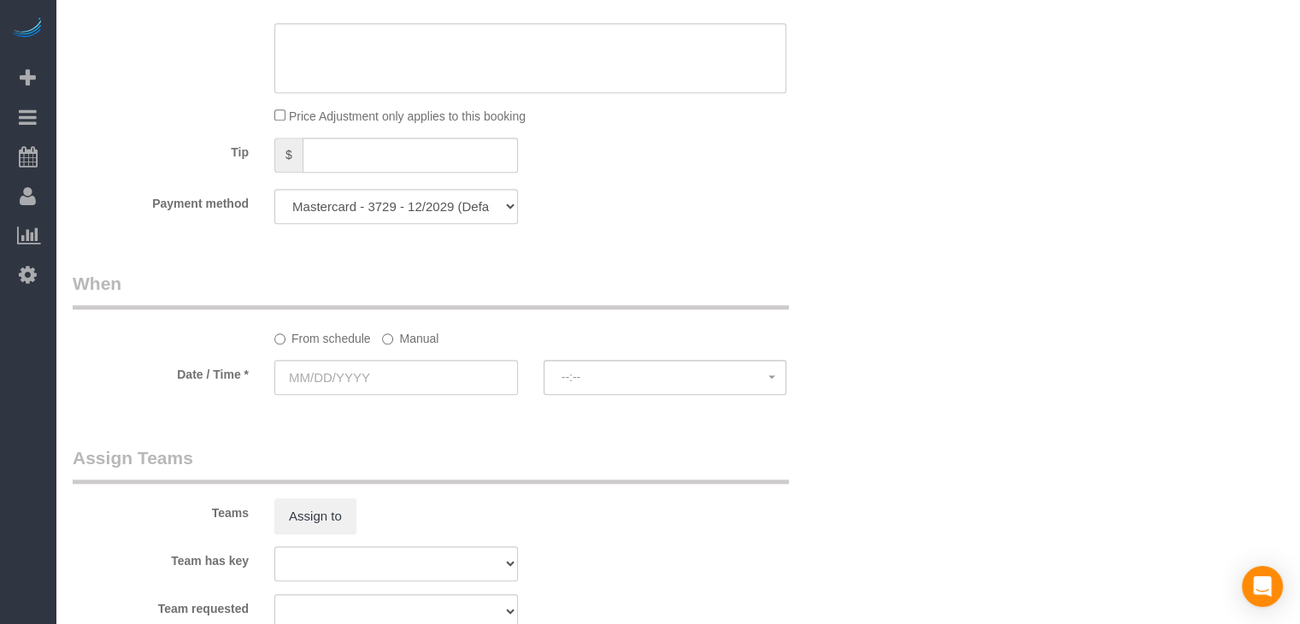
click at [390, 338] on label "Manual" at bounding box center [410, 335] width 56 height 23
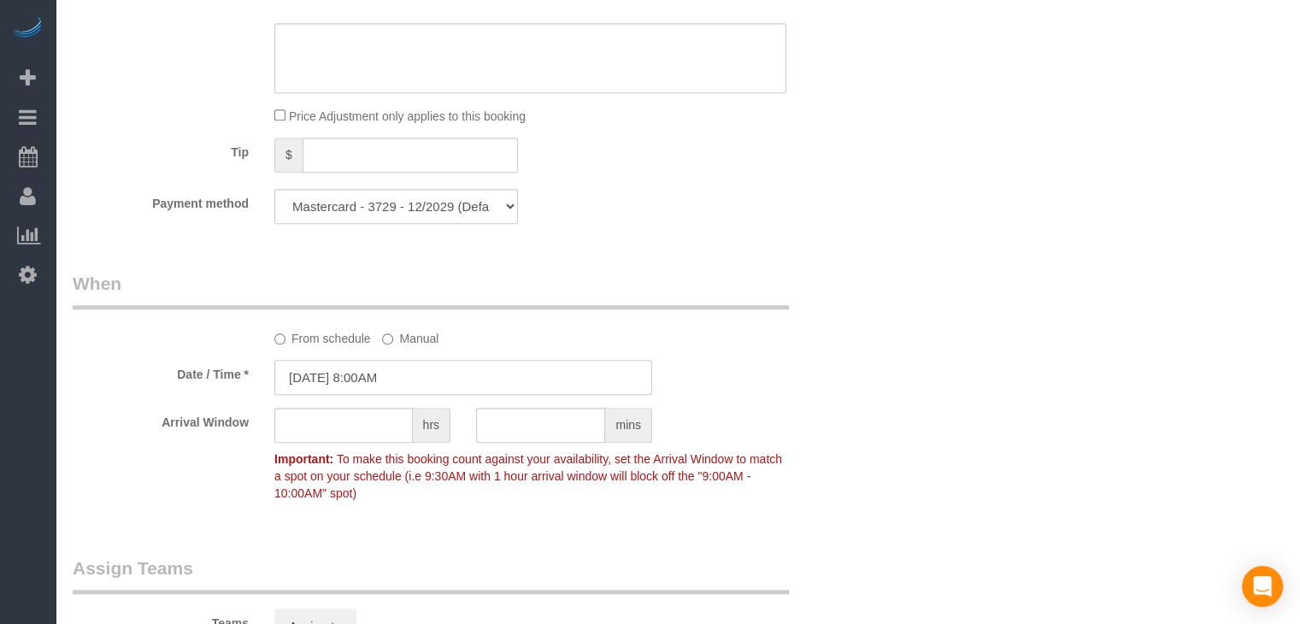
click at [361, 377] on input "[DATE] 8:00AM" at bounding box center [463, 377] width 378 height 35
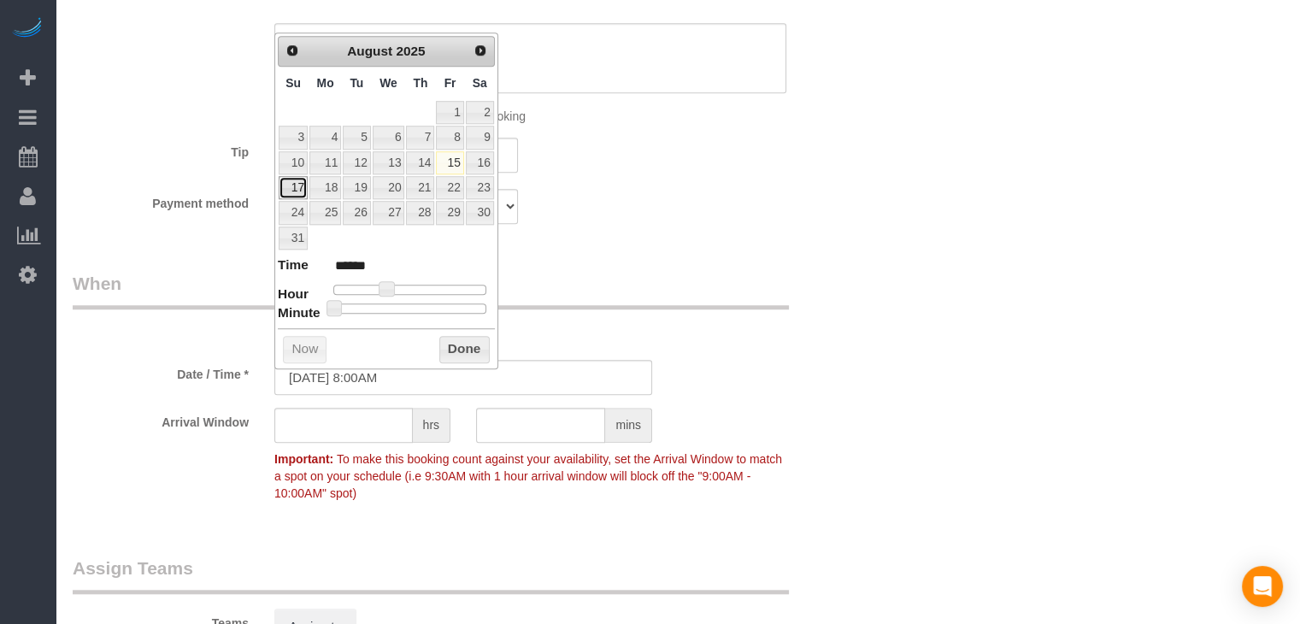
click at [282, 187] on link "17" at bounding box center [293, 187] width 29 height 23
type input "[DATE] 9:00AM"
type input "******"
type input "[DATE] 10:00AM"
type input "*******"
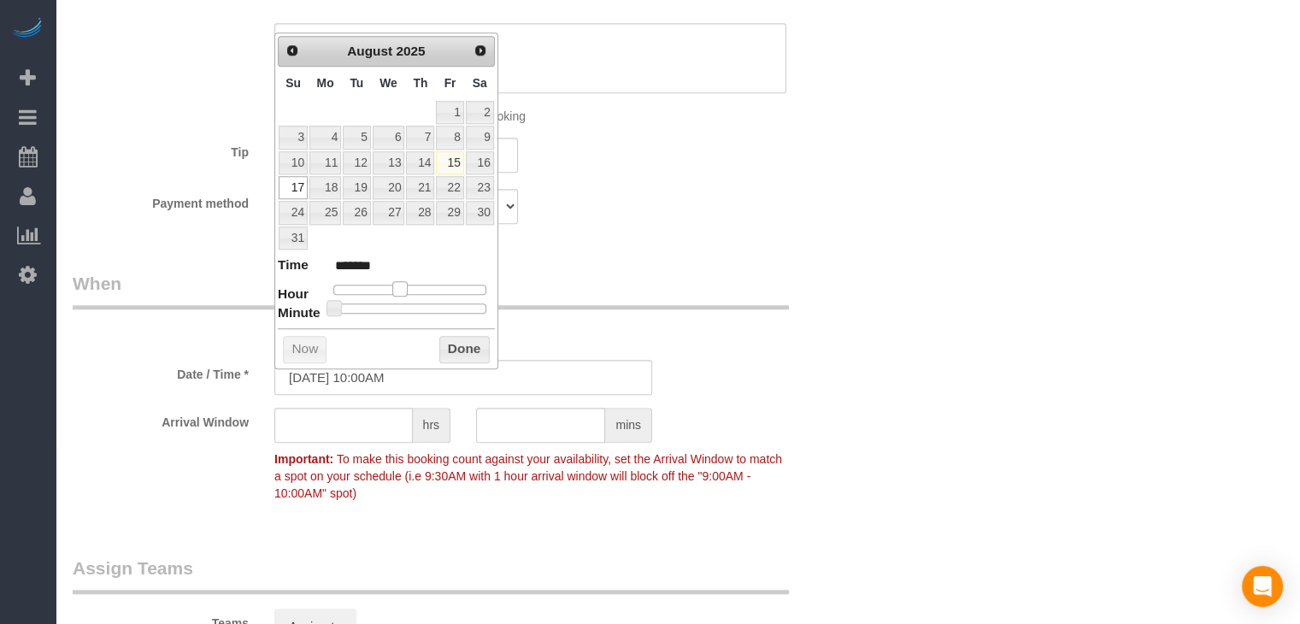
drag, startPoint x: 382, startPoint y: 281, endPoint x: 392, endPoint y: 285, distance: 10.8
click at [392, 285] on span at bounding box center [399, 288] width 15 height 15
click at [472, 343] on button "Done" at bounding box center [464, 349] width 50 height 27
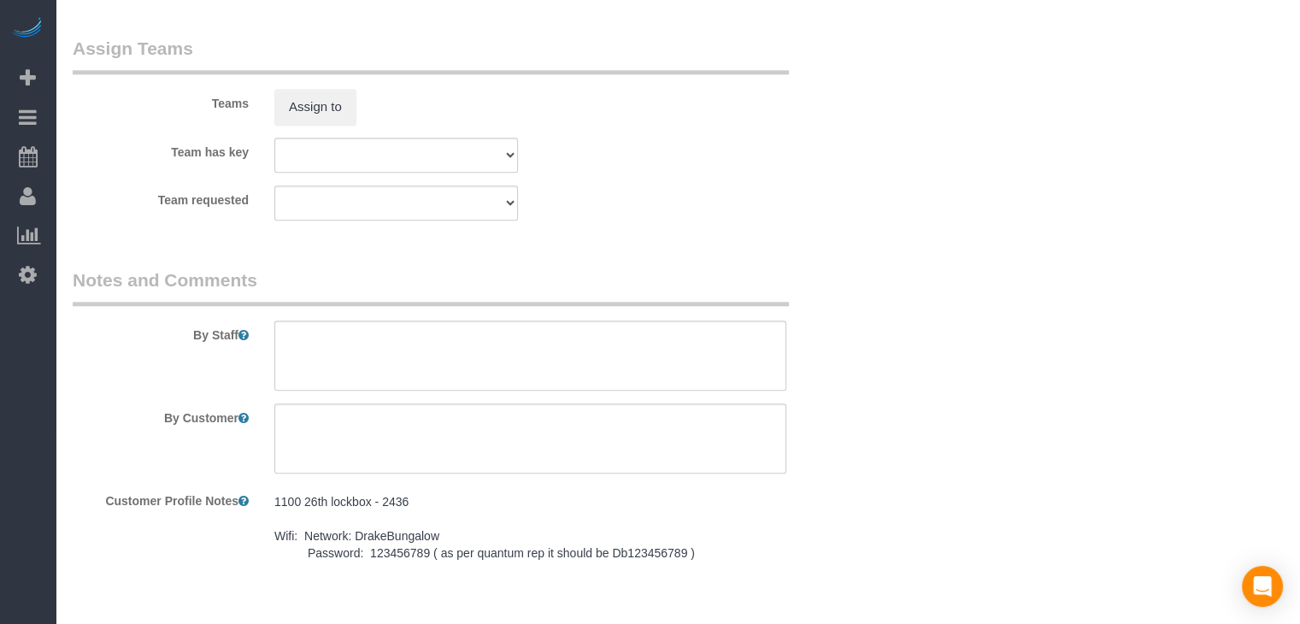
scroll to position [1936, 0]
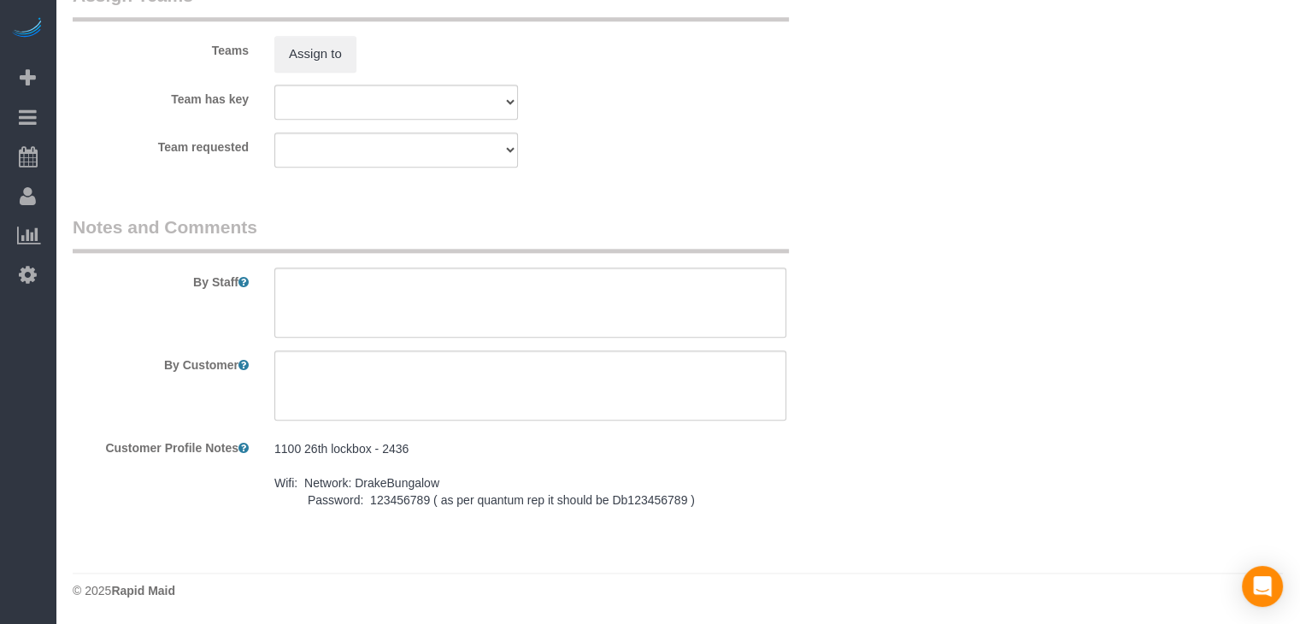
click at [540, 443] on pre "1100 26th lockbox - 2436 Wifi: Network: DrakeBungalow Password: 123456789 ( as …" at bounding box center [530, 474] width 512 height 68
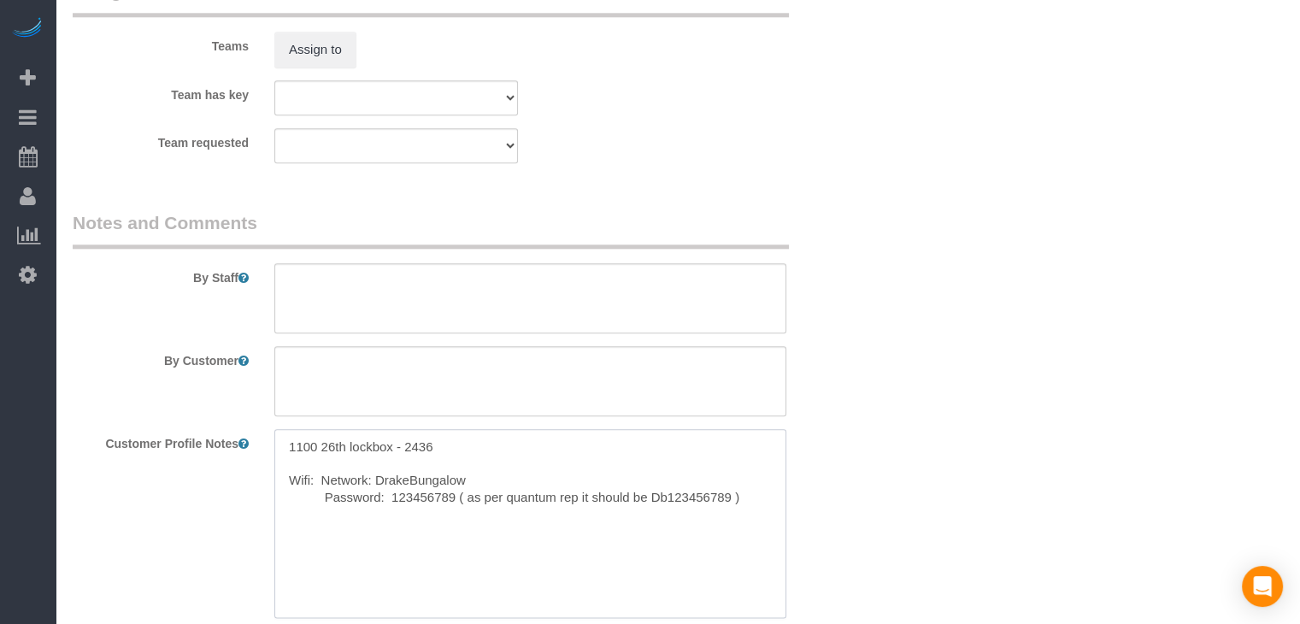
click at [513, 510] on textarea "1100 26th lockbox - 2436 Wifi: Network: DrakeBungalow Password: 123456789 ( as …" at bounding box center [530, 523] width 512 height 189
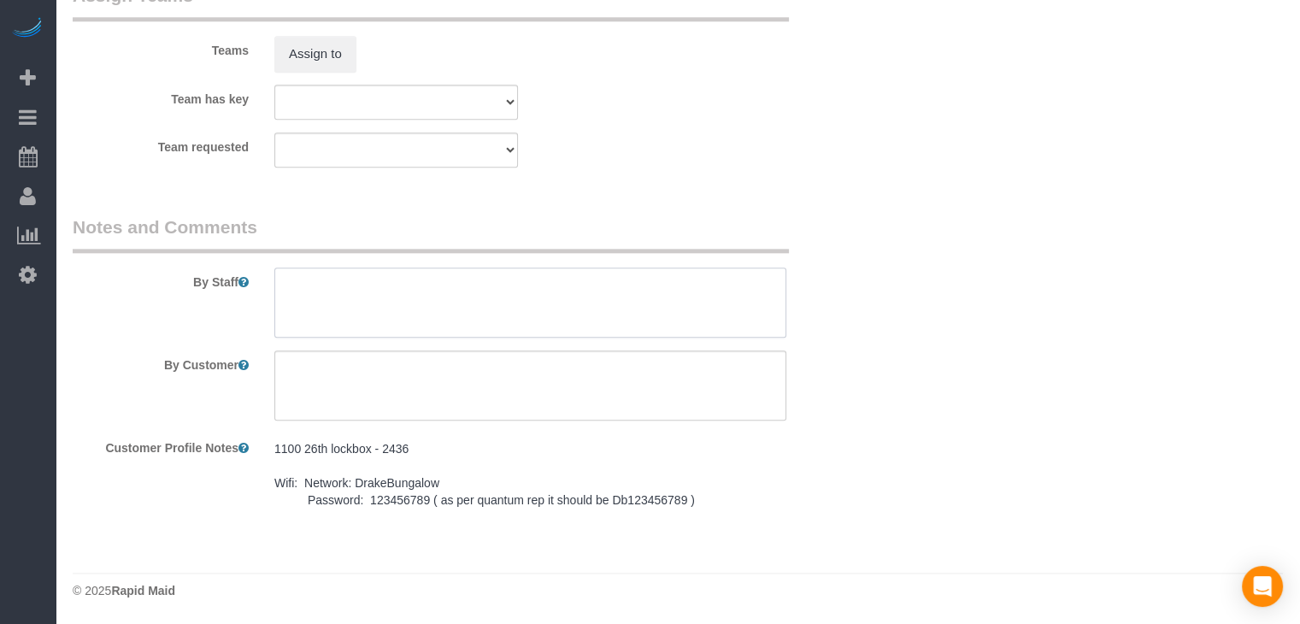
click at [499, 308] on textarea at bounding box center [530, 303] width 512 height 70
paste textarea "1100 26th lockbox - 2436 Wifi: Network: DrakeBungalow Password: 123456789 ( as …"
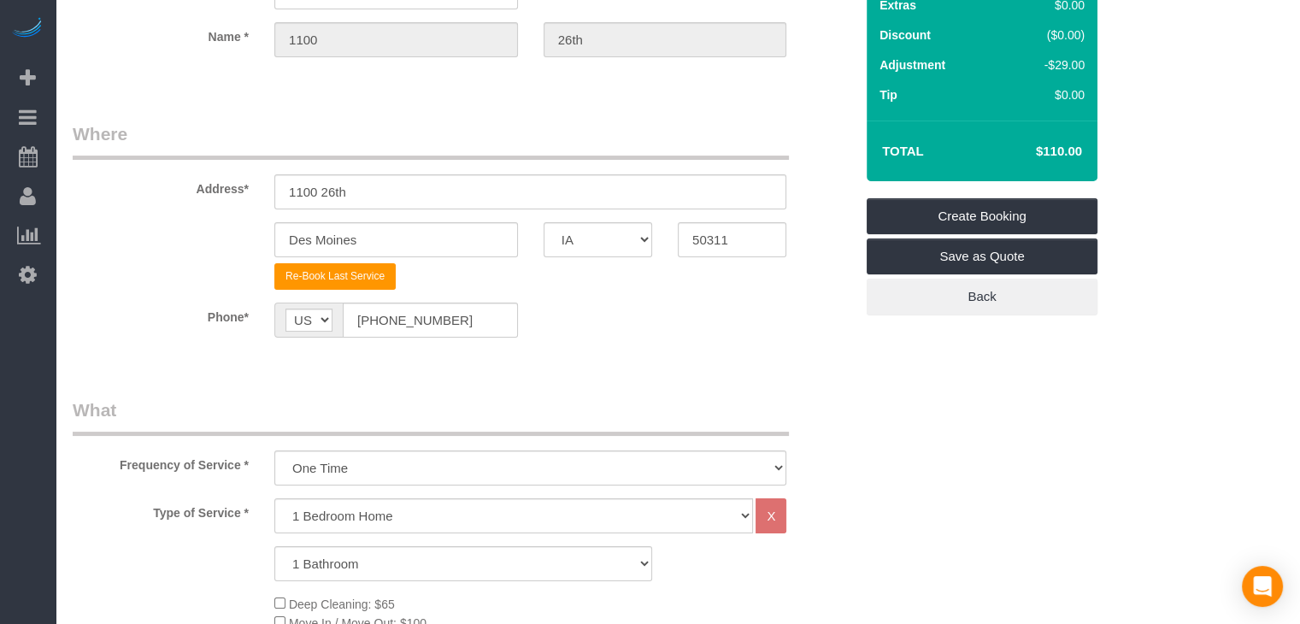
scroll to position [0, 0]
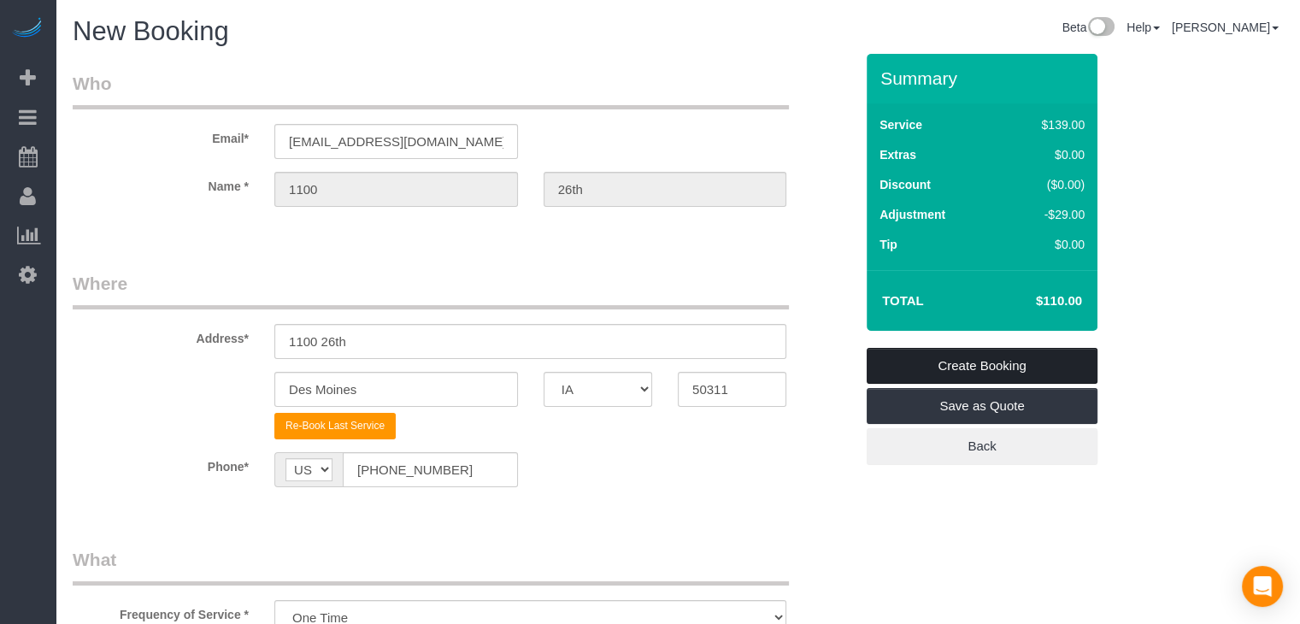
type textarea "1100 26th lockbox - 2436 Wifi: Network: DrakeBungalow Password: 123456789 ( as …"
click at [1064, 362] on link "Create Booking" at bounding box center [982, 366] width 231 height 36
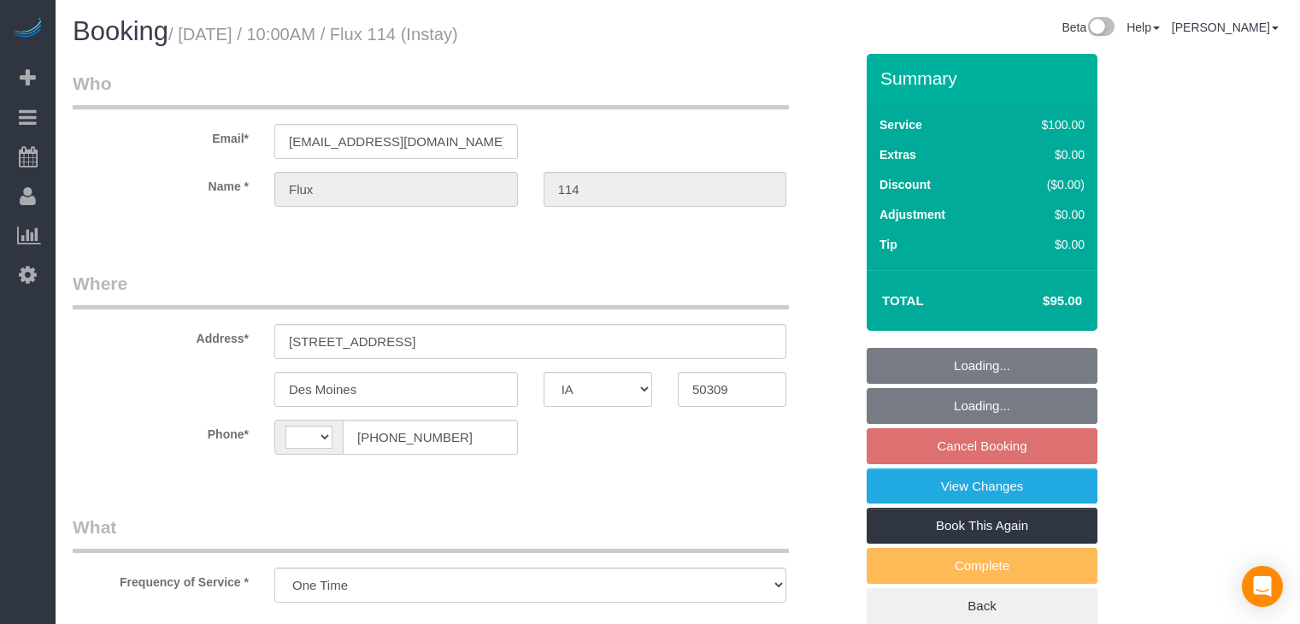
select select "IA"
select select "string:[GEOGRAPHIC_DATA]"
select select "object:663"
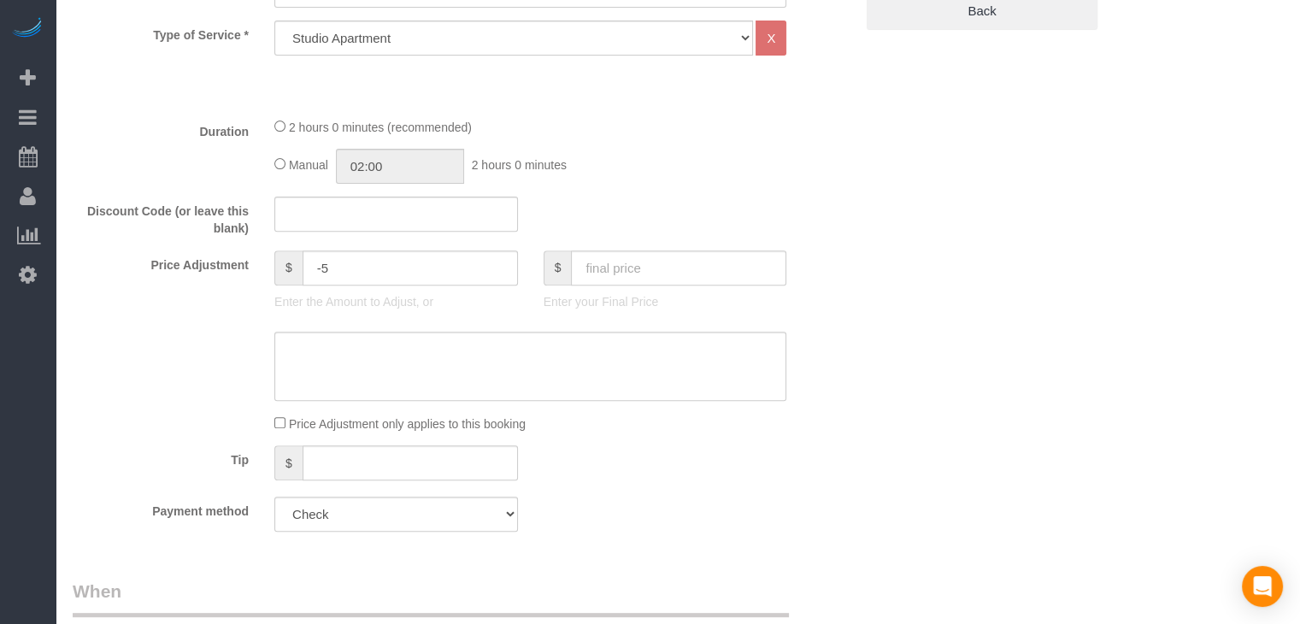
scroll to position [598, 0]
click at [534, 44] on select "Studio Apartment 1 Bedroom Home 2 Bedroom Home 3 Bedroom Home 4 Bedroom Home 5 …" at bounding box center [513, 35] width 479 height 35
select select "25"
click at [274, 18] on select "Studio Apartment 1 Bedroom Home 2 Bedroom Home 3 Bedroom Home 4 Bedroom Home 5 …" at bounding box center [513, 35] width 479 height 35
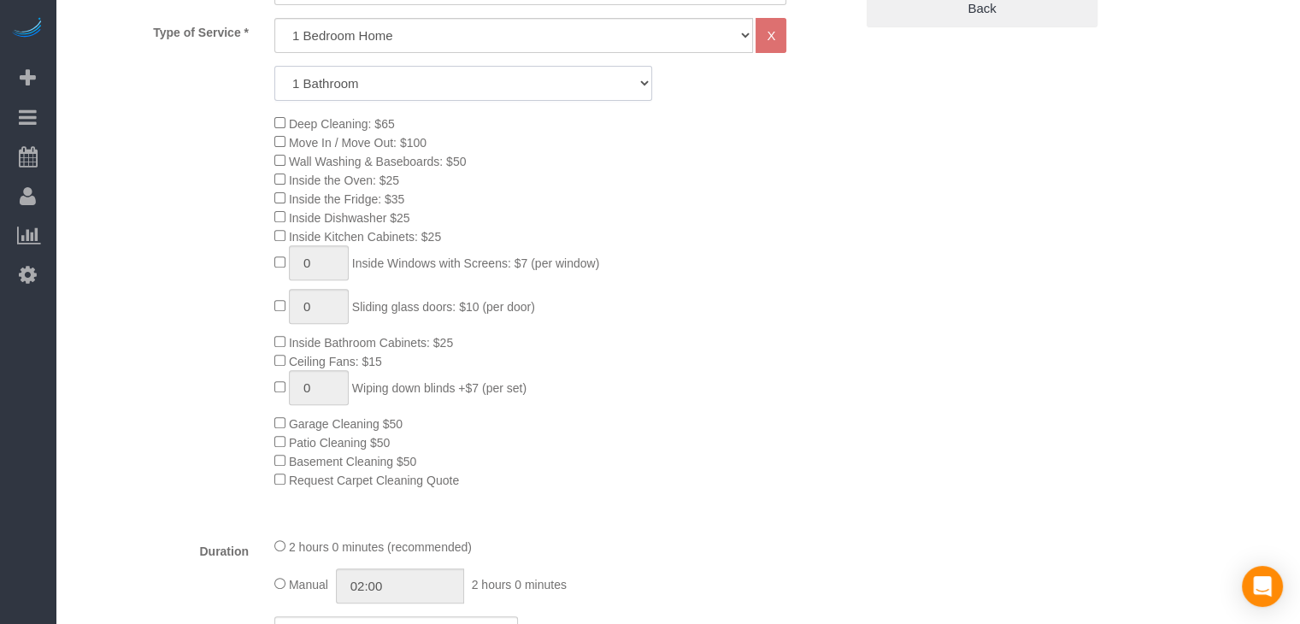
click at [520, 86] on select "1 Bathroom 2 Bathrooms 3 Bathrooms 4 Bathrooms 5 Bathrooms 6 Bathrooms" at bounding box center [463, 83] width 378 height 35
select select "2"
click at [274, 66] on select "1 Bathroom 2 Bathrooms 3 Bathrooms 4 Bathrooms 5 Bathrooms 6 Bathrooms" at bounding box center [463, 83] width 378 height 35
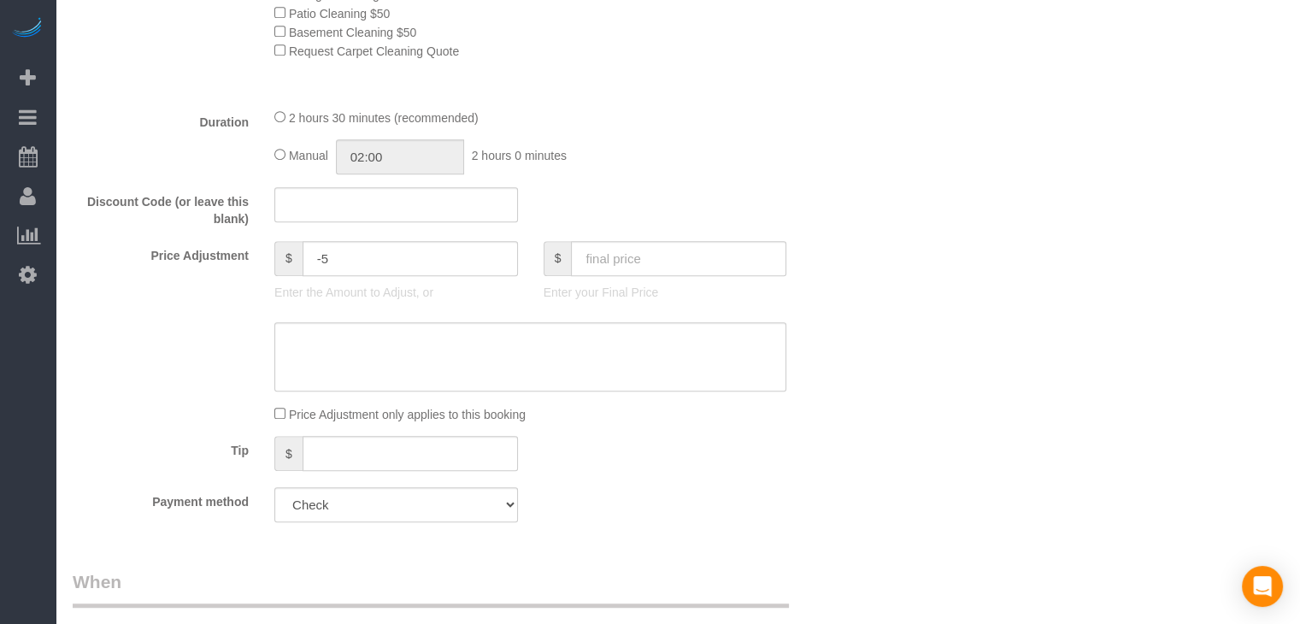
scroll to position [1033, 0]
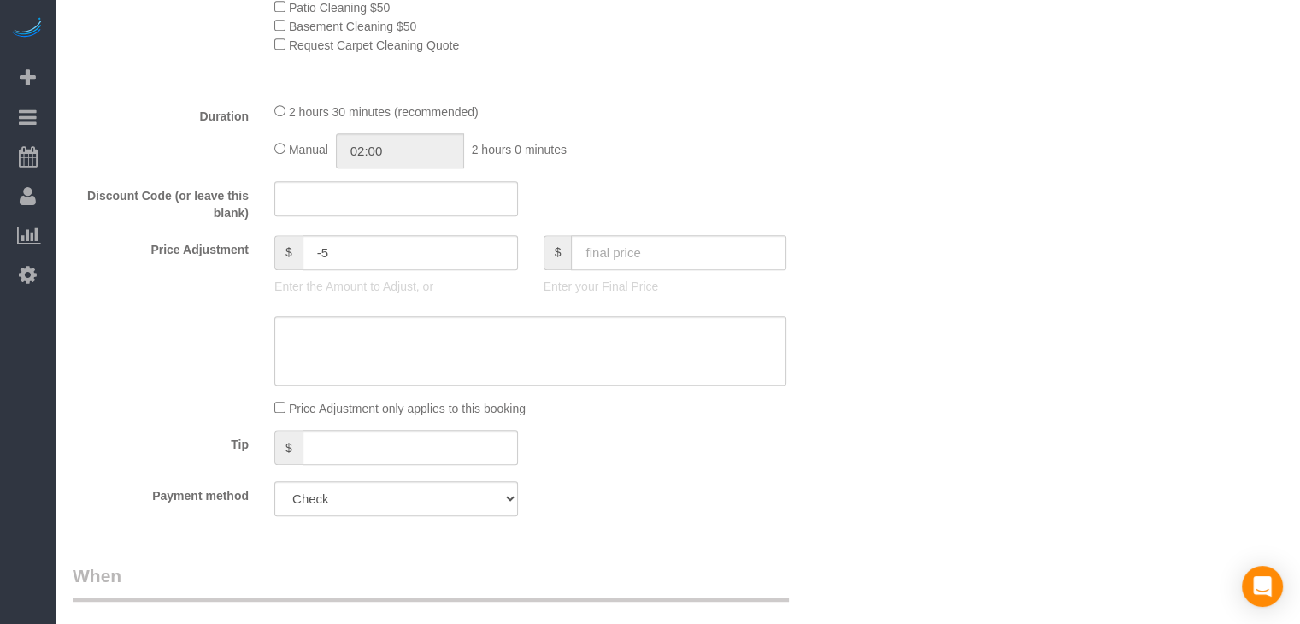
click at [680, 239] on fieldset "What Frequency of Service * Every 6 Weeks (0% for the First Booking) One Time E…" at bounding box center [463, 6] width 781 height 1048
click at [680, 262] on input "text" at bounding box center [678, 252] width 215 height 35
type input "95"
type input "-74"
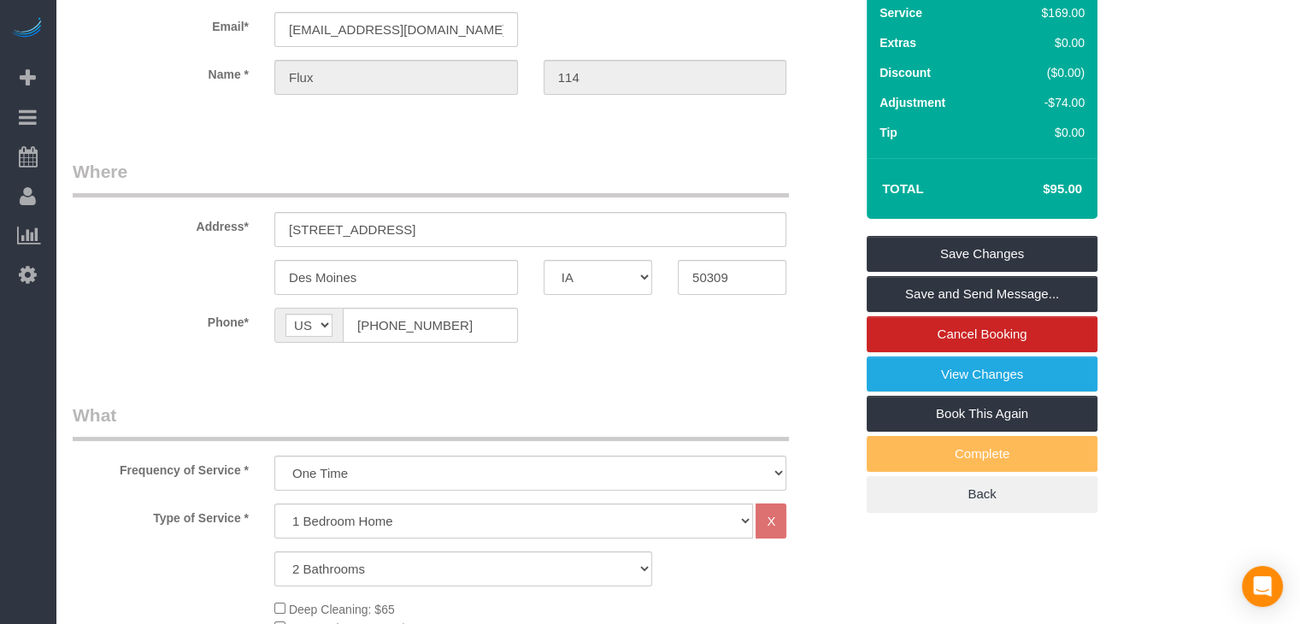
scroll to position [71, 0]
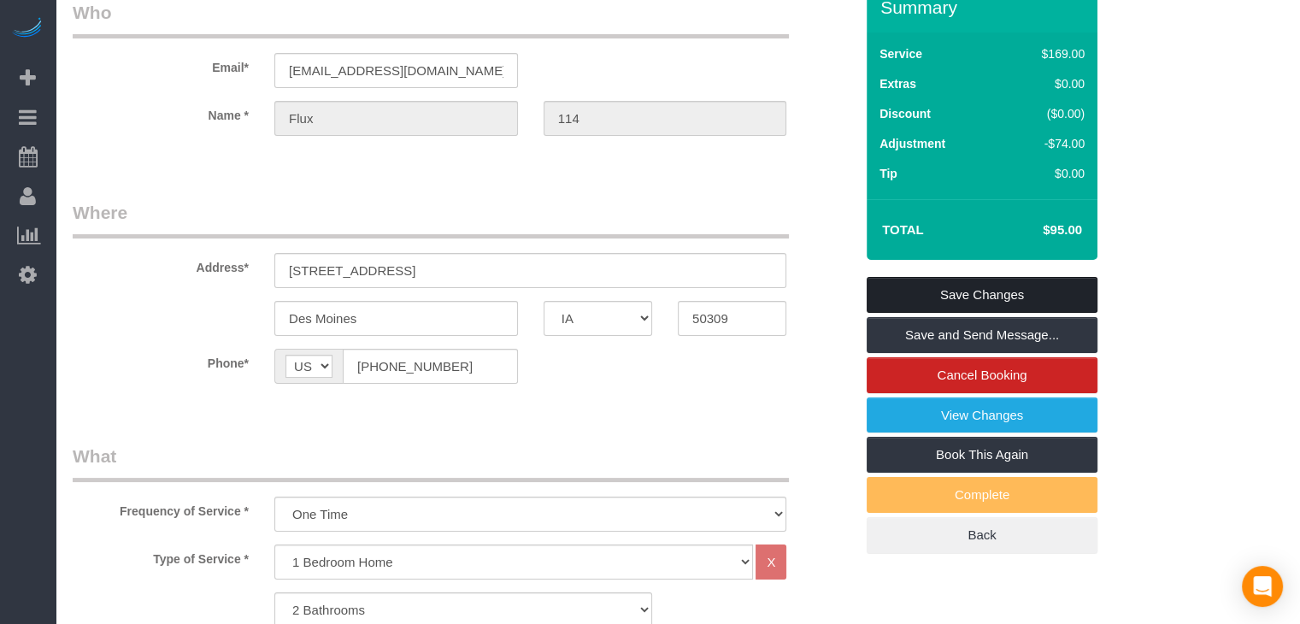
click at [1076, 292] on link "Save Changes" at bounding box center [982, 295] width 231 height 36
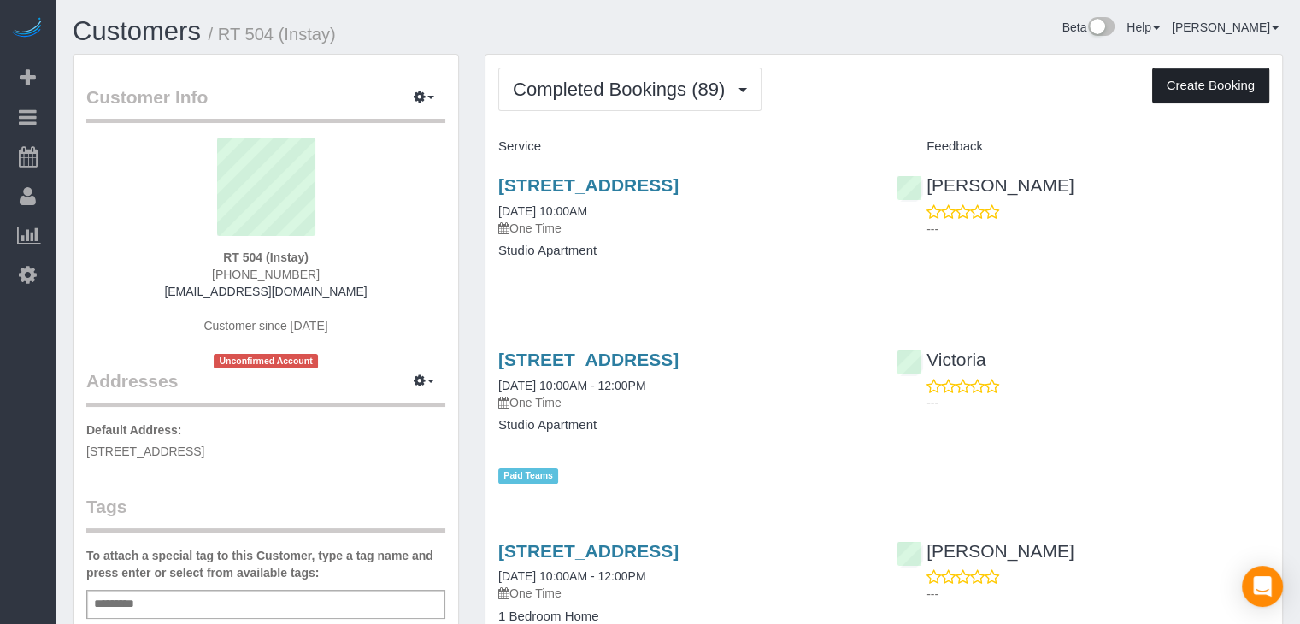
click at [1209, 86] on button "Create Booking" at bounding box center [1211, 86] width 117 height 36
select select "IA"
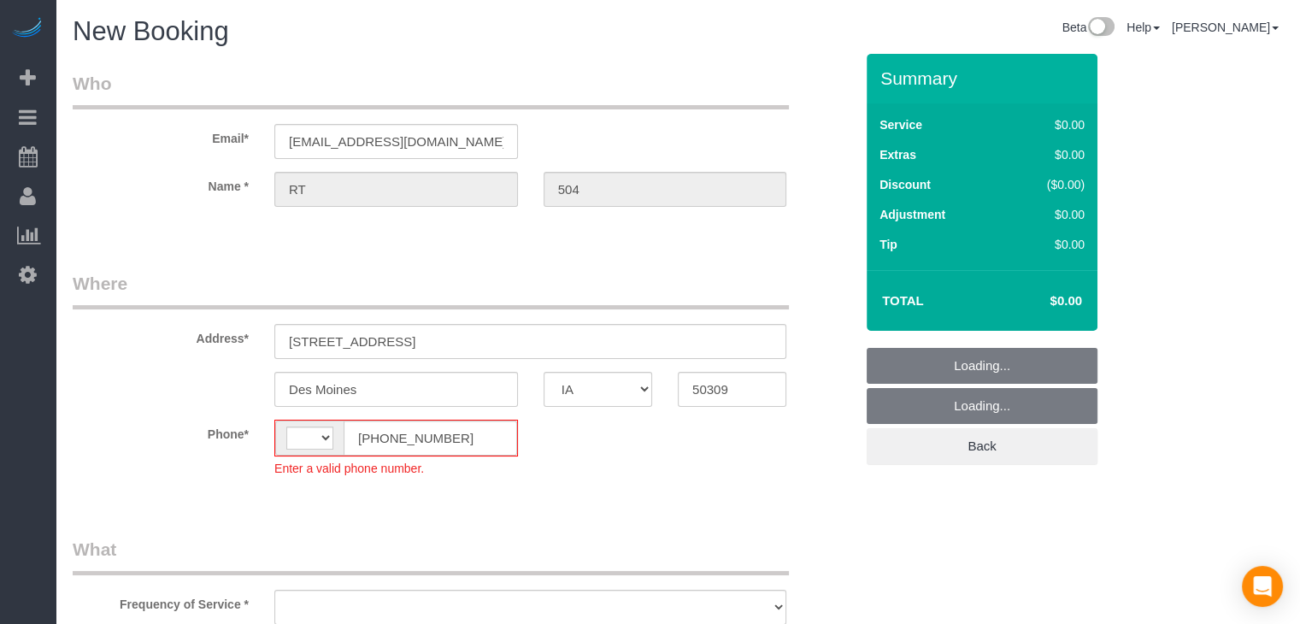
select select "string:[GEOGRAPHIC_DATA]"
select select "object:1770"
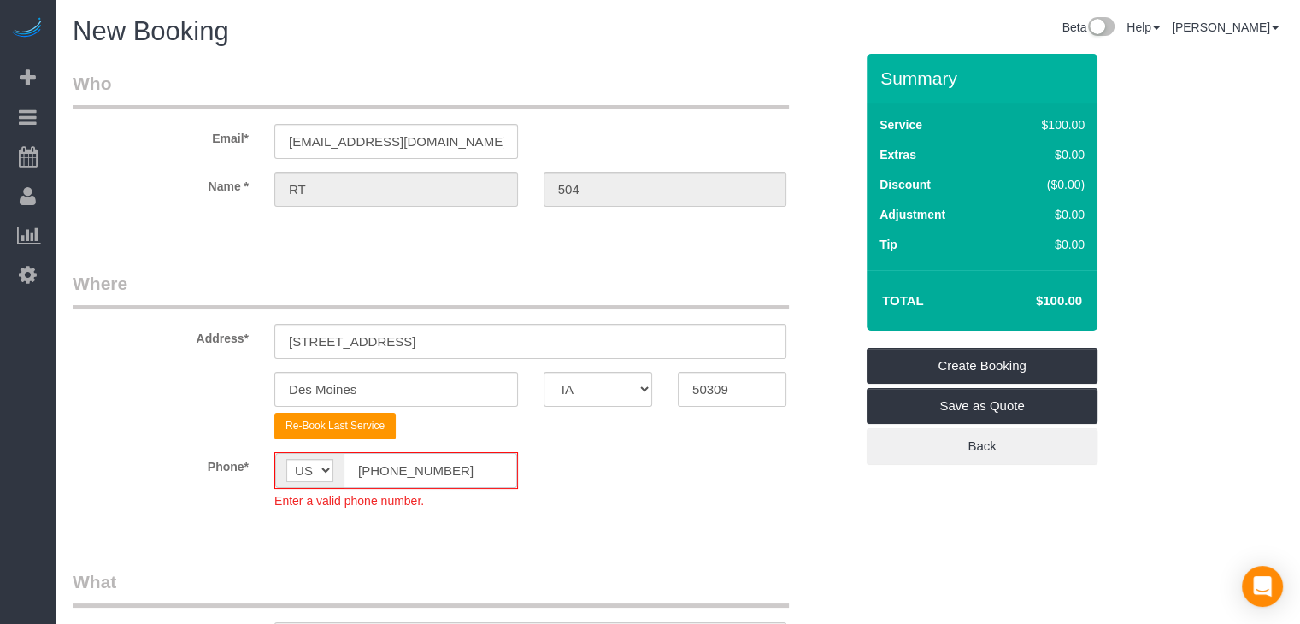
click at [377, 463] on input "[PHONE_NUMBER]" at bounding box center [431, 470] width 174 height 35
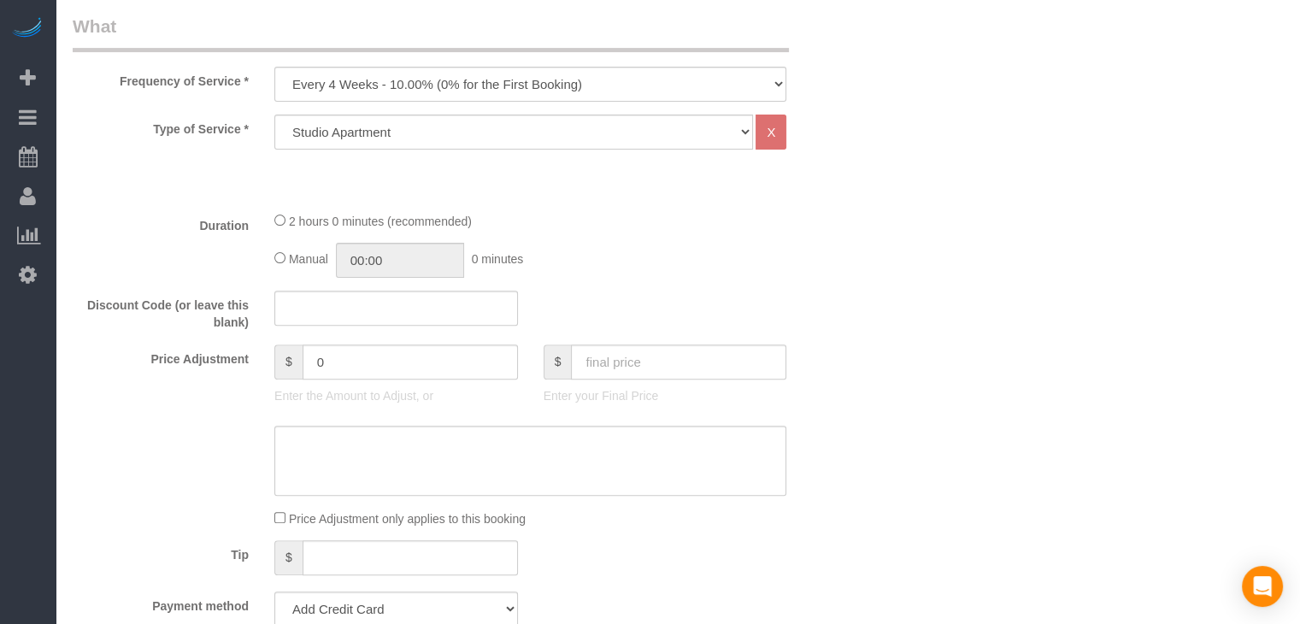
scroll to position [469, 0]
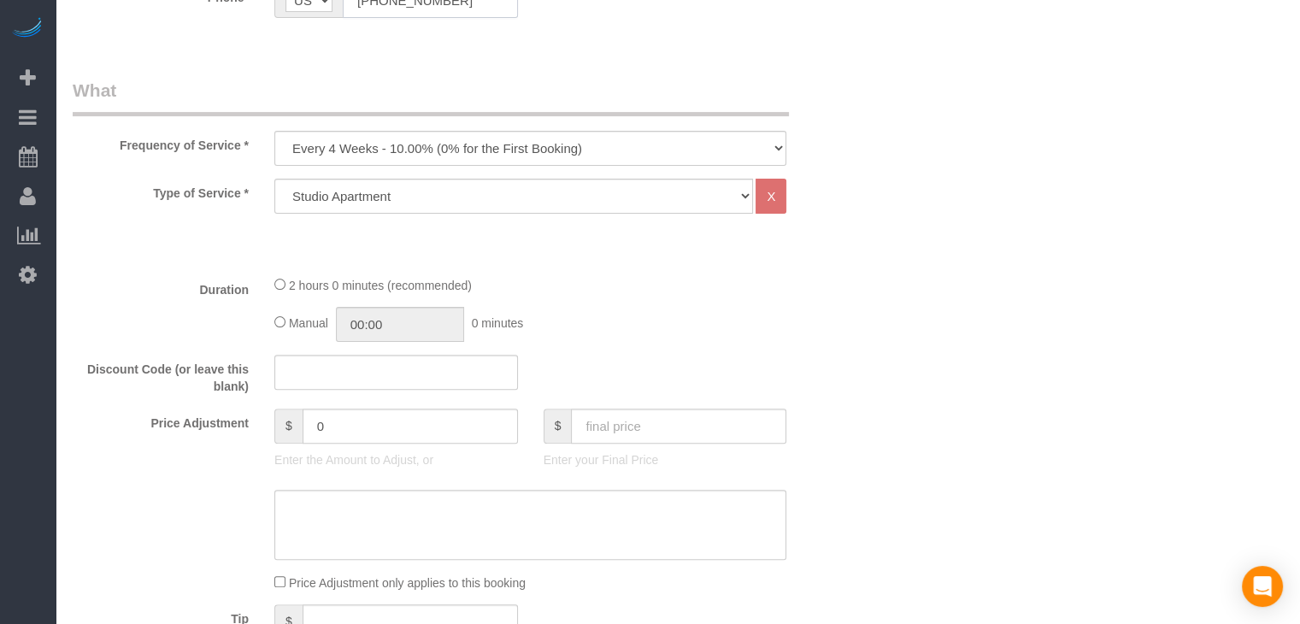
type input "[PHONE_NUMBER]"
click at [597, 151] on select "Every 6 Weeks (0% for the First Booking) One Time Every 8 Weeks (0% for the Fir…" at bounding box center [530, 148] width 512 height 35
select select "object:1772"
click at [274, 131] on select "Every 6 Weeks (0% for the First Booking) One Time Every 8 Weeks (0% for the Fir…" at bounding box center [530, 148] width 512 height 35
type input "02:00"
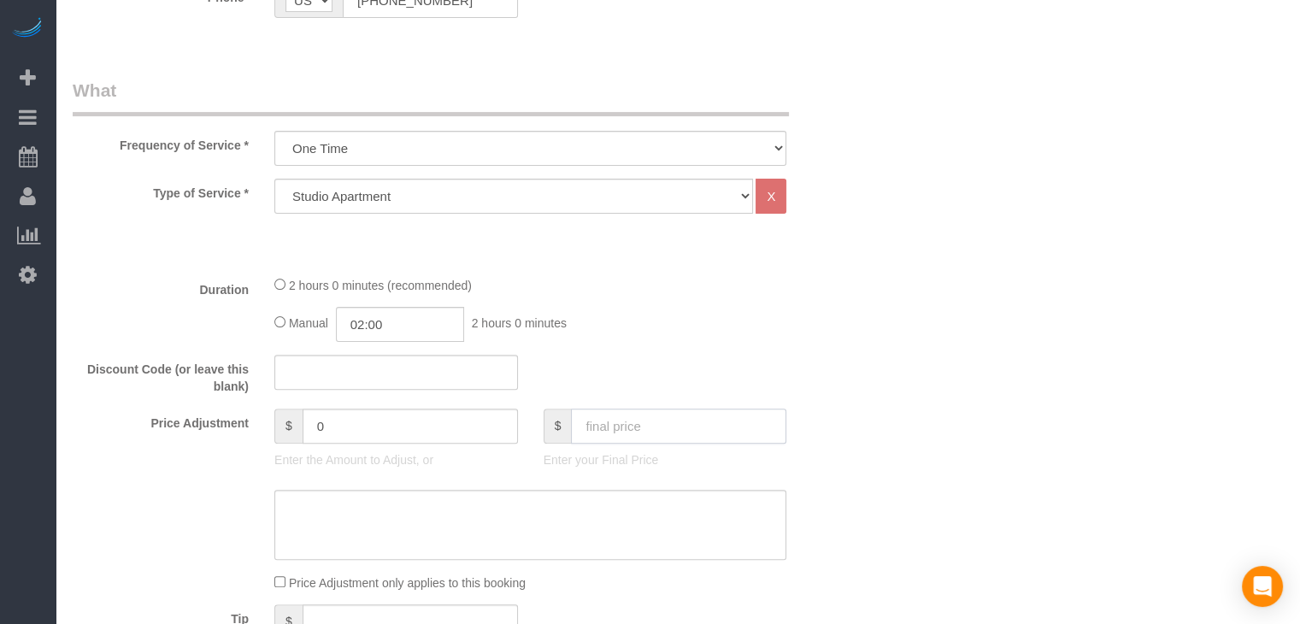
click at [600, 416] on input "text" at bounding box center [678, 426] width 215 height 35
type input "70"
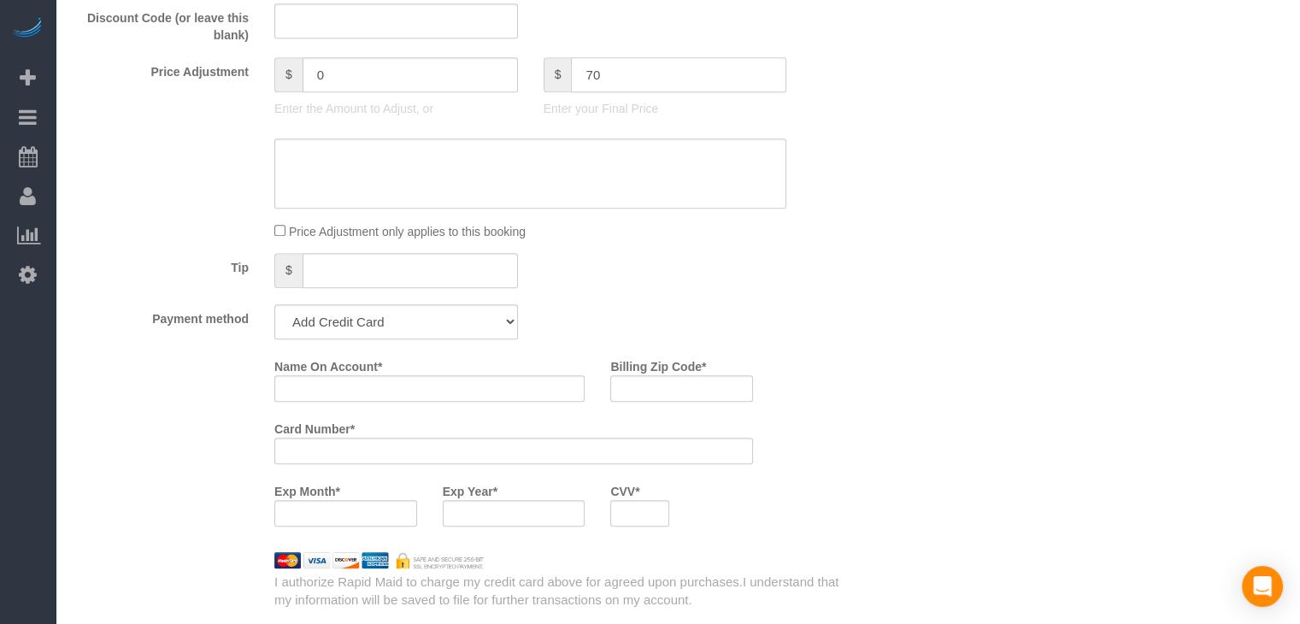
type input "-30"
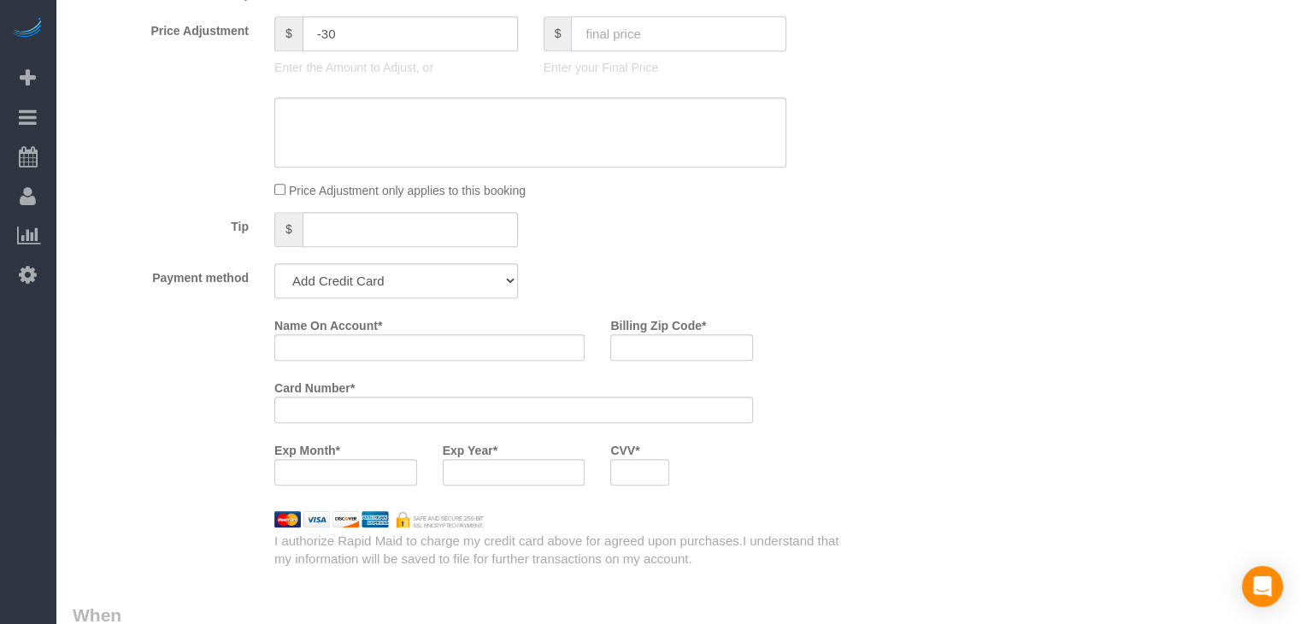
scroll to position [949, 0]
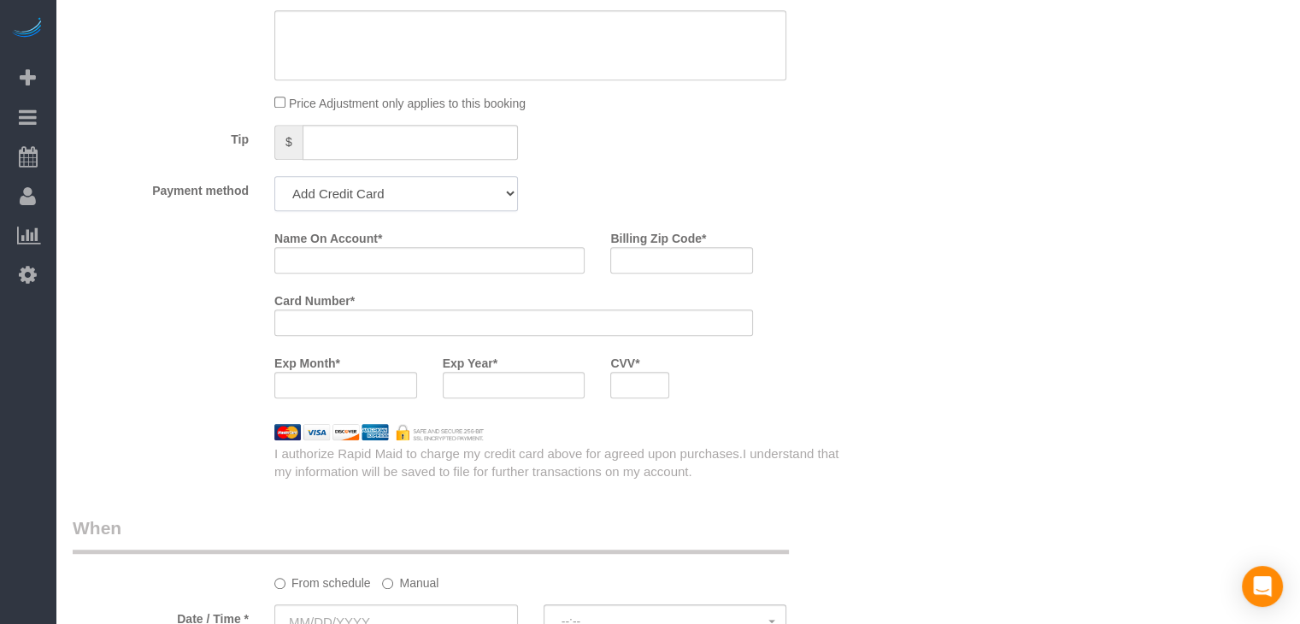
drag, startPoint x: 450, startPoint y: 195, endPoint x: 449, endPoint y: 206, distance: 11.1
click at [450, 195] on select "Add Credit Card Cash Check Paypal" at bounding box center [396, 193] width 244 height 35
select select "string:check"
click at [274, 176] on select "Add Credit Card Cash Check Paypal" at bounding box center [396, 193] width 244 height 35
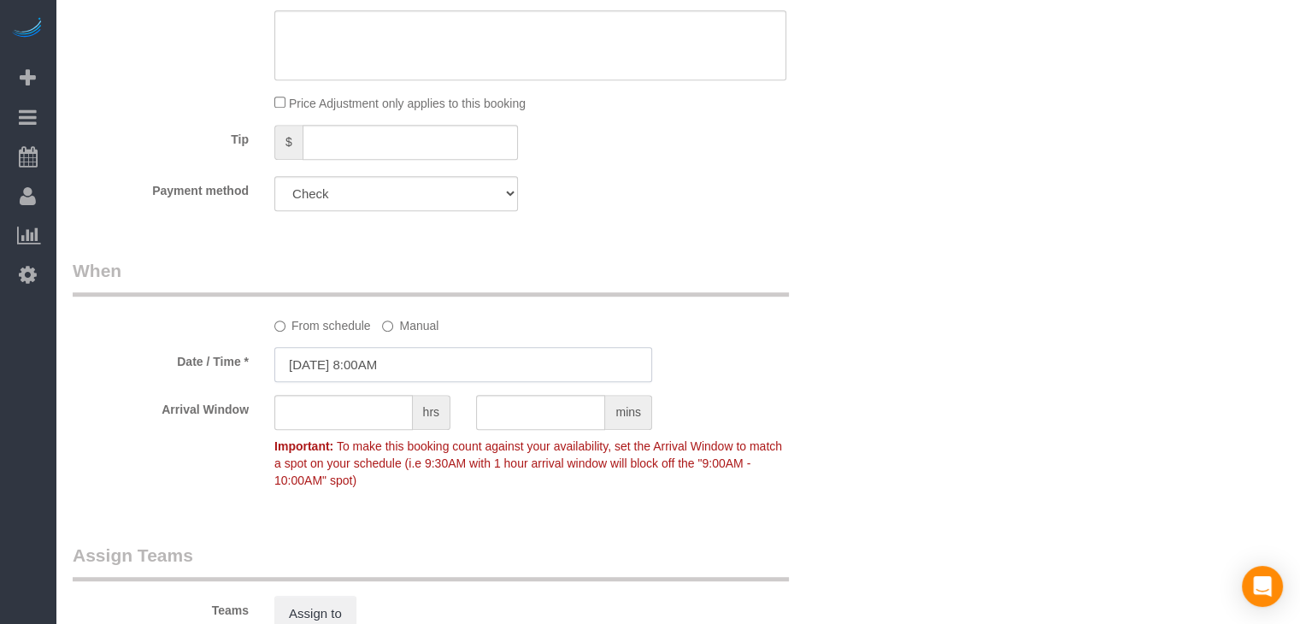
click at [386, 351] on input "[DATE] 8:00AM" at bounding box center [463, 364] width 378 height 35
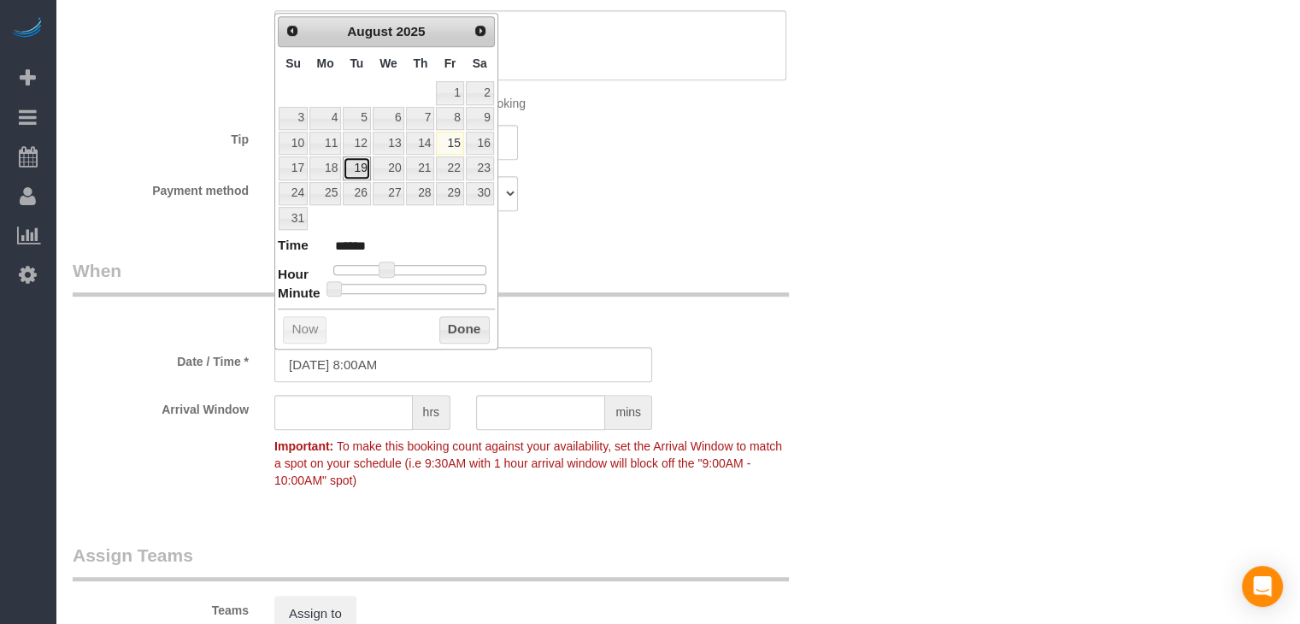
click at [366, 167] on link "19" at bounding box center [356, 167] width 27 height 23
type input "[DATE] 9:00AM"
type input "******"
type input "[DATE] 10:00AM"
type input "*******"
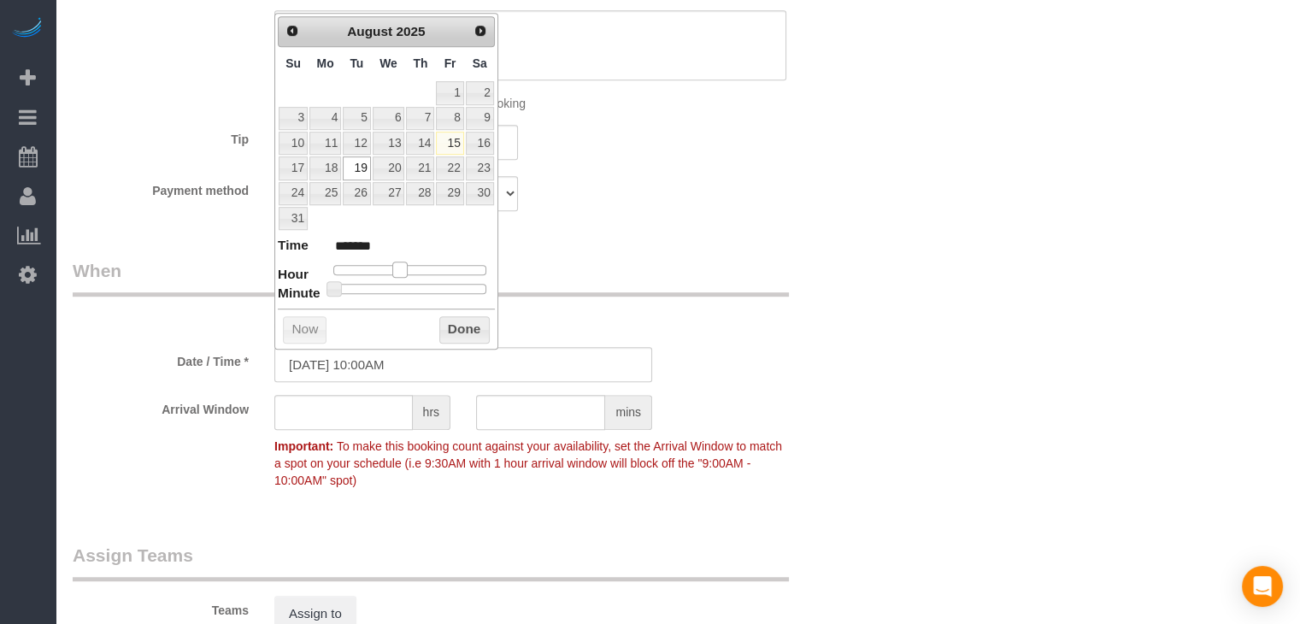
drag, startPoint x: 389, startPoint y: 268, endPoint x: 404, endPoint y: 268, distance: 14.6
click at [404, 268] on span at bounding box center [399, 269] width 15 height 15
click at [475, 333] on button "Done" at bounding box center [464, 329] width 50 height 27
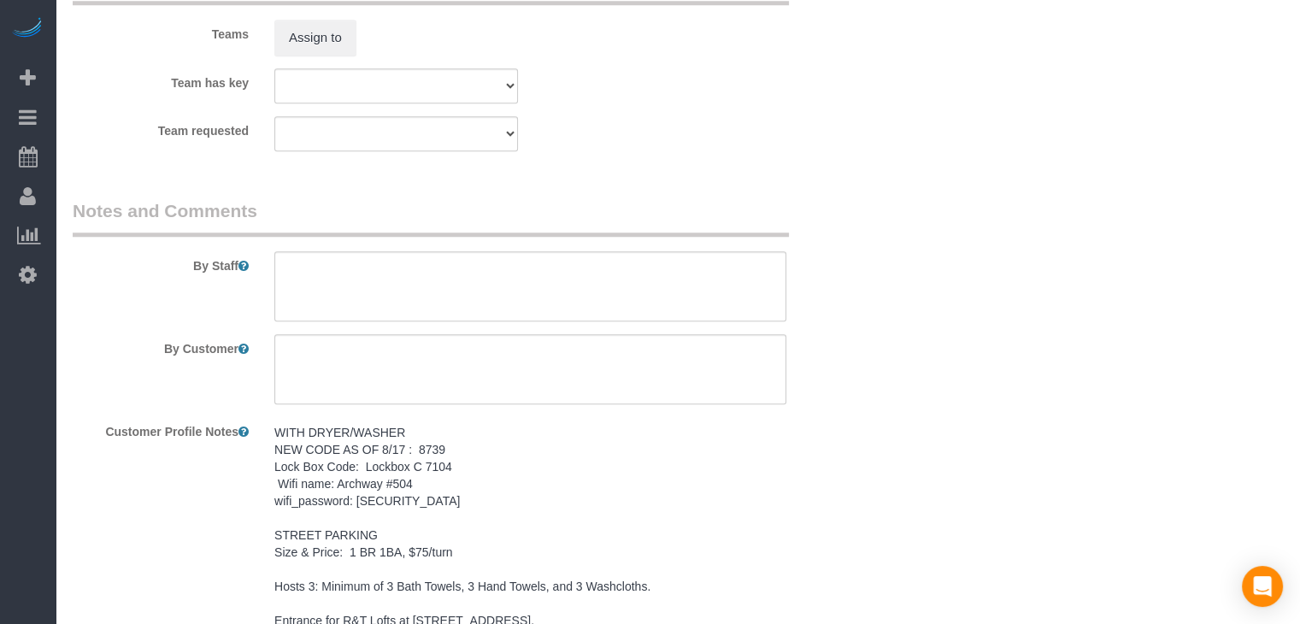
scroll to position [1534, 0]
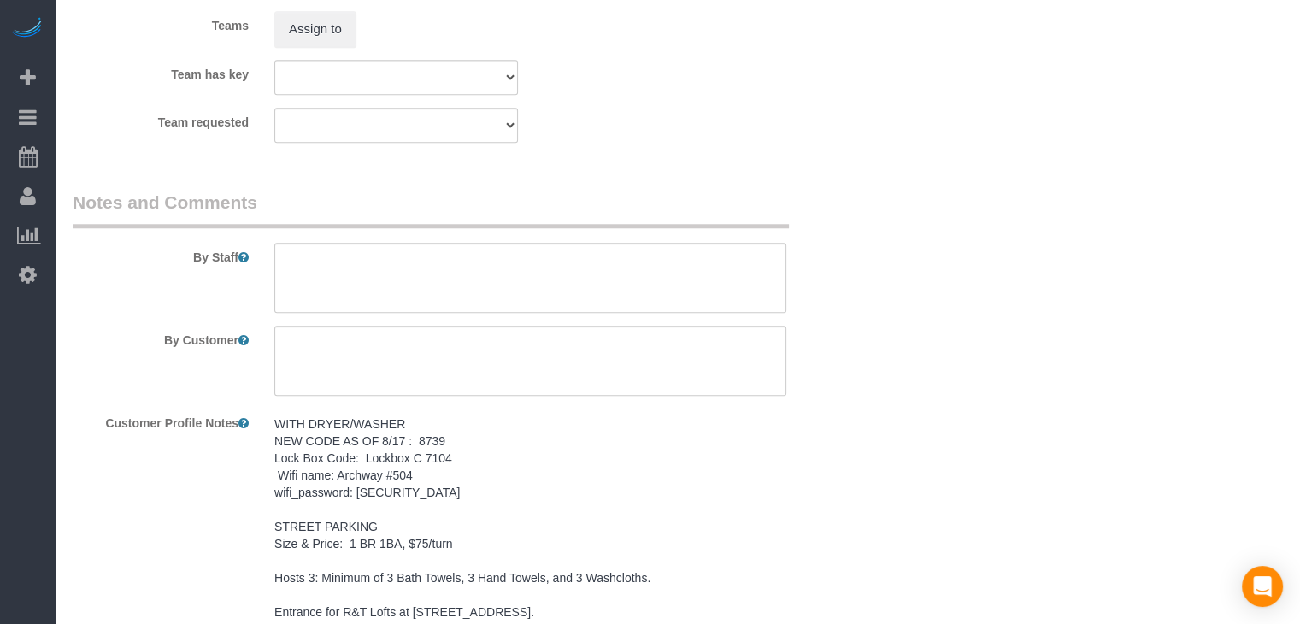
click at [402, 463] on pre "WITH DRYER/WASHER NEW CODE AS OF 8/17 : 8739 Lock Box Code: Lockbox C 7104 Wifi…" at bounding box center [530, 570] width 512 height 308
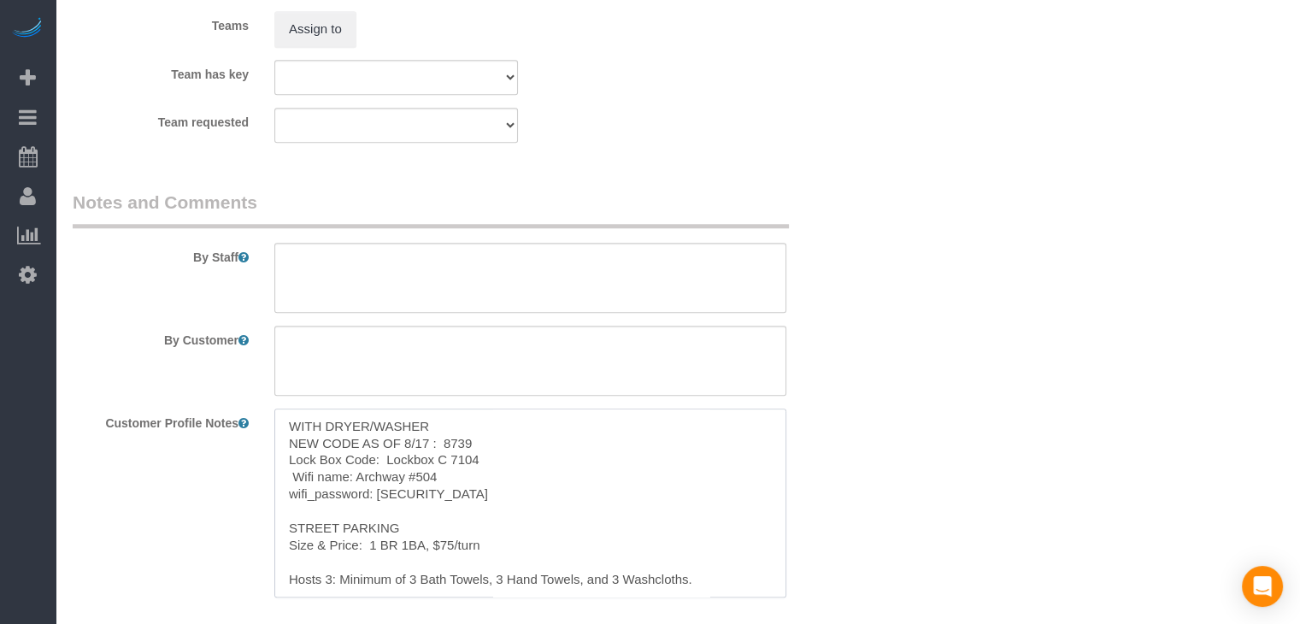
click at [403, 484] on textarea "WITH DRYER/WASHER NEW CODE AS OF 8/17 : 8739 Lock Box Code: Lockbox C 7104 Wifi…" at bounding box center [530, 503] width 512 height 189
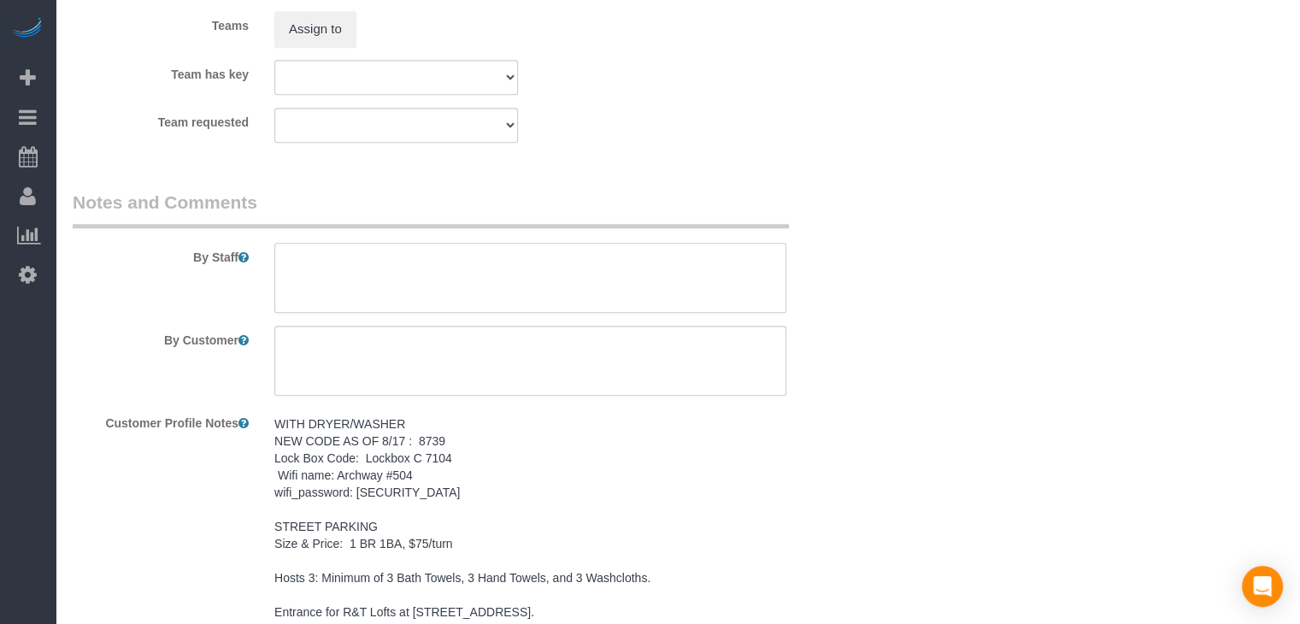
click at [432, 276] on textarea at bounding box center [530, 278] width 512 height 70
paste textarea "WITH DRYER/WASHER NEW CODE AS OF 8/17 : 8739 Lock Box Code: Lockbox C 7104 Wifi…"
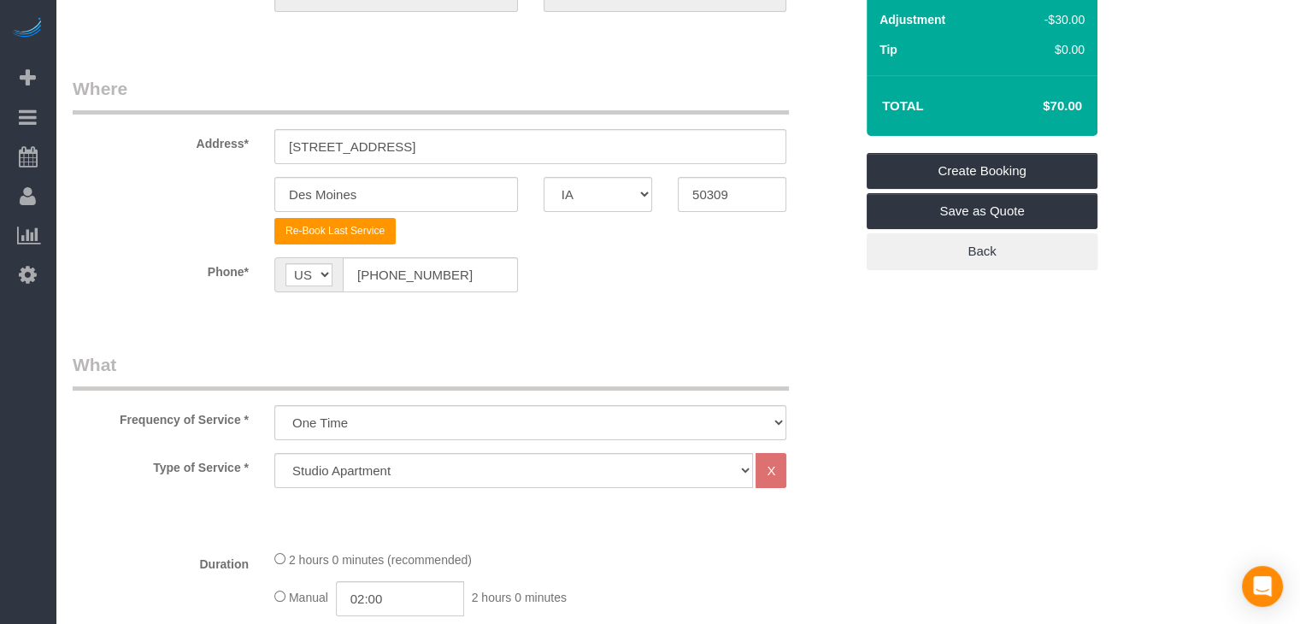
scroll to position [150, 0]
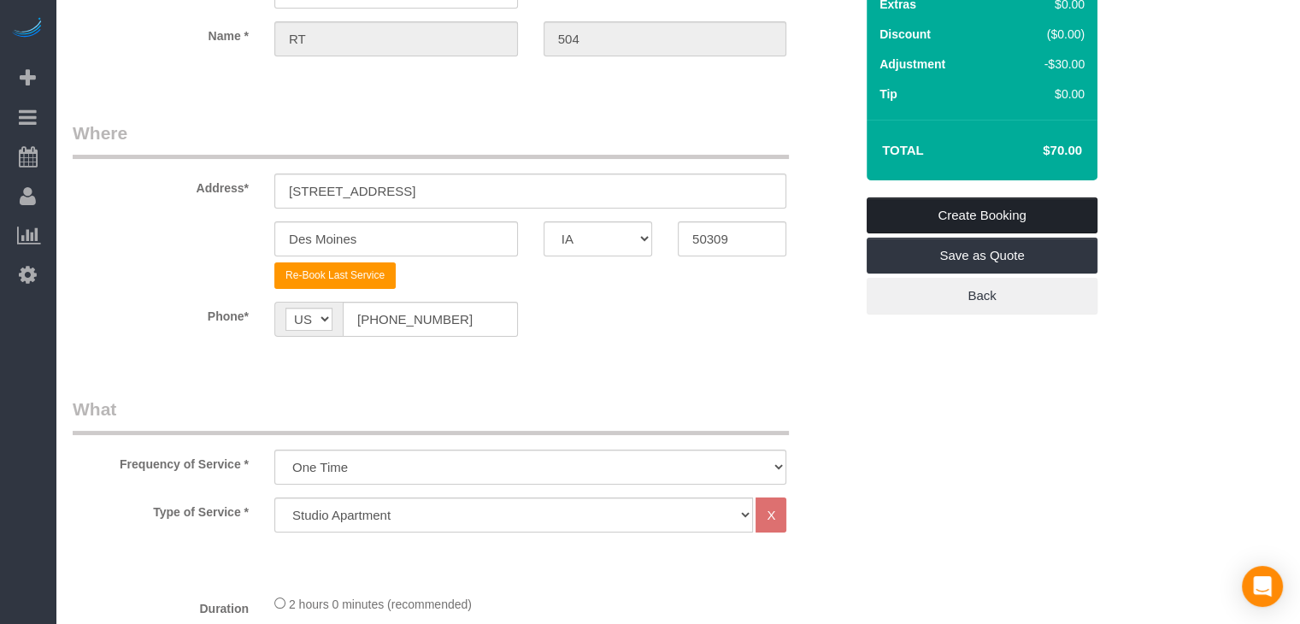
type textarea "WITH DRYER/WASHER NEW CODE AS OF 8/17 : 8739 Lock Box Code: Lockbox C 7104 Wifi…"
click at [1047, 199] on link "Create Booking" at bounding box center [982, 216] width 231 height 36
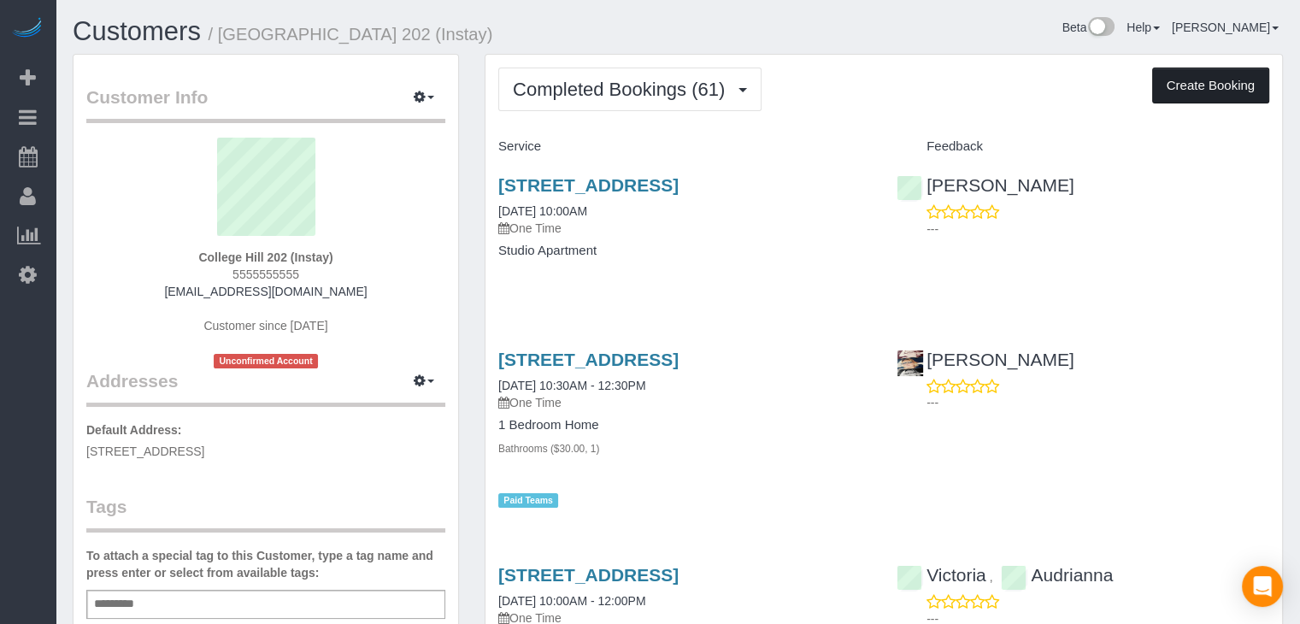
click at [1190, 91] on button "Create Booking" at bounding box center [1211, 86] width 117 height 36
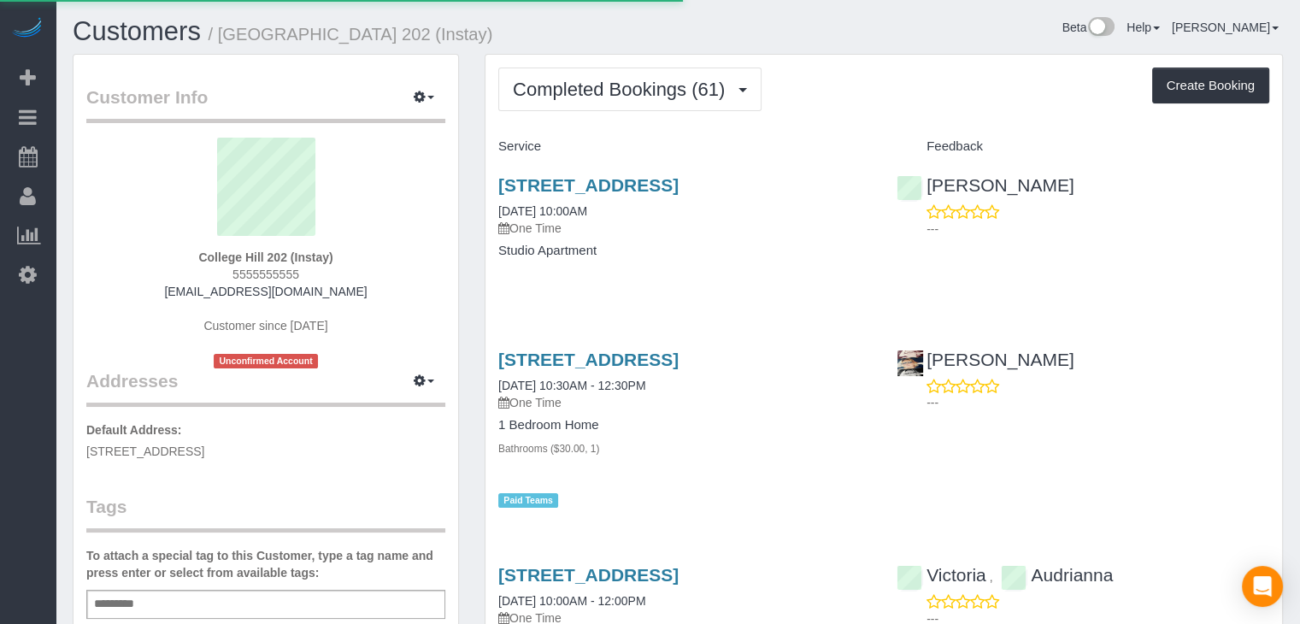
select select "IA"
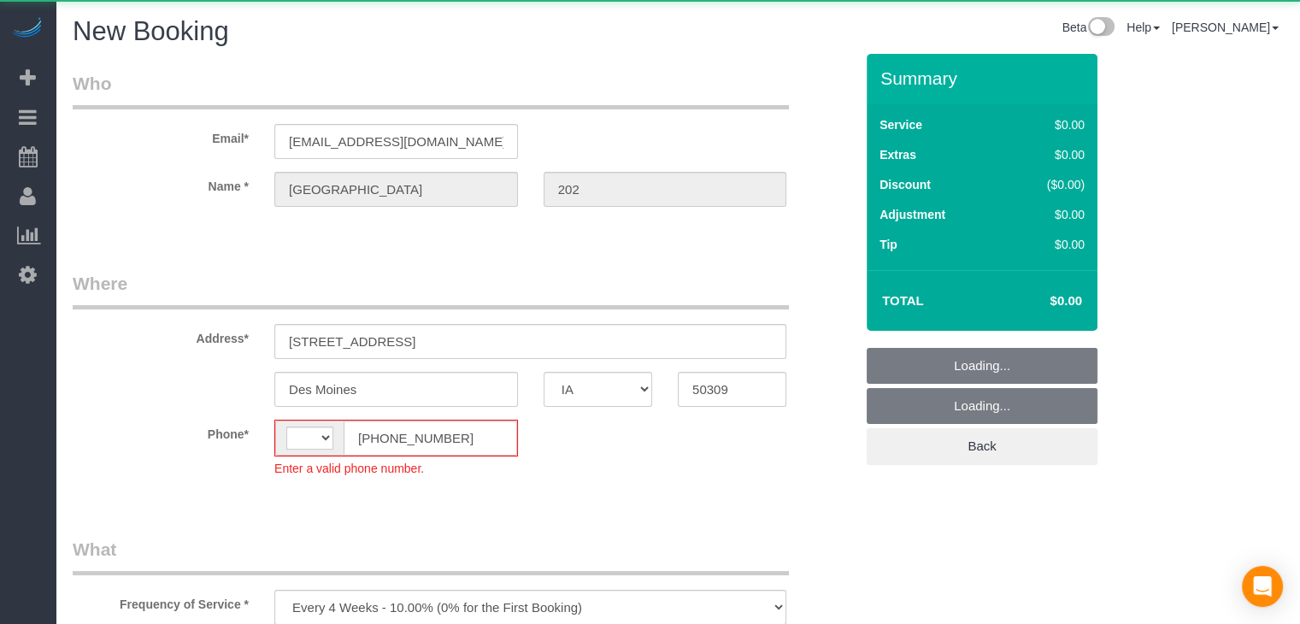
select select "object:1767"
select select "string:[GEOGRAPHIC_DATA]"
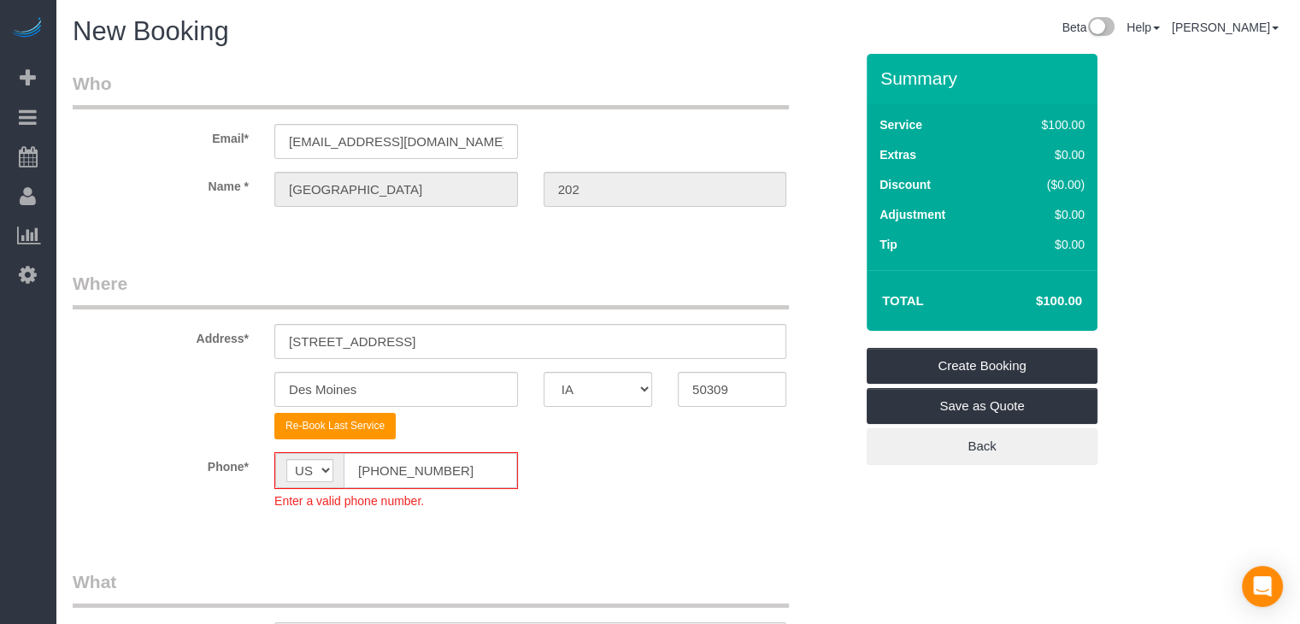
click at [375, 469] on input "[PHONE_NUMBER]" at bounding box center [431, 470] width 174 height 35
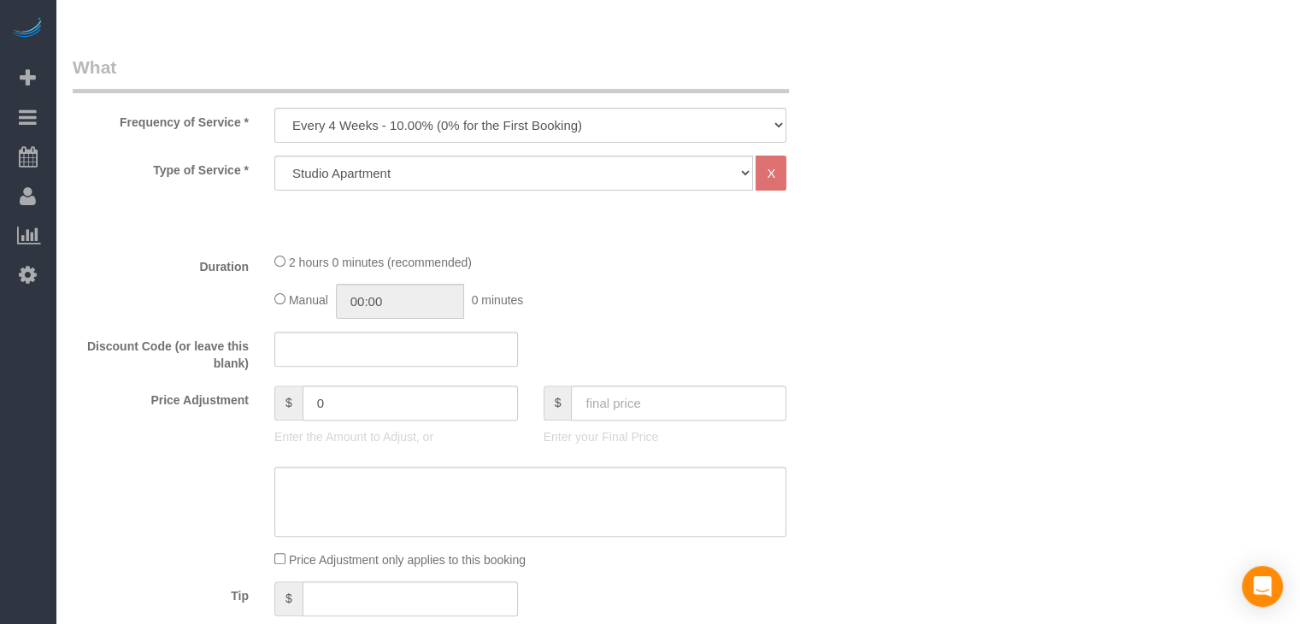
scroll to position [508, 0]
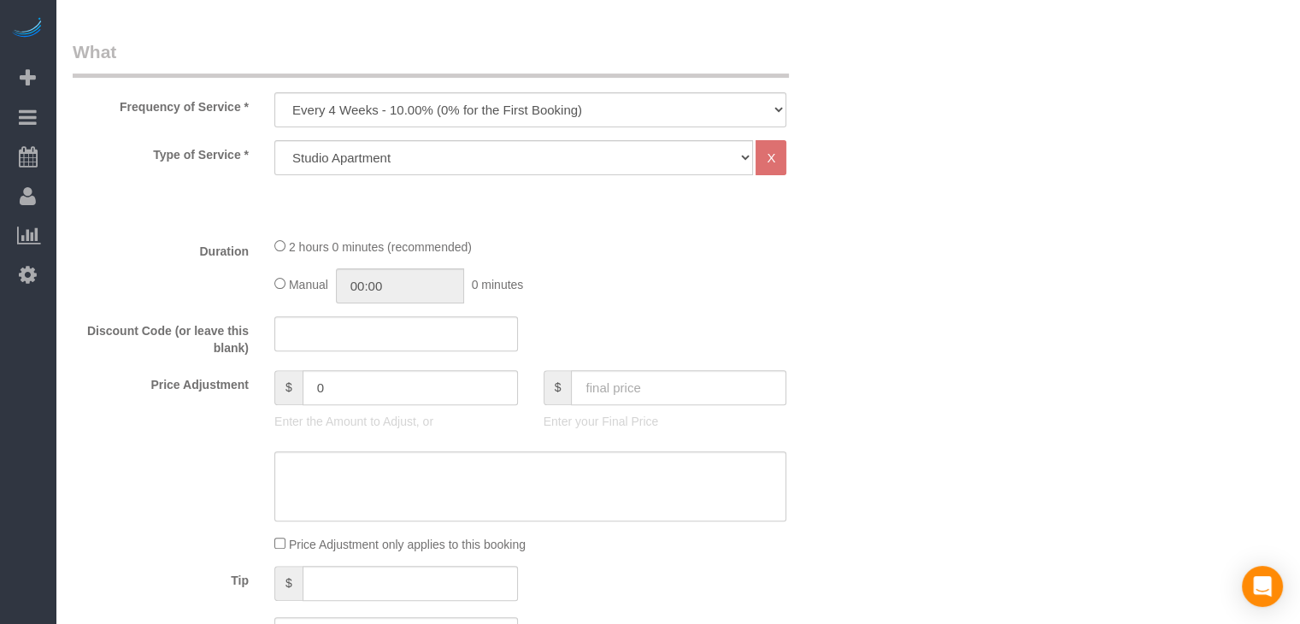
type input "[PHONE_NUMBER]"
drag, startPoint x: 402, startPoint y: 114, endPoint x: 403, endPoint y: 124, distance: 10.3
click at [402, 114] on select "Every 6 Weeks (0% for the First Booking) One Time Every 8 Weeks (0% for the Fir…" at bounding box center [530, 109] width 512 height 35
select select "object:1769"
click at [274, 92] on select "Every 6 Weeks (0% for the First Booking) One Time Every 8 Weeks (0% for the Fir…" at bounding box center [530, 109] width 512 height 35
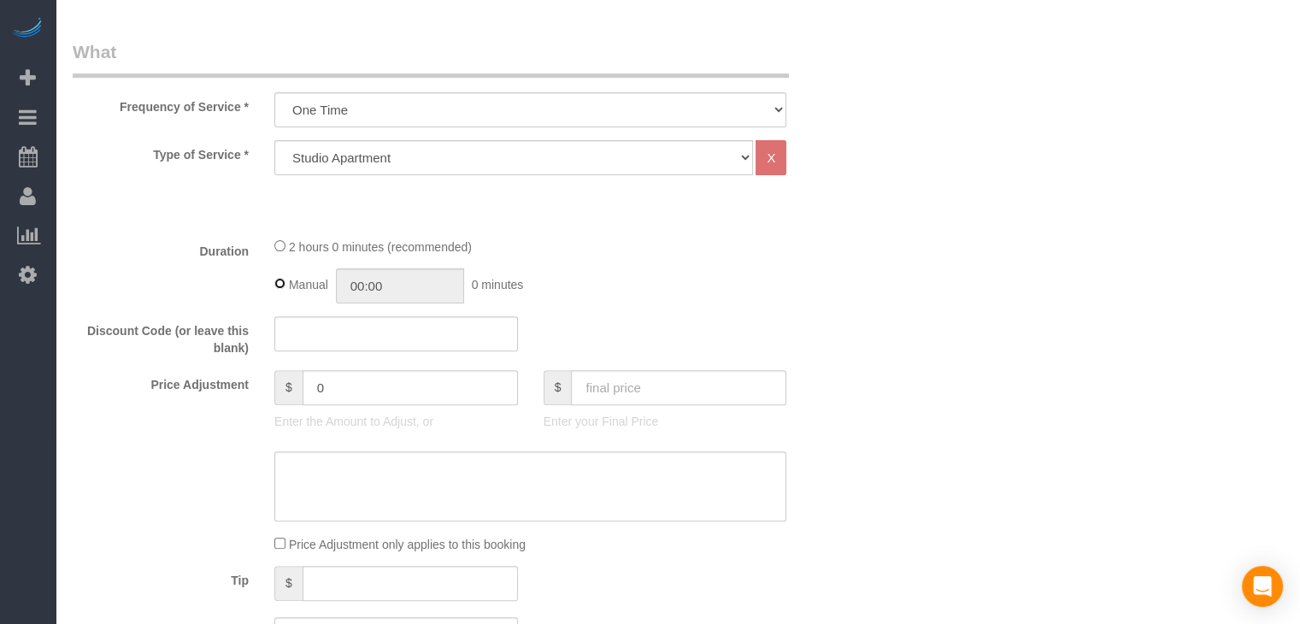
type input "02:00"
click at [692, 373] on input "text" at bounding box center [678, 387] width 215 height 35
type input "75"
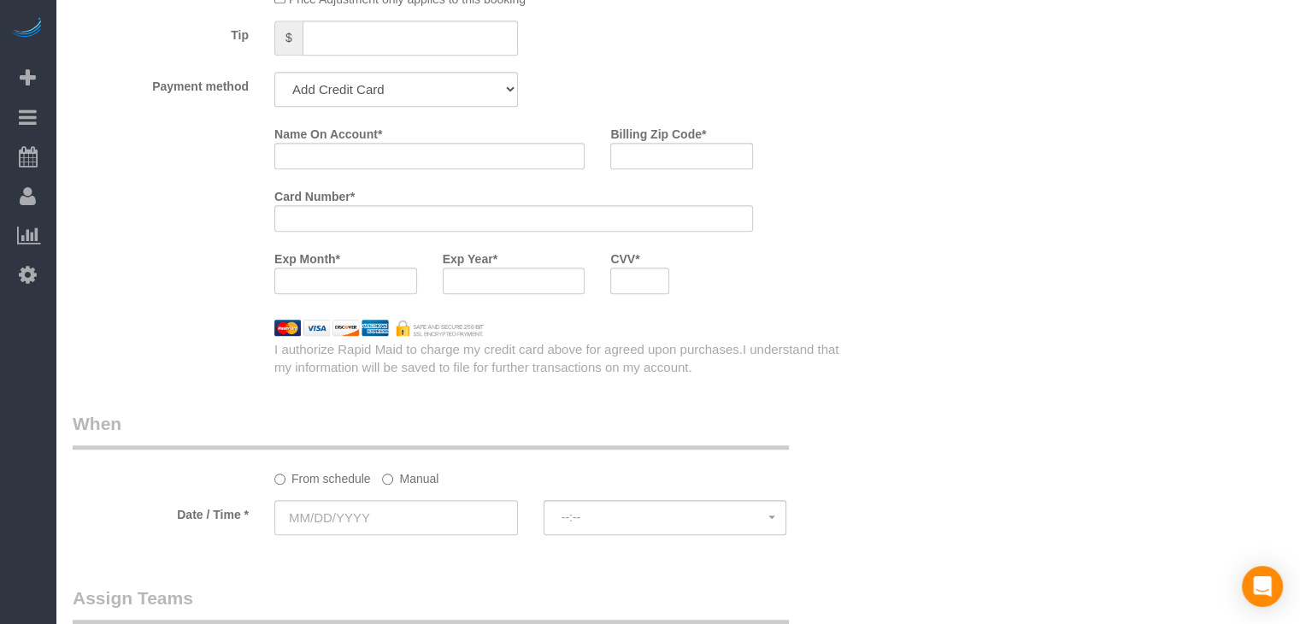
type input "-25"
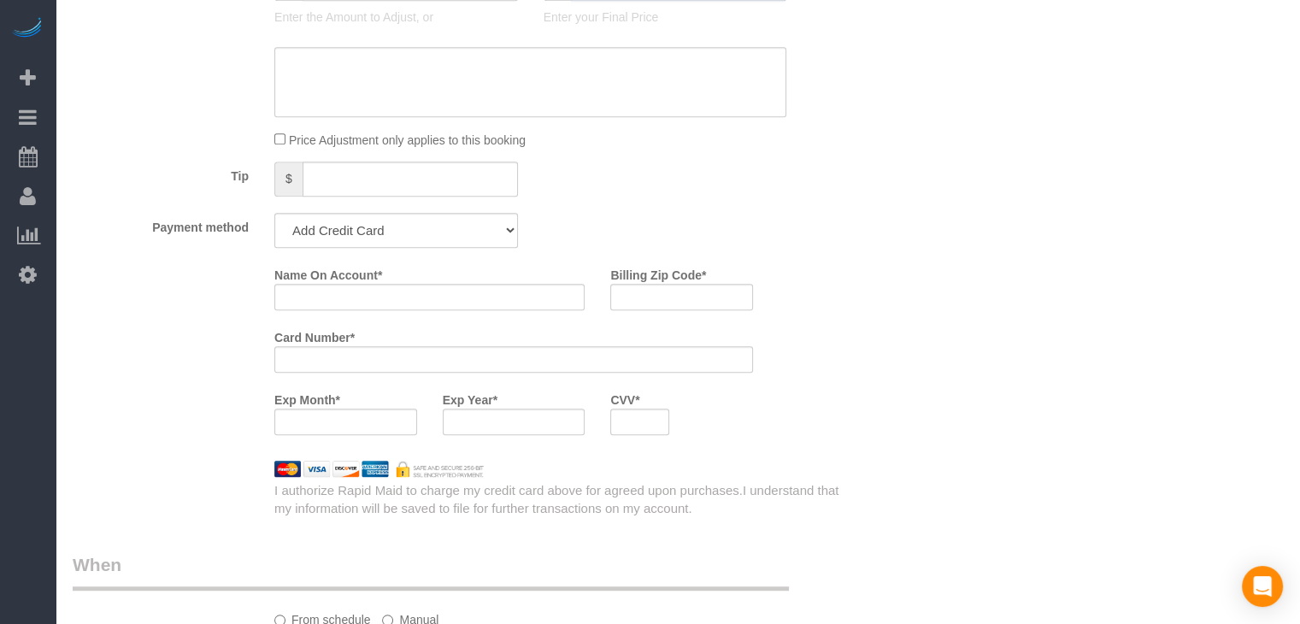
scroll to position [725, 0]
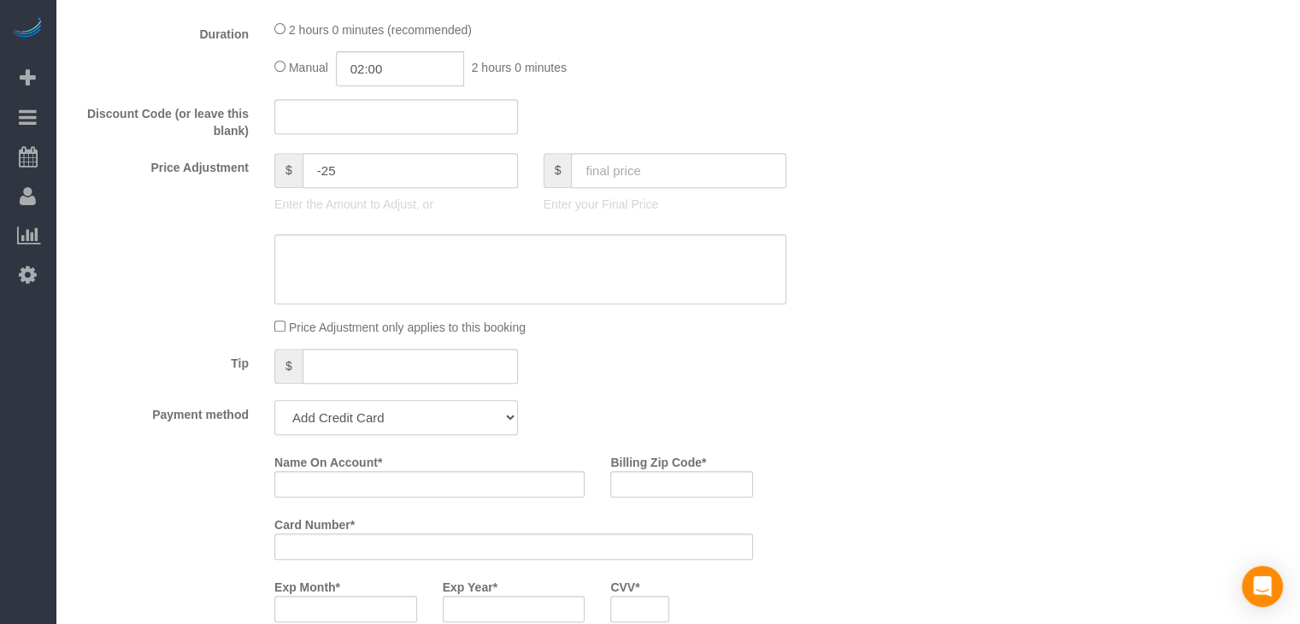
click at [457, 423] on select "Add Credit Card Cash Check Paypal" at bounding box center [396, 417] width 244 height 35
select select "string:check"
click at [274, 400] on select "Add Credit Card Cash Check Paypal" at bounding box center [396, 417] width 244 height 35
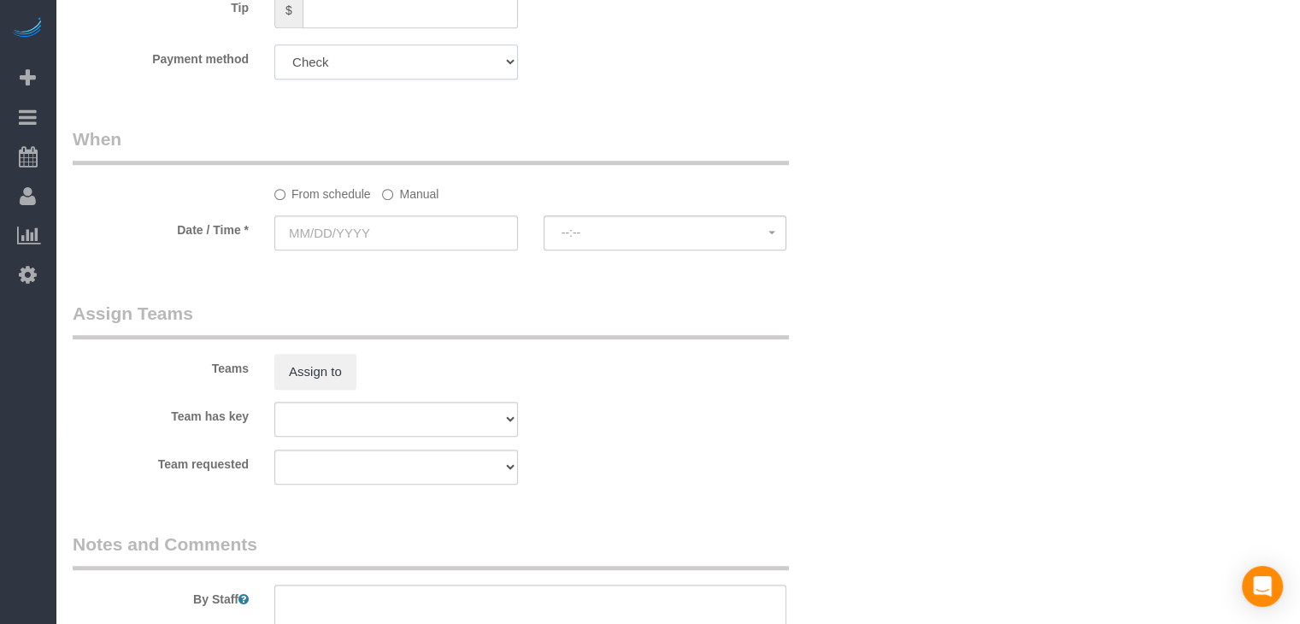
scroll to position [1092, 0]
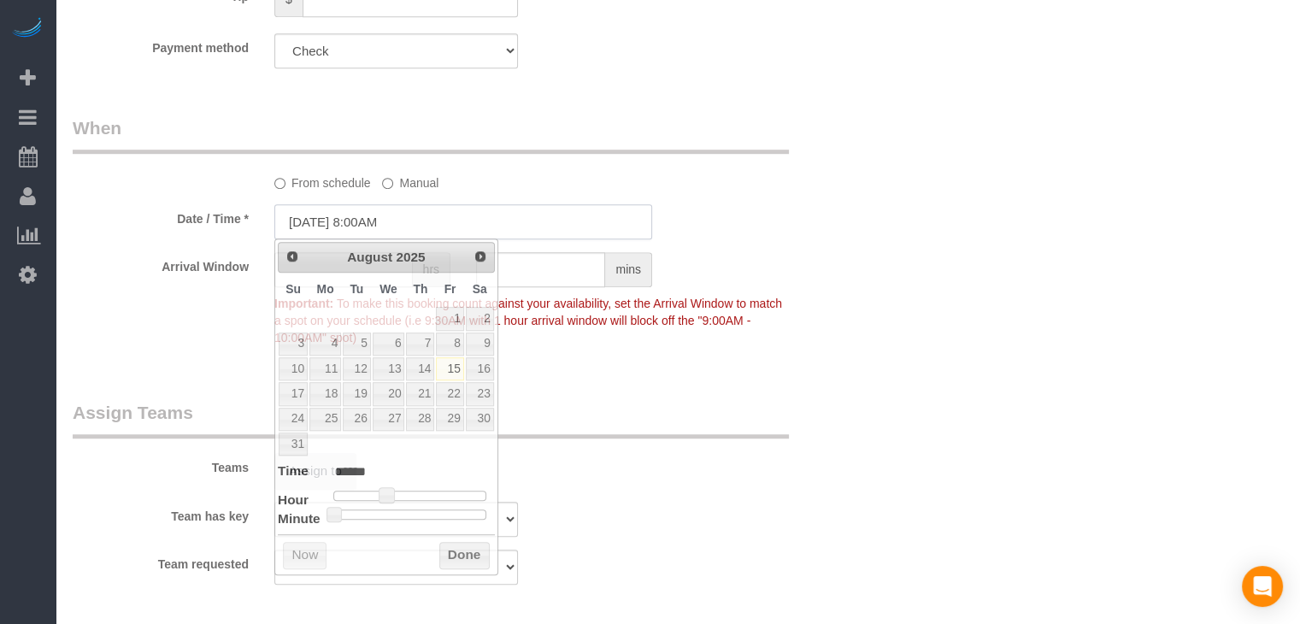
click at [374, 217] on input "[DATE] 8:00AM" at bounding box center [463, 221] width 378 height 35
click at [287, 441] on link "31" at bounding box center [293, 444] width 29 height 23
type input "[DATE] 9:00AM"
type input "******"
type input "[DATE] 10:00AM"
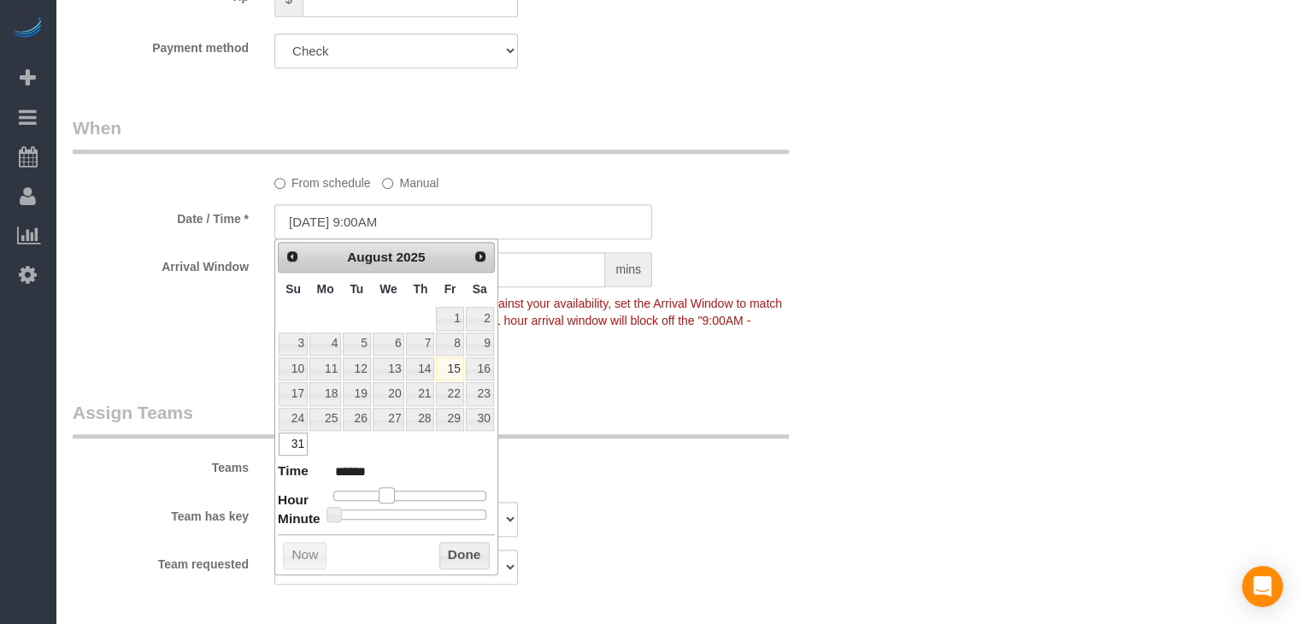
type input "*******"
drag, startPoint x: 386, startPoint y: 496, endPoint x: 403, endPoint y: 493, distance: 17.3
click at [403, 493] on span at bounding box center [399, 494] width 15 height 15
click at [478, 554] on button "Done" at bounding box center [464, 555] width 50 height 27
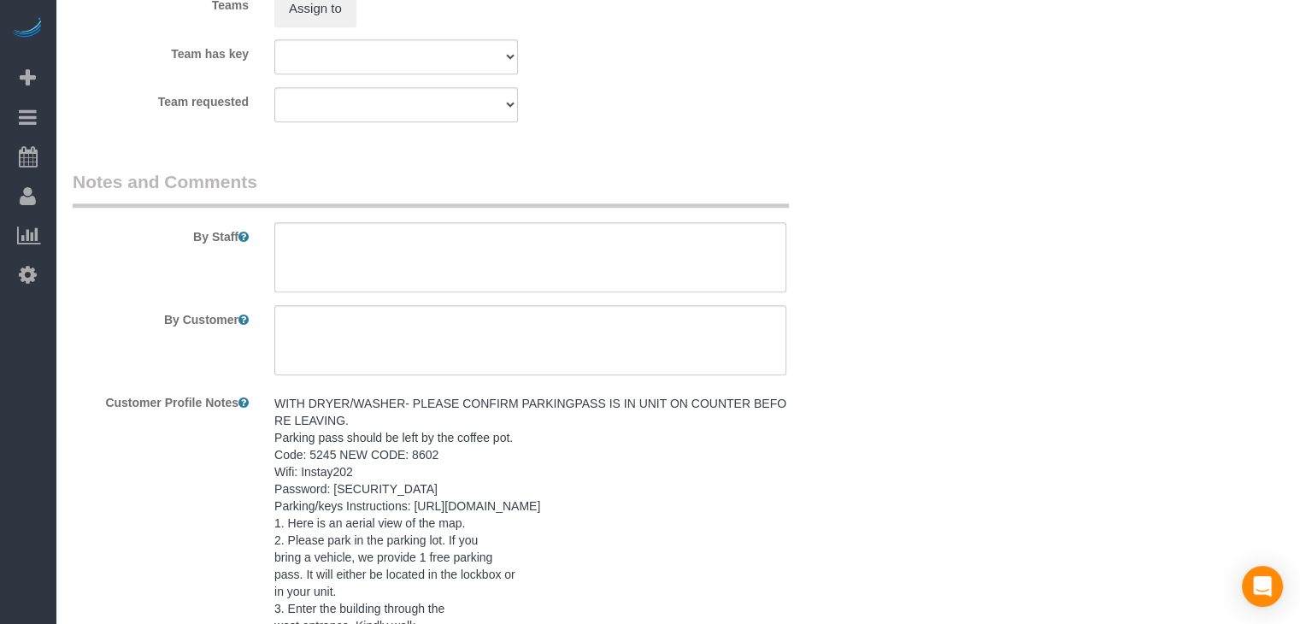
scroll to position [1563, 0]
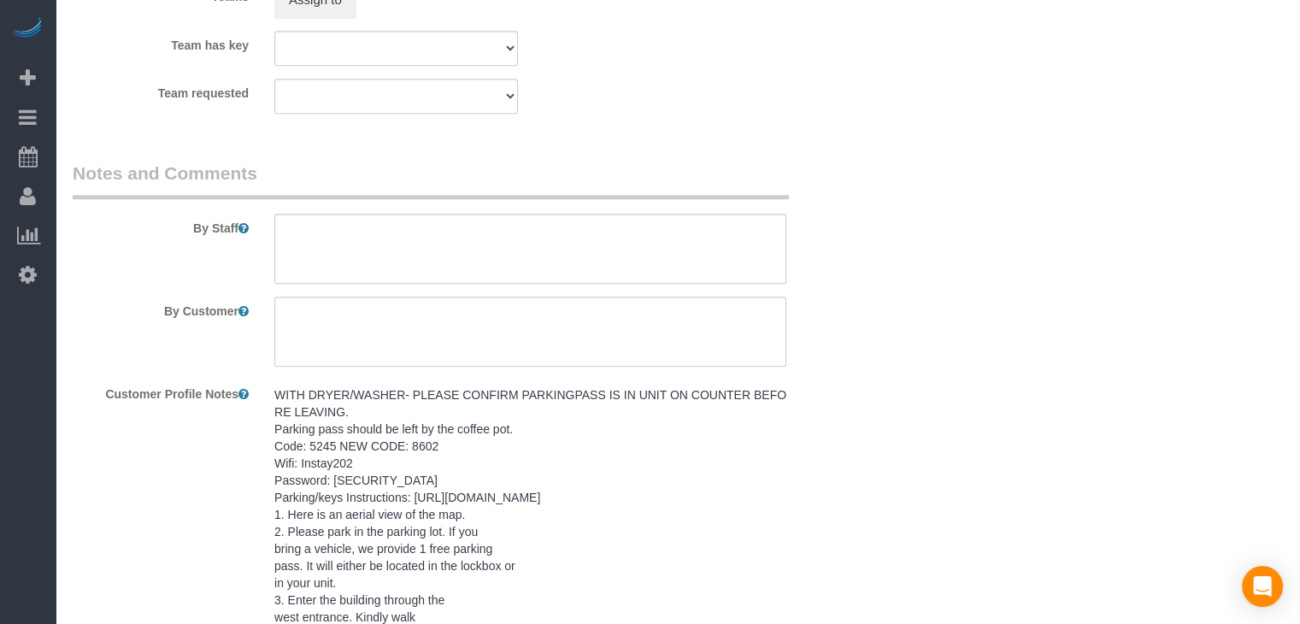
click at [496, 494] on pre "WITH DRYER/WASHER- PLEASE CONFIRM PARKINGPASS IS IN UNIT ON COUNTER BEFORE LEAV…" at bounding box center [530, 600] width 512 height 428
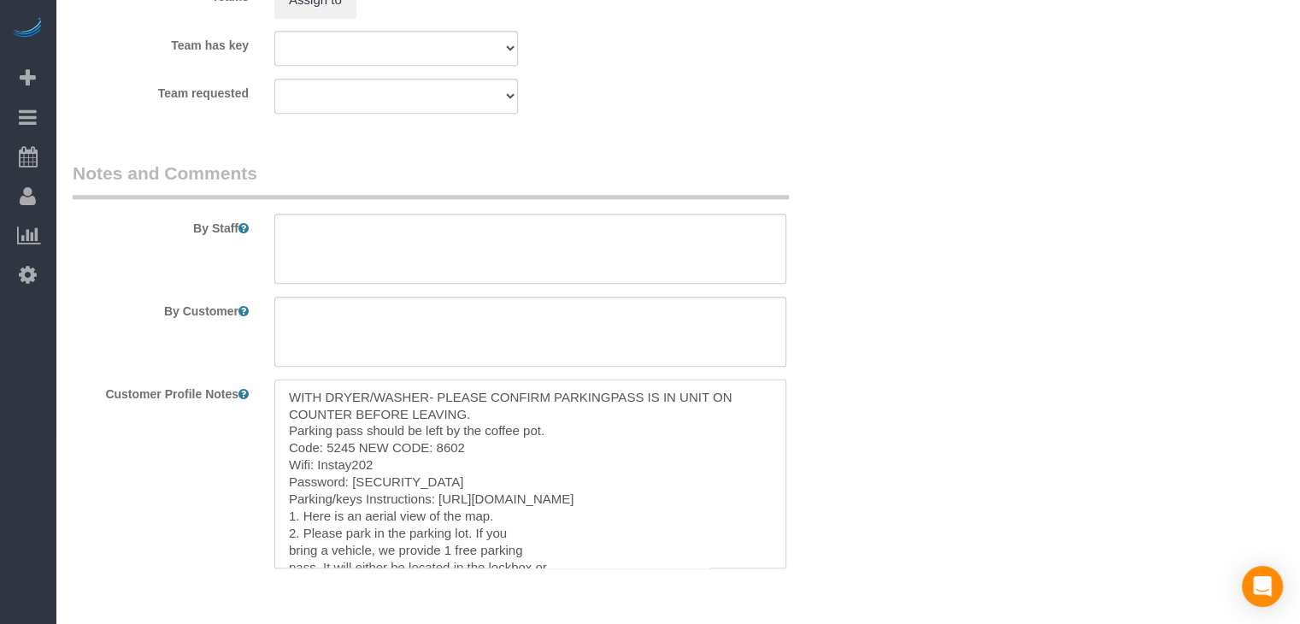
click at [460, 485] on textarea "WITH DRYER/WASHER- PLEASE CONFIRM PARKINGPASS IS IN UNIT ON COUNTER BEFORE LEAV…" at bounding box center [530, 474] width 512 height 189
click at [463, 233] on textarea at bounding box center [530, 249] width 512 height 70
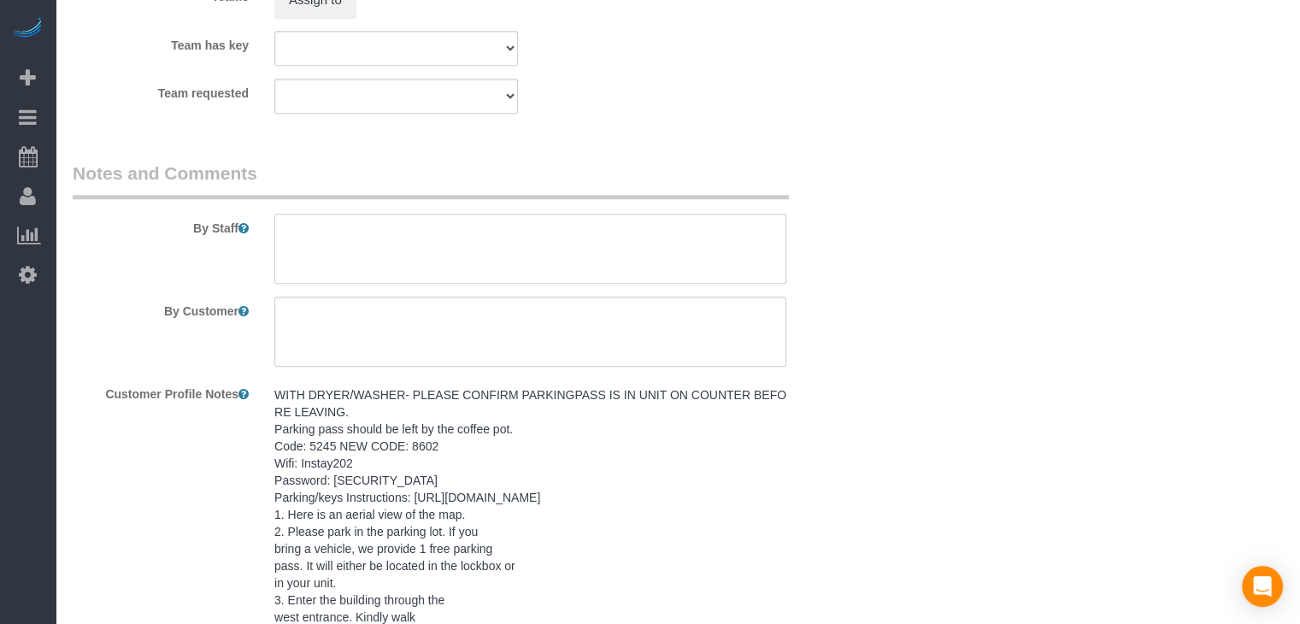
paste textarea "WITH DRYER/WASHER- PLEASE CONFIRM PARKINGPASS IS IN UNIT ON COUNTER BEFORE LEAV…"
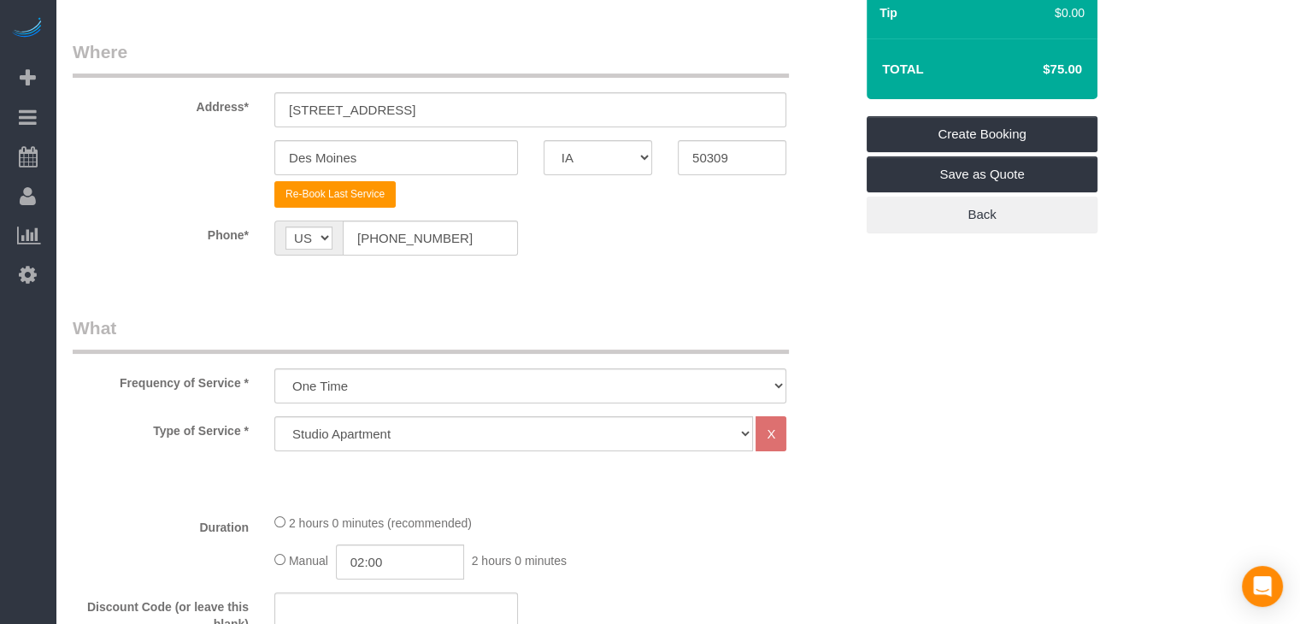
scroll to position [197, 0]
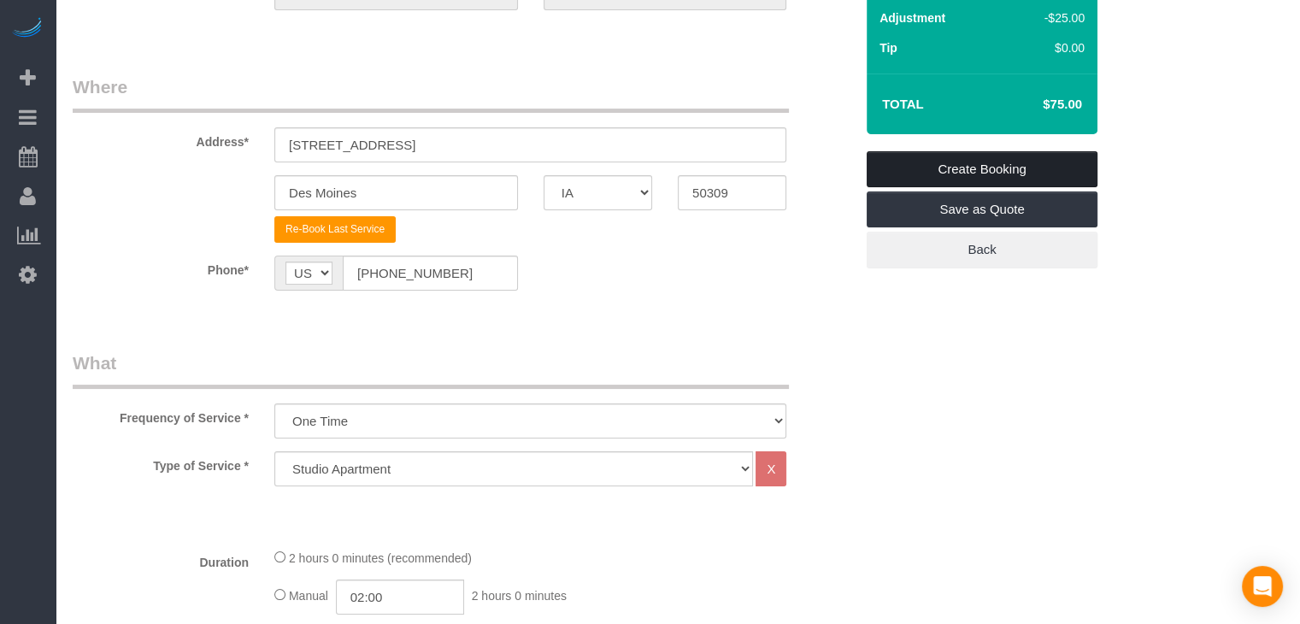
type textarea "WITH DRYER/WASHER- PLEASE CONFIRM PARKINGPASS IS IN UNIT ON COUNTER BEFORE LEAV…"
click at [1051, 181] on link "Create Booking" at bounding box center [982, 169] width 231 height 36
